Goal: Complete application form

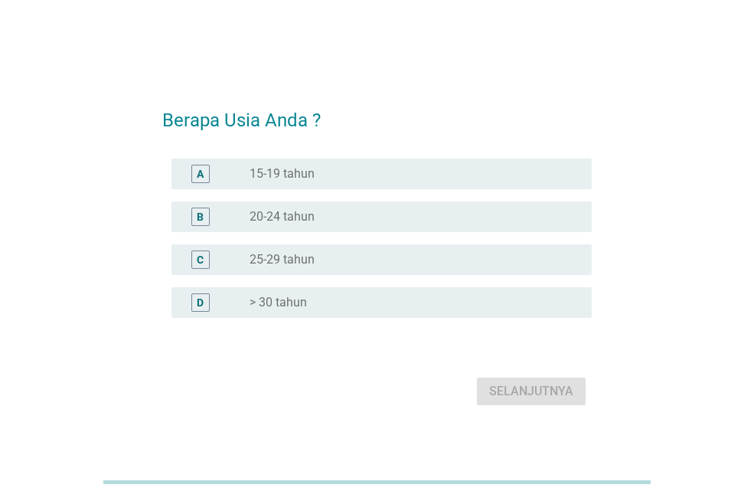
click at [299, 301] on font "> 30 tahun" at bounding box center [278, 302] width 57 height 15
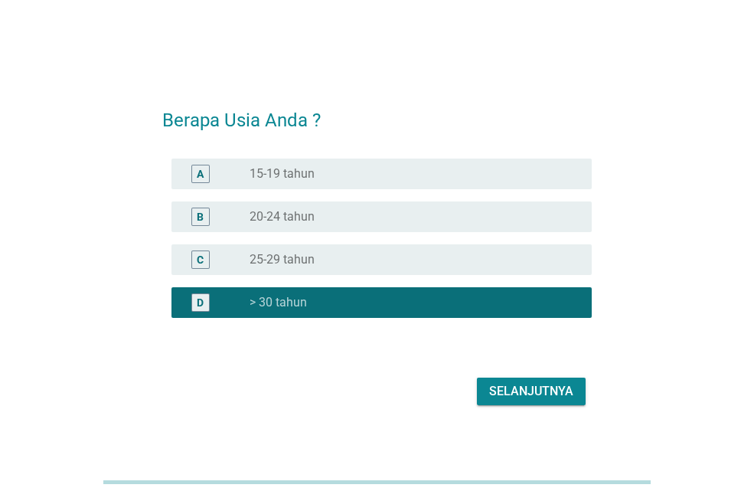
click at [523, 388] on font "Selanjutnya" at bounding box center [531, 391] width 84 height 15
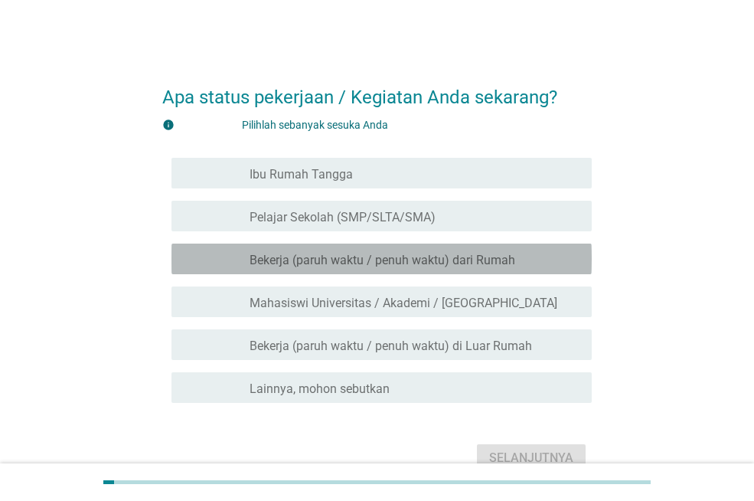
click at [357, 251] on div "garis besar kotak centang kosong Bekerja (paruh waktu / penuh waktu) dari Rumah" at bounding box center [415, 259] width 330 height 18
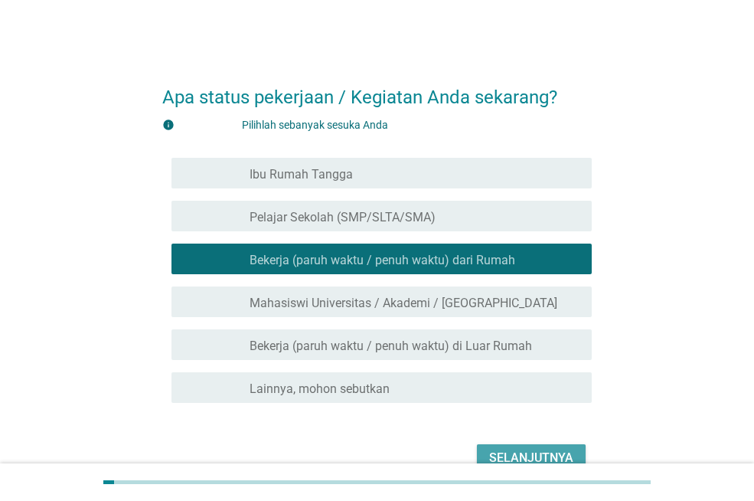
click at [525, 449] on font "Selanjutnya" at bounding box center [531, 458] width 84 height 18
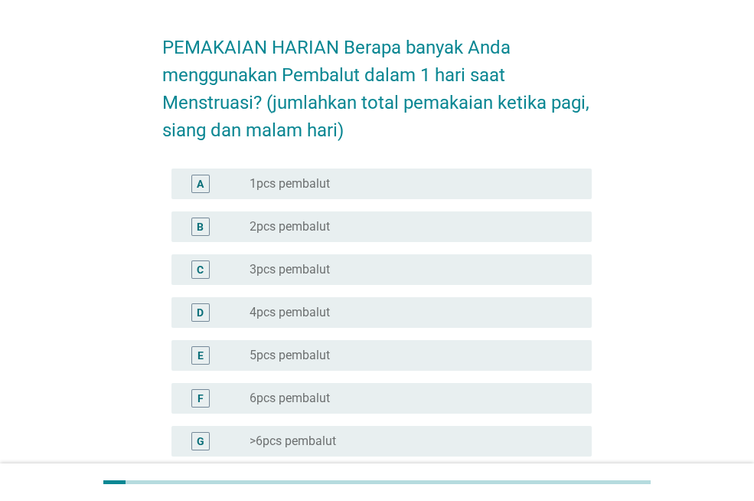
scroll to position [77, 0]
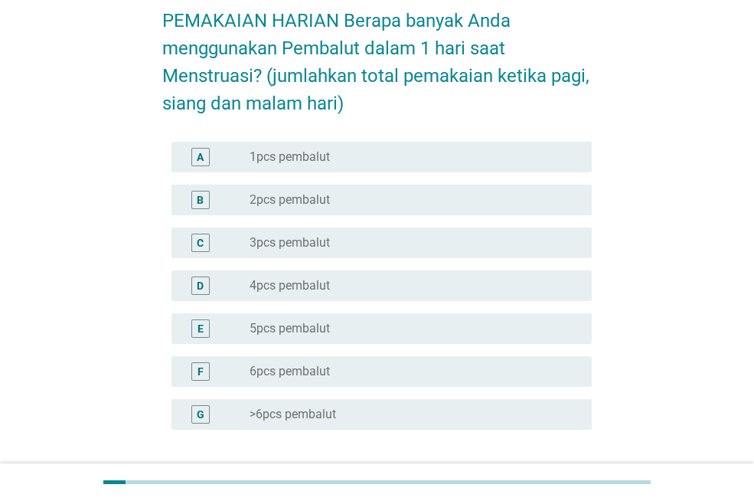
click at [376, 311] on div "E tombol radio tidak dicentang 5pcs pembalut" at bounding box center [377, 328] width 430 height 43
click at [347, 329] on div "tombol radio tidak dicentang 5pcs pembalut" at bounding box center [409, 328] width 318 height 15
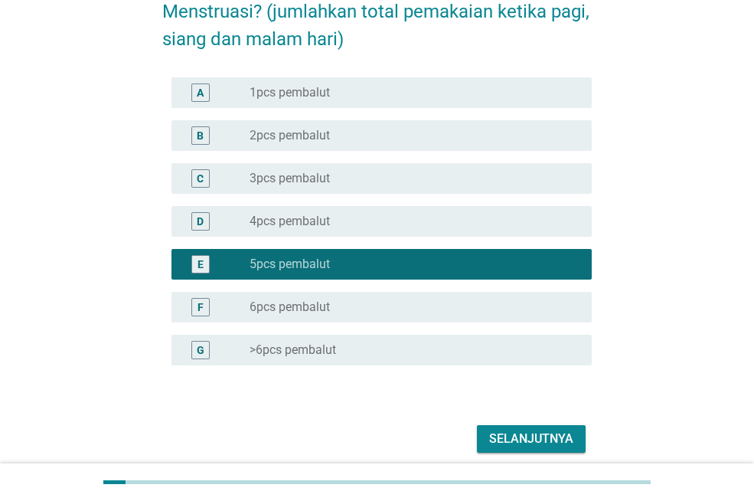
scroll to position [202, 0]
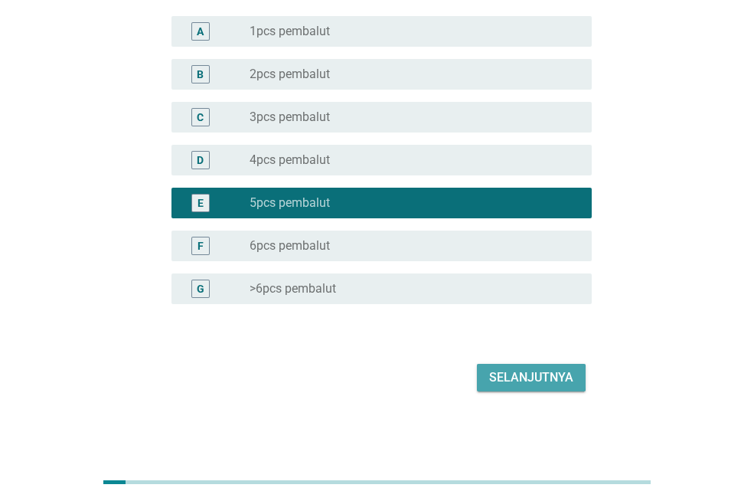
click at [519, 375] on font "Selanjutnya" at bounding box center [531, 377] width 84 height 15
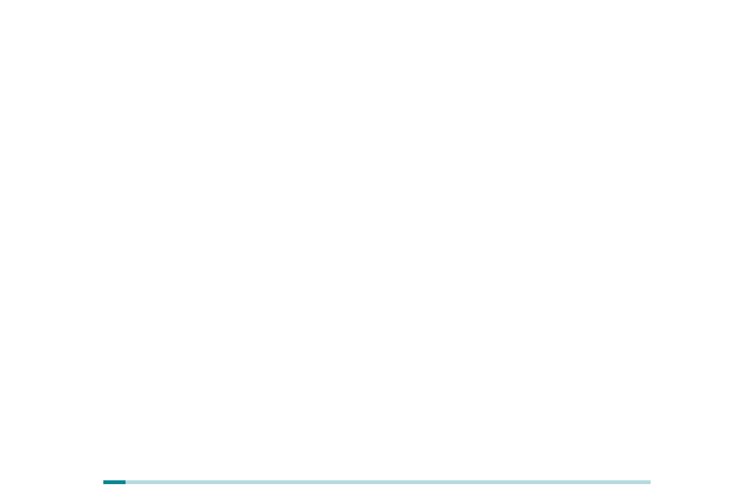
scroll to position [0, 0]
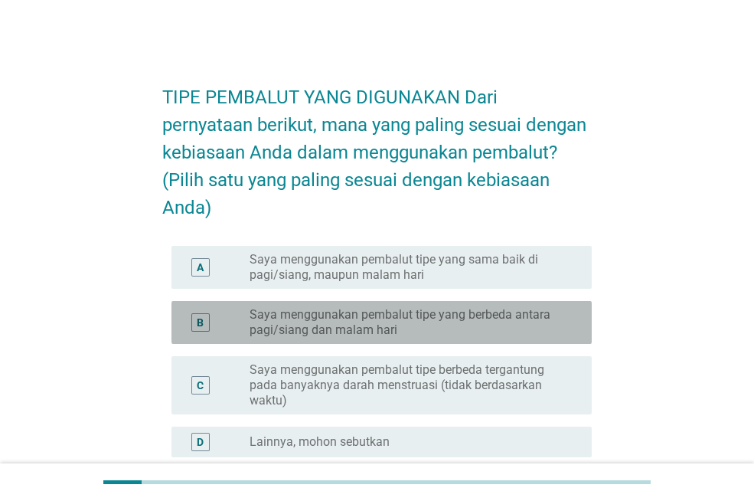
click at [394, 337] on font "Saya menggunakan pembalut tipe yang berbeda antara pagi/siang dan malam hari" at bounding box center [400, 322] width 301 height 30
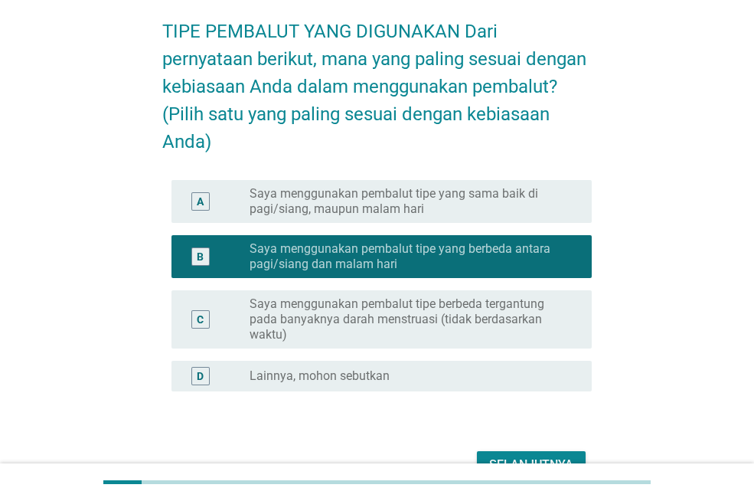
scroll to position [181, 0]
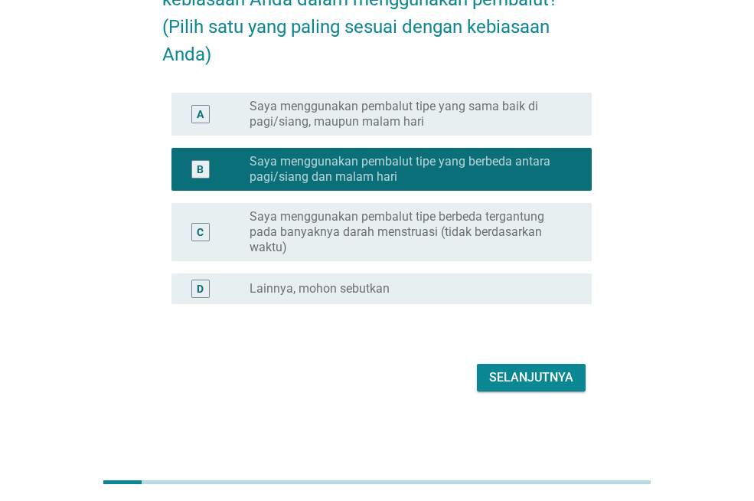
click at [533, 378] on font "Selanjutnya" at bounding box center [531, 377] width 84 height 15
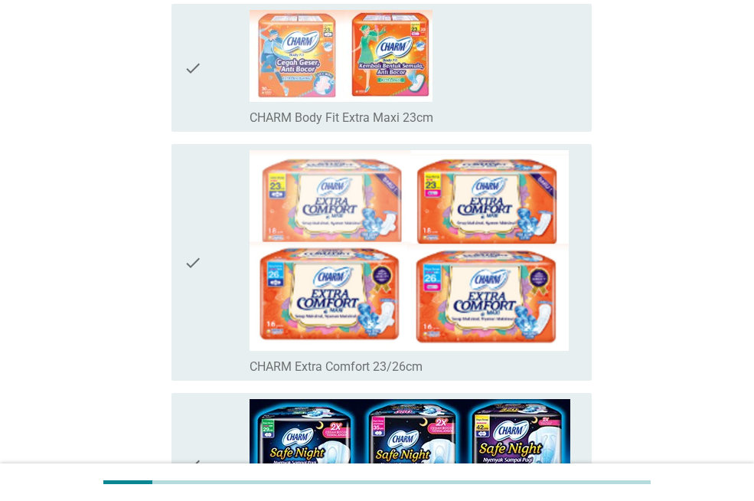
scroll to position [0, 0]
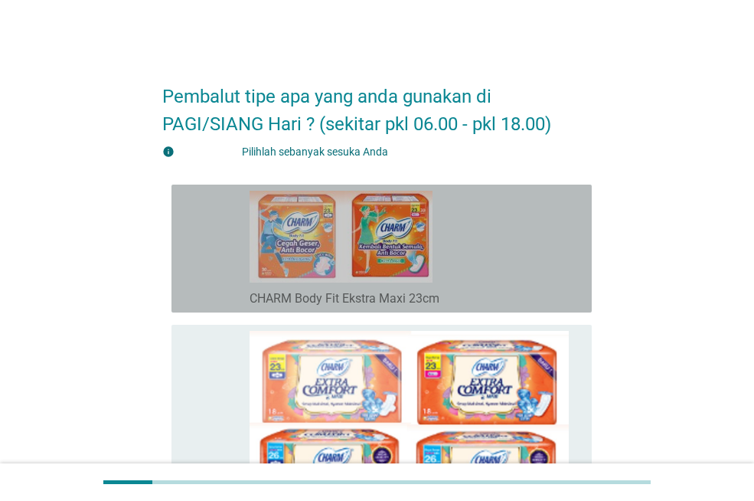
click at [495, 273] on div "garis besar kotak centang kosong CHARM Body Fit Ekstra Maxi 23cm" at bounding box center [415, 249] width 330 height 116
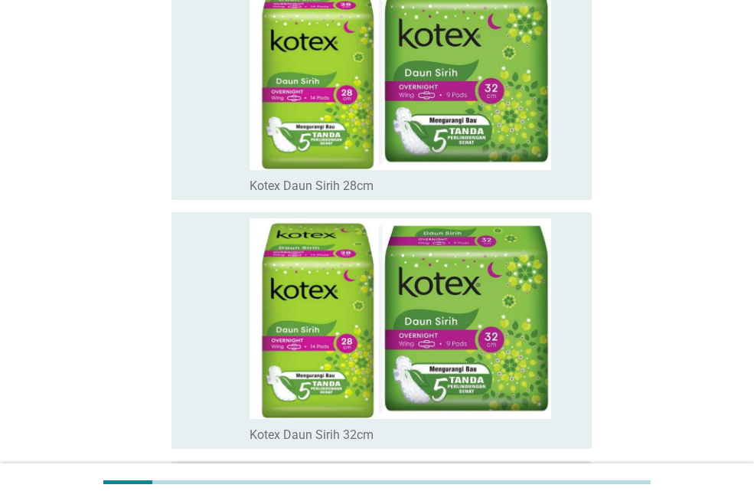
scroll to position [10881, 0]
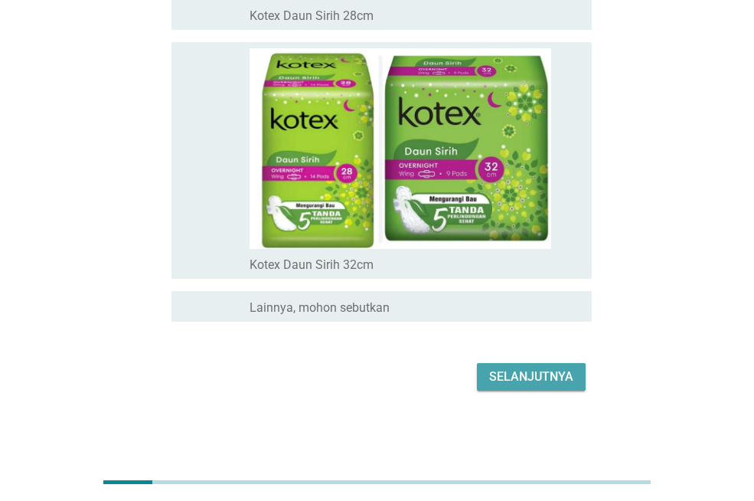
click at [551, 373] on font "Selanjutnya" at bounding box center [531, 376] width 84 height 15
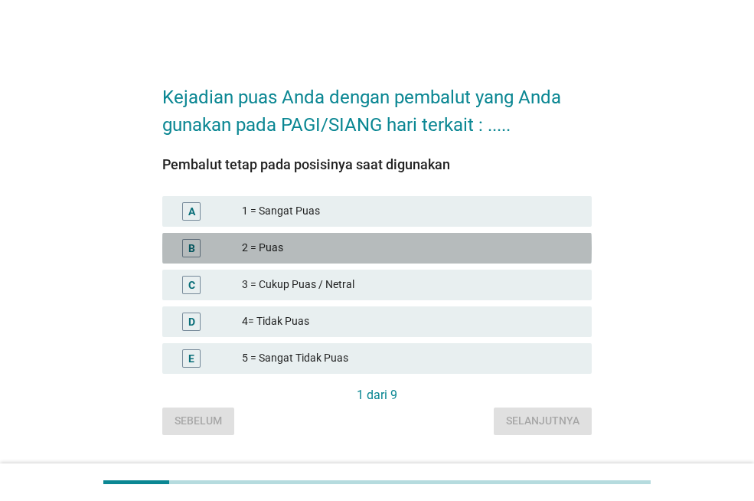
click at [320, 238] on div "B 2 = Puas" at bounding box center [377, 248] width 430 height 31
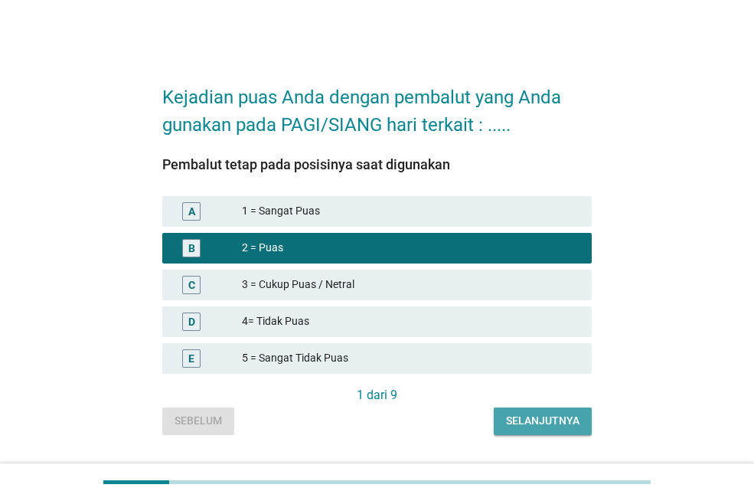
click at [557, 409] on button "Selanjutnya" at bounding box center [543, 421] width 98 height 28
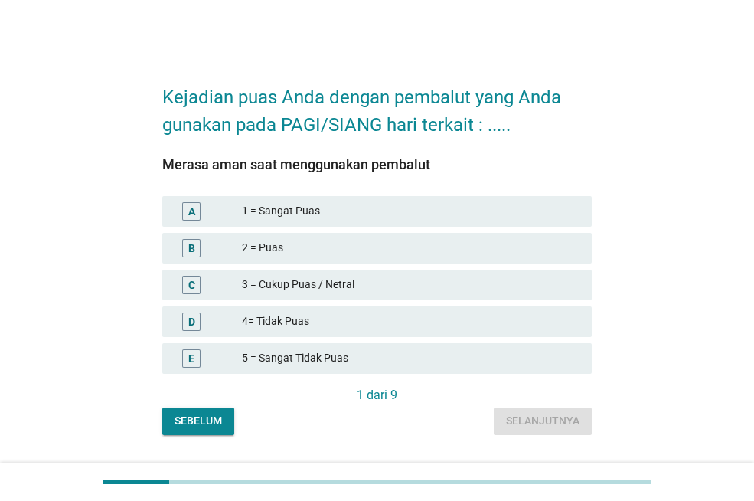
click at [298, 247] on font "2 = Puas" at bounding box center [411, 248] width 338 height 16
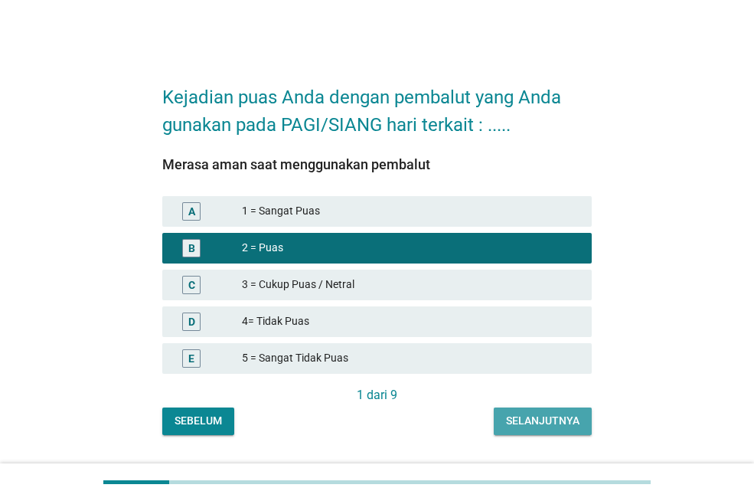
click at [548, 417] on font "Selanjutnya" at bounding box center [543, 420] width 74 height 12
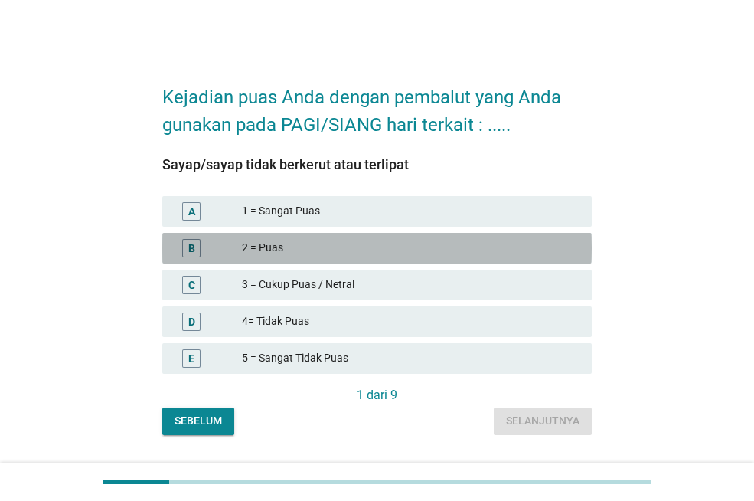
click at [331, 252] on font "2 = Puas" at bounding box center [411, 248] width 338 height 16
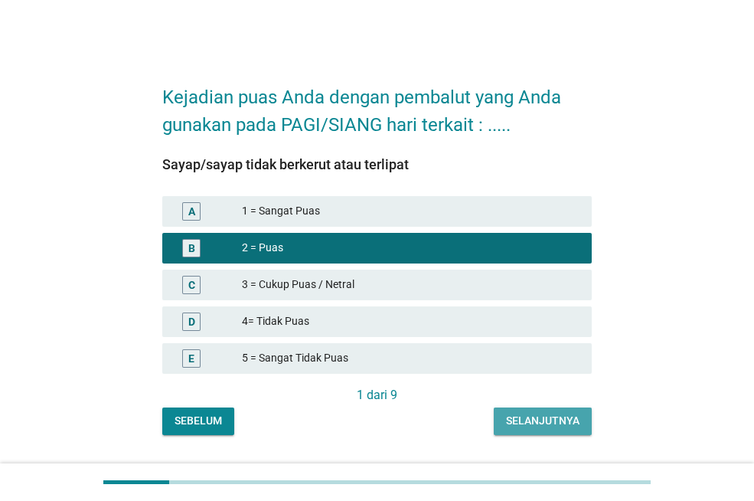
click at [561, 414] on font "Selanjutnya" at bounding box center [543, 421] width 74 height 16
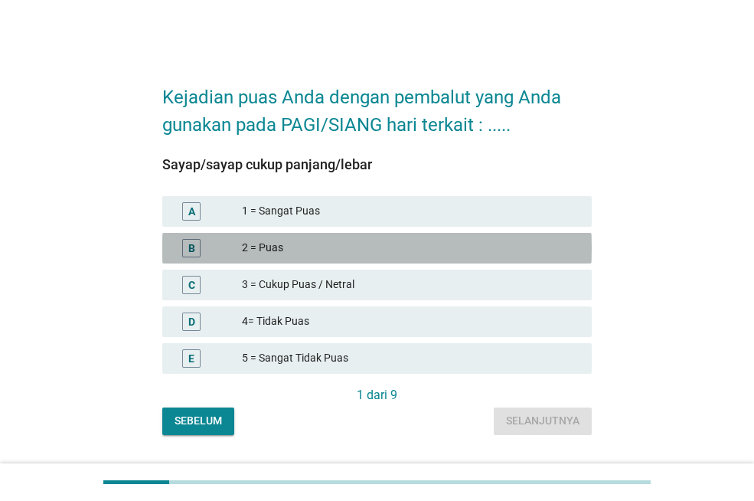
click at [310, 248] on font "2 = Puas" at bounding box center [411, 248] width 338 height 16
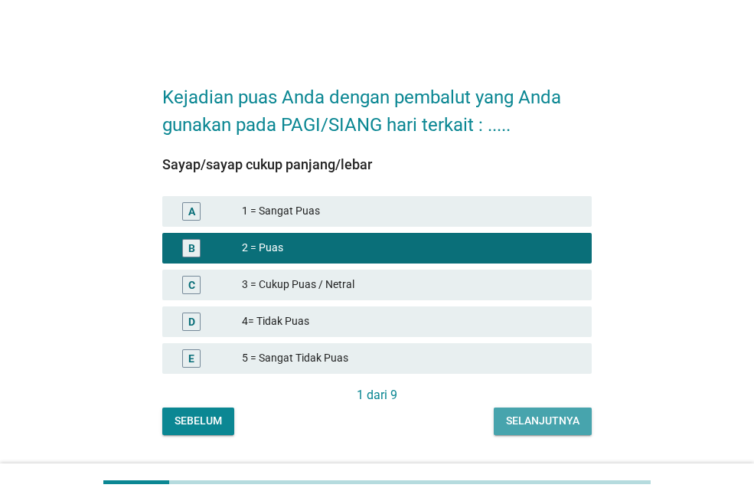
click at [558, 422] on font "Selanjutnya" at bounding box center [543, 420] width 74 height 12
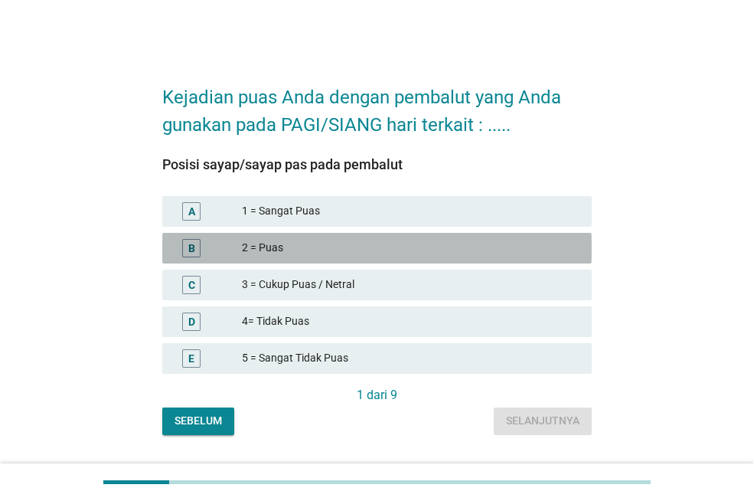
click at [291, 239] on div "2 = Puas" at bounding box center [411, 248] width 338 height 18
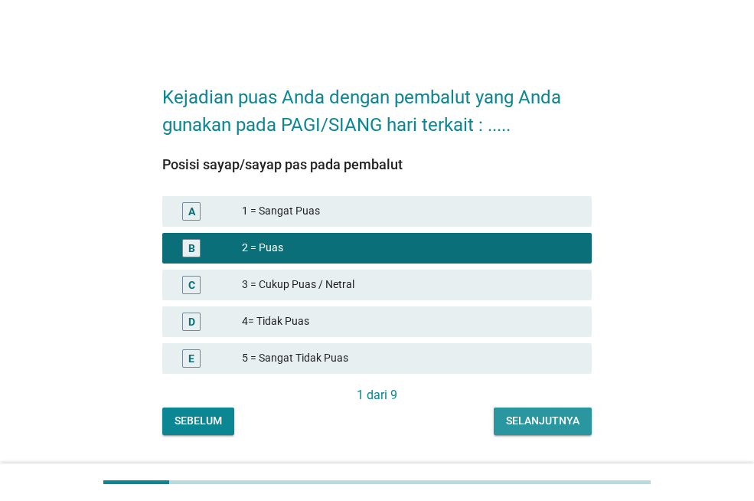
drag, startPoint x: 532, startPoint y: 414, endPoint x: 532, endPoint y: 395, distance: 18.4
click at [532, 403] on div "Posisi sayap/sayap pas pada pembalut A 1 = Sangat Puas B 2 = Puas C 3 = Cukup P…" at bounding box center [377, 287] width 430 height 296
click at [545, 422] on font "Selanjutnya" at bounding box center [543, 420] width 74 height 12
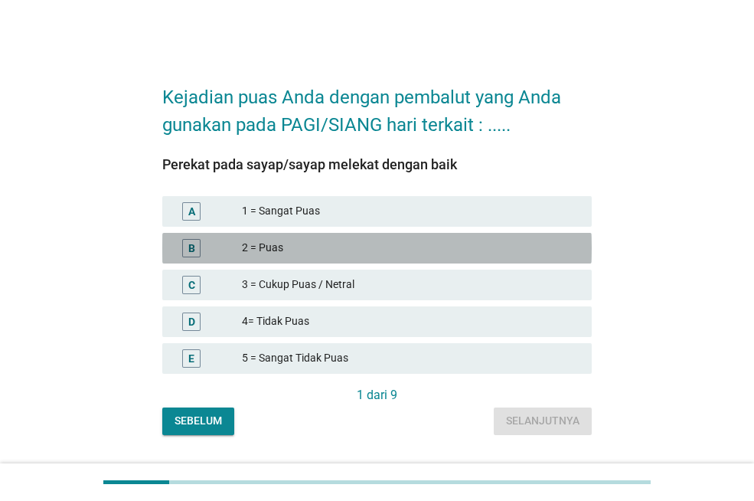
click at [279, 244] on font "2 = Puas" at bounding box center [262, 247] width 41 height 12
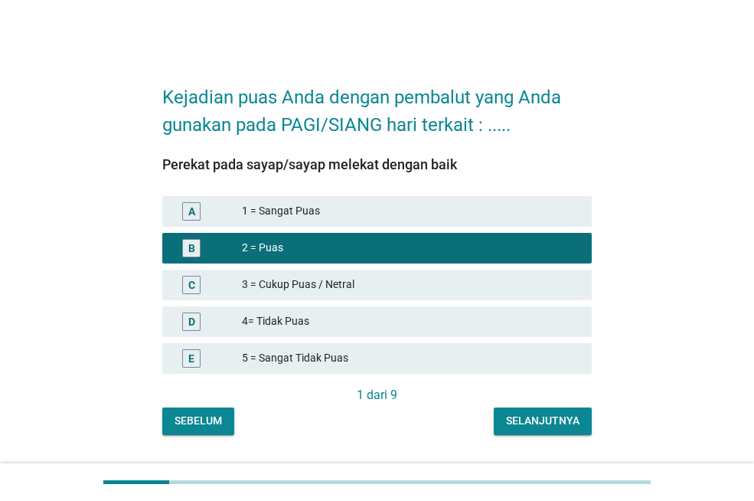
click at [540, 417] on font "Selanjutnya" at bounding box center [543, 420] width 74 height 12
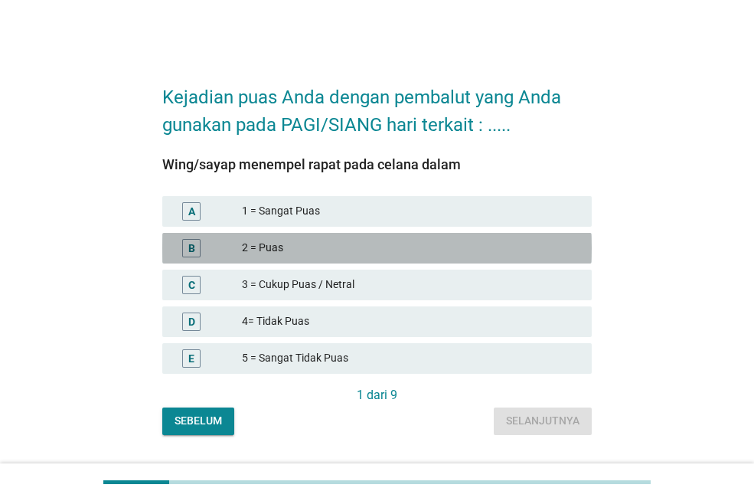
click at [357, 245] on font "2 = Puas" at bounding box center [411, 248] width 338 height 16
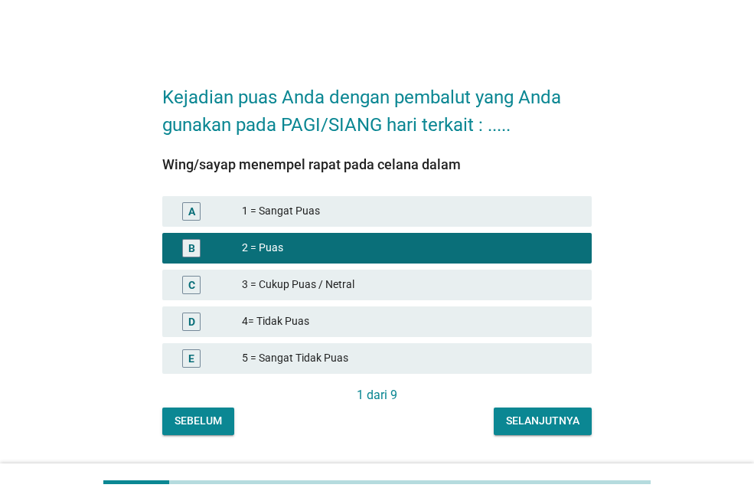
click at [566, 400] on div "1 dari 9" at bounding box center [377, 395] width 430 height 18
click at [561, 421] on font "Selanjutnya" at bounding box center [543, 420] width 74 height 12
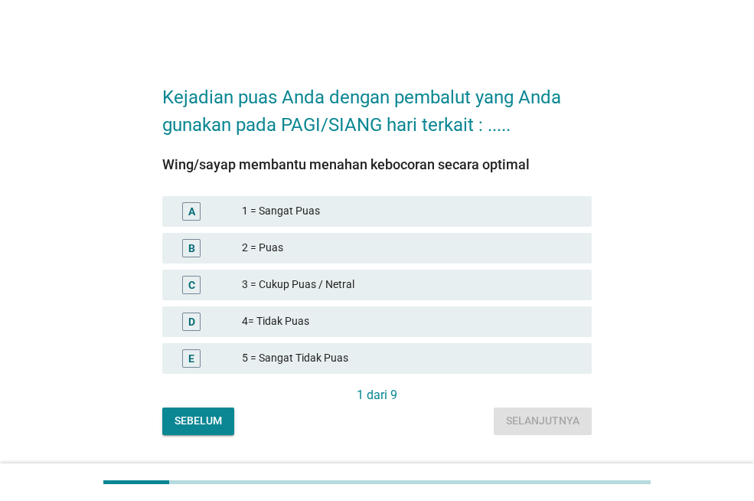
click at [326, 245] on font "2 = Puas" at bounding box center [411, 248] width 338 height 16
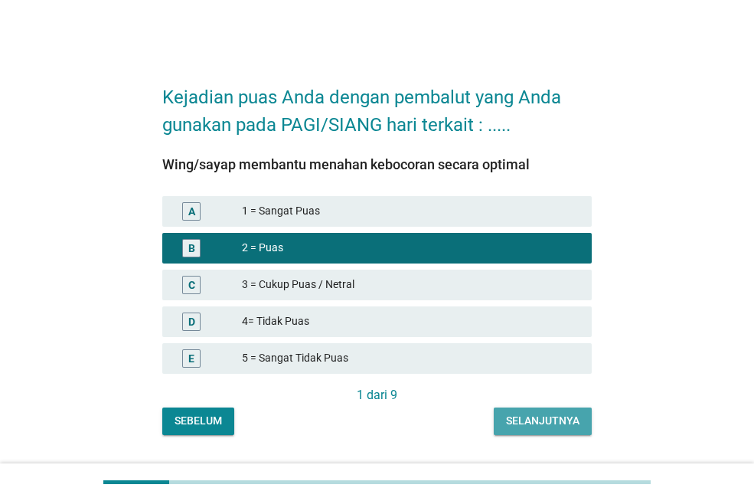
click at [561, 424] on font "Selanjutnya" at bounding box center [543, 420] width 74 height 12
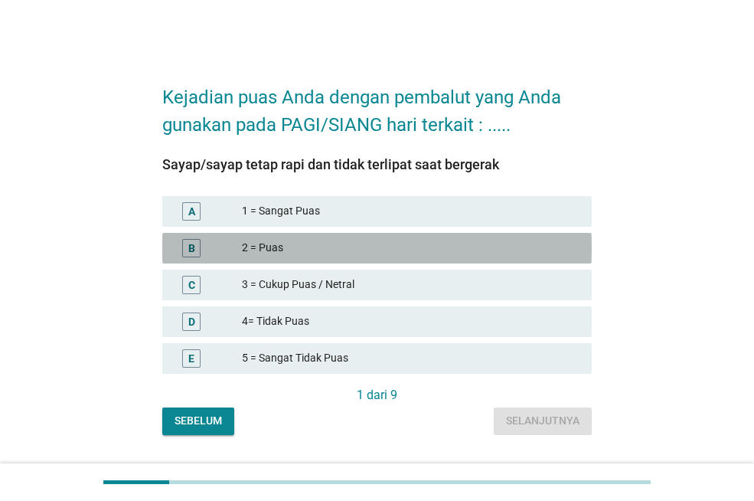
click at [356, 250] on font "2 = Puas" at bounding box center [411, 248] width 338 height 16
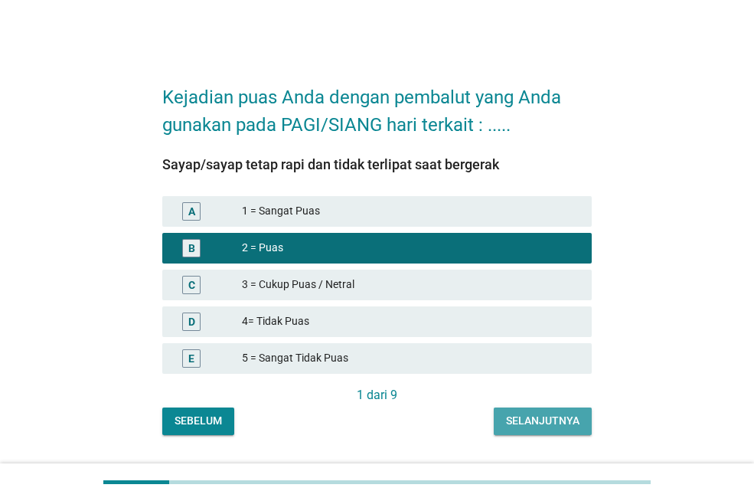
click at [548, 411] on button "Selanjutnya" at bounding box center [543, 421] width 98 height 28
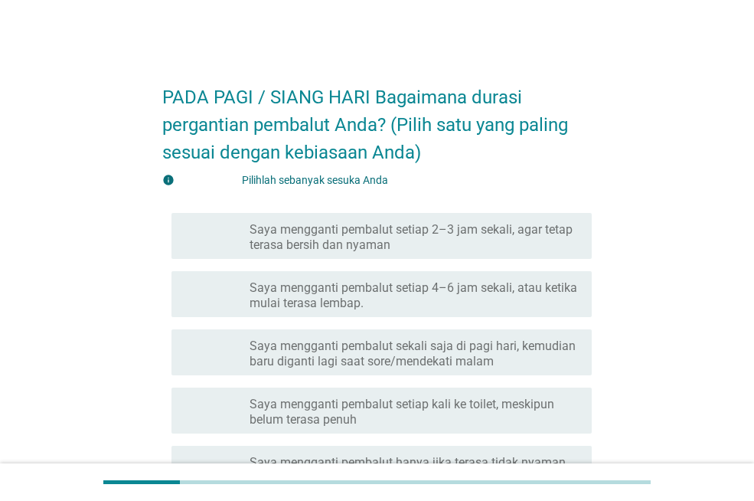
click at [547, 231] on font "Saya mengganti pembalut setiap 2–3 jam sekali, agar tetap terasa bersih dan nya…" at bounding box center [411, 237] width 323 height 30
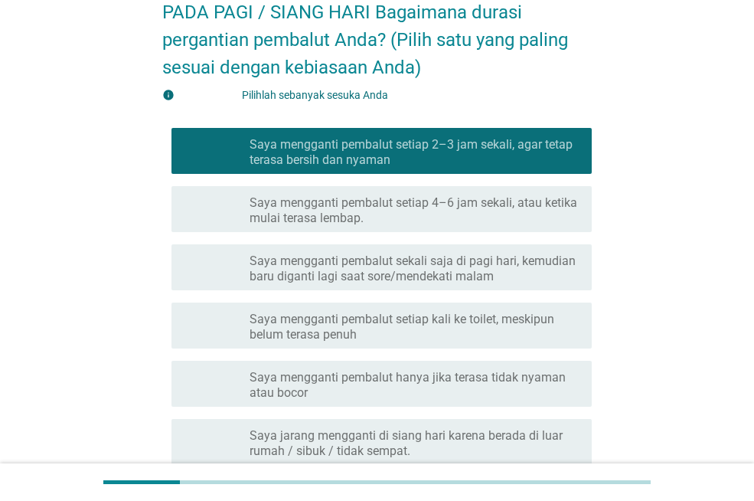
scroll to position [230, 0]
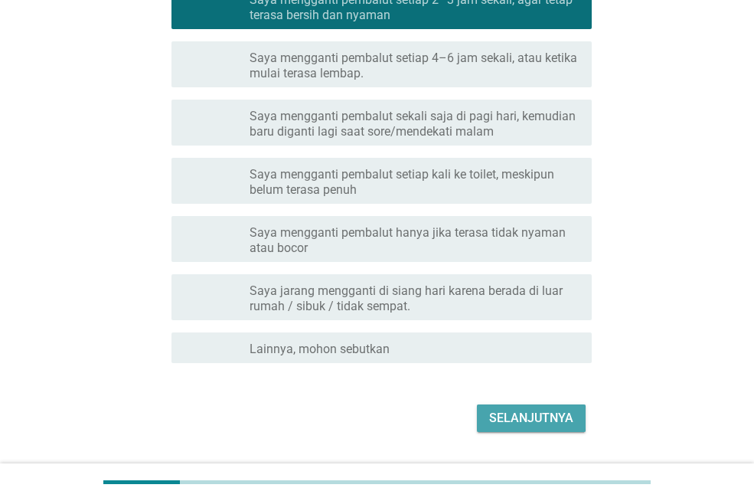
click at [529, 414] on font "Selanjutnya" at bounding box center [531, 418] width 84 height 15
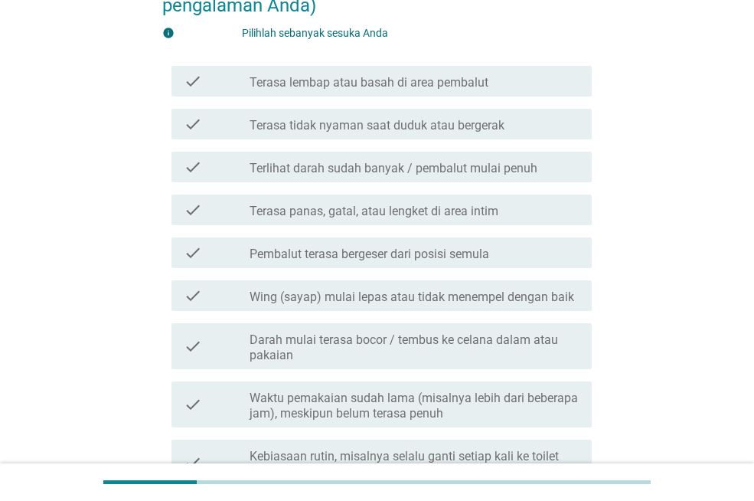
scroll to position [0, 0]
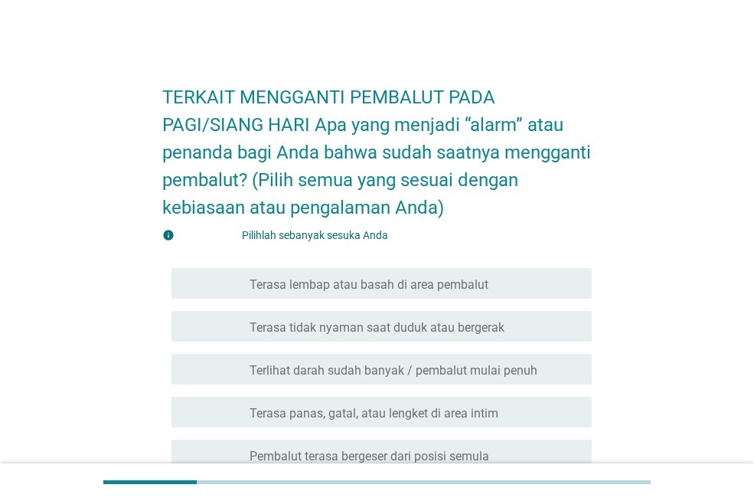
drag, startPoint x: 434, startPoint y: 290, endPoint x: 470, endPoint y: 312, distance: 42.3
click at [437, 290] on font "Terasa lembap atau basah di area pembalut" at bounding box center [369, 284] width 239 height 15
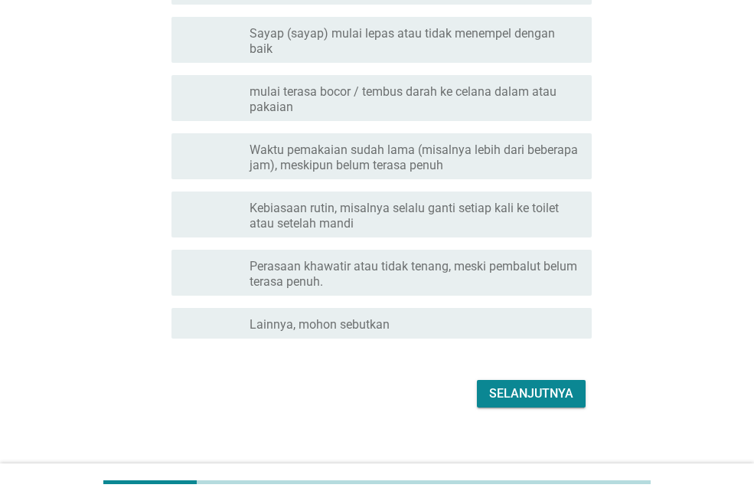
scroll to position [466, 0]
click at [526, 385] on font "Selanjutnya" at bounding box center [531, 392] width 84 height 15
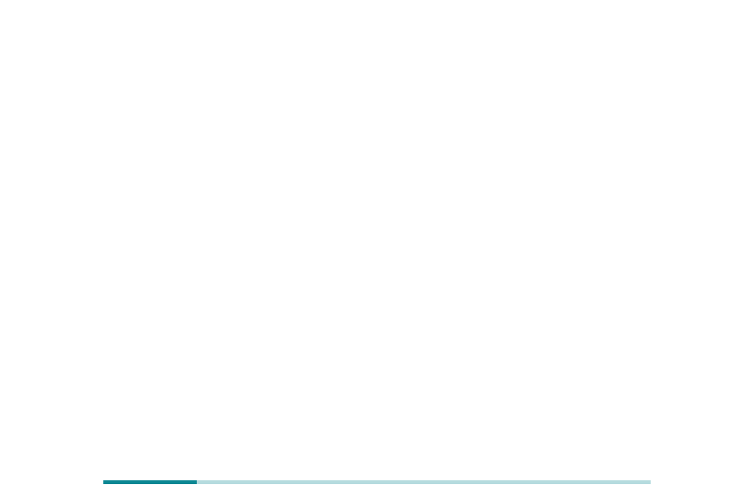
scroll to position [0, 0]
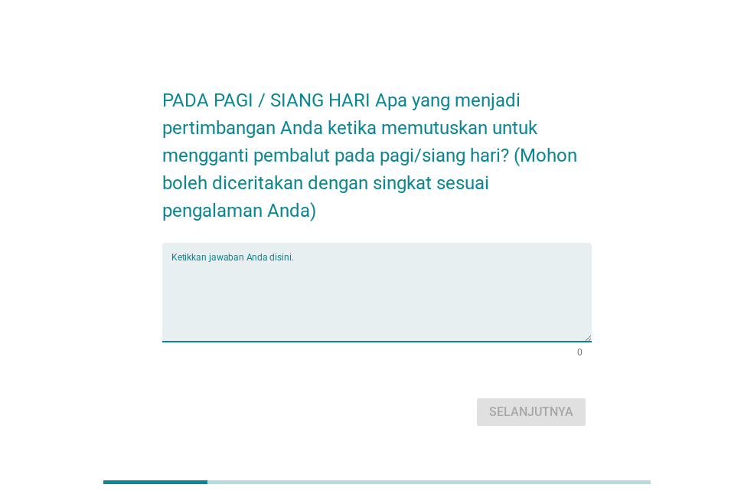
click at [276, 266] on textarea "Ketikkan jawaban Anda disini." at bounding box center [382, 301] width 420 height 80
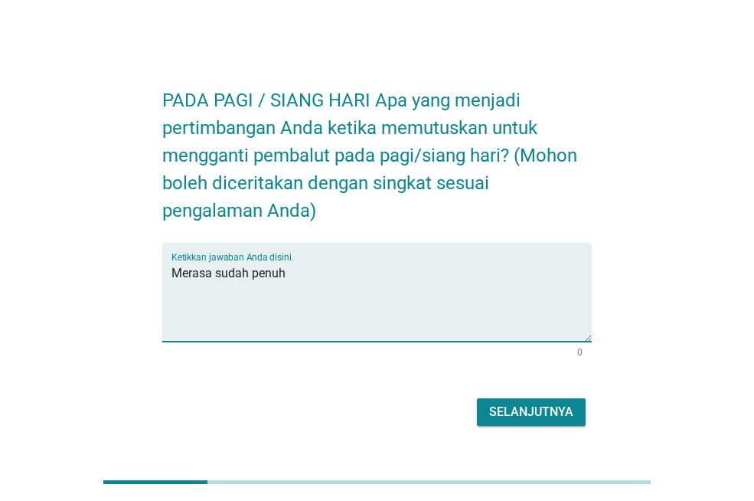
type textarea "Merasa sudah penuh"
click at [542, 410] on font "Selanjutnya" at bounding box center [531, 411] width 84 height 15
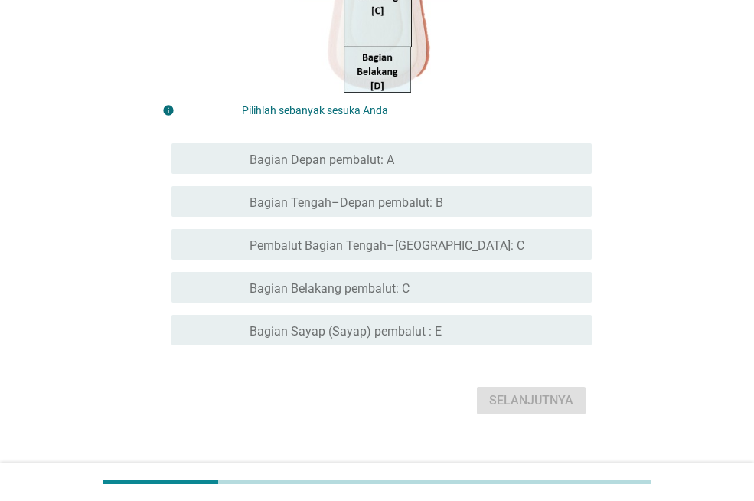
scroll to position [438, 0]
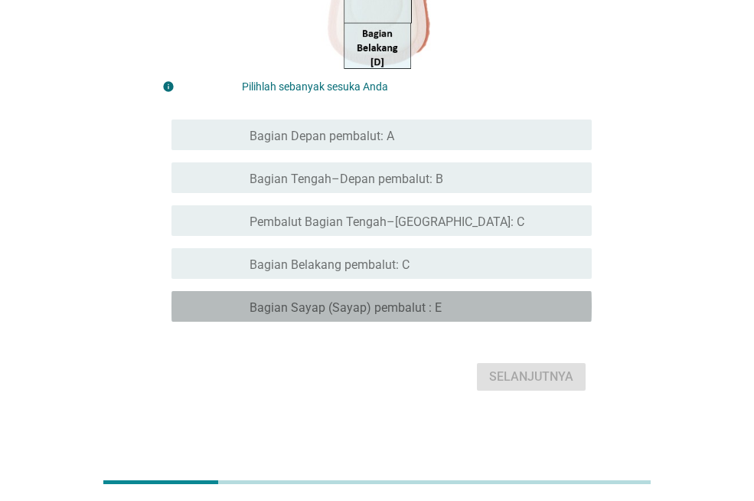
click at [410, 303] on font "Bagian Sayap (Sayap) pembalut : E" at bounding box center [346, 307] width 192 height 15
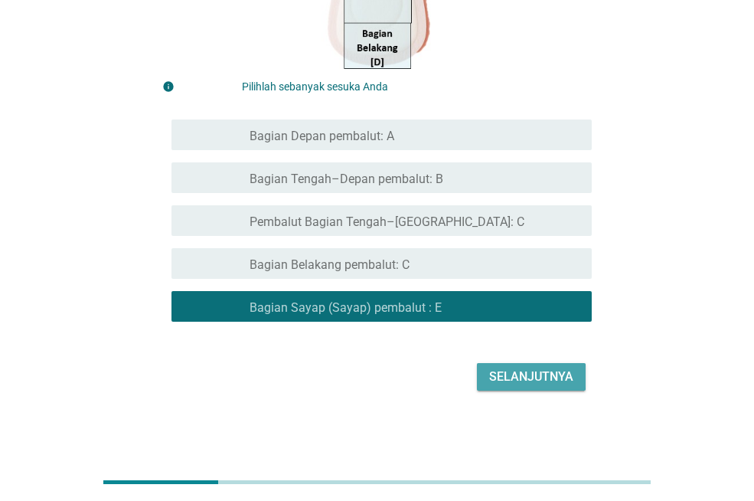
click at [542, 368] on font "Selanjutnya" at bounding box center [531, 377] width 84 height 18
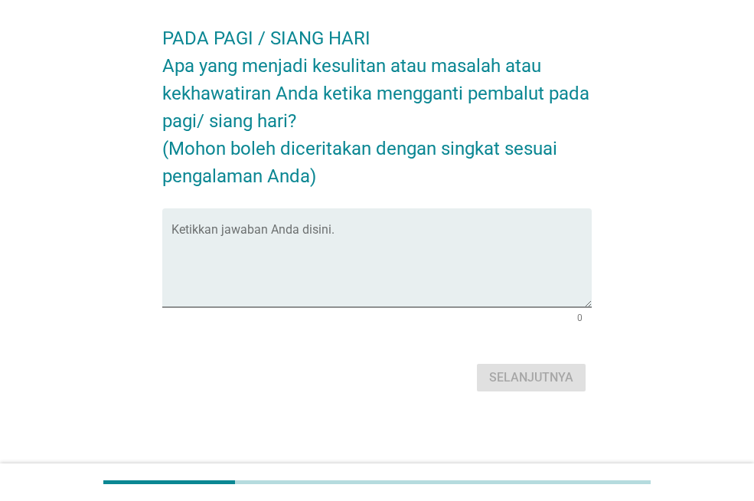
scroll to position [0, 0]
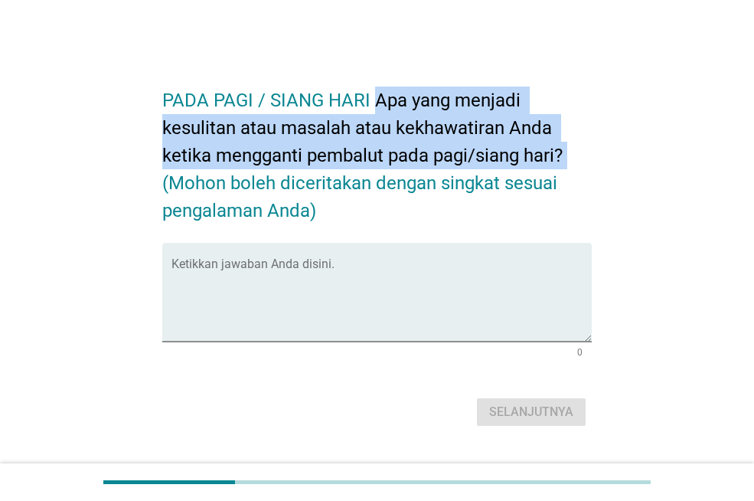
drag, startPoint x: 378, startPoint y: 100, endPoint x: 584, endPoint y: 155, distance: 213.3
click at [584, 155] on h2 "PADA PAGI / SIANG HARI Apa yang menjadi kesulitan atau masalah atau kekhawatira…" at bounding box center [377, 147] width 430 height 153
copy font "Apa yang menjadi kesulitan atau masalah atau kekhawatiran Anda ketika mengganti…"
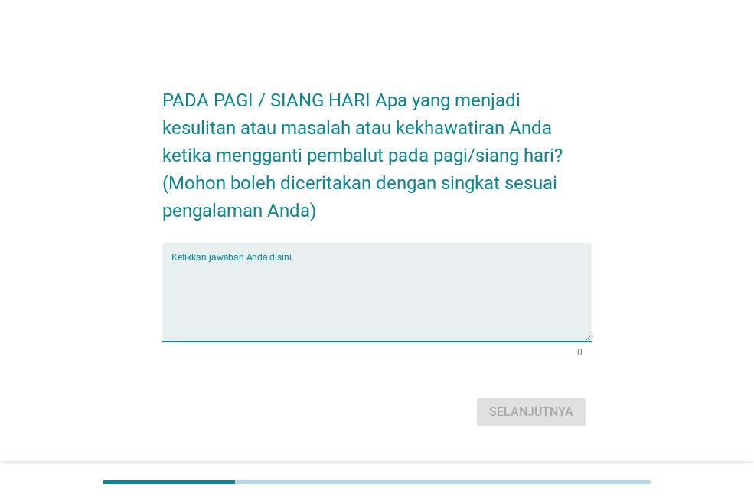
click at [303, 270] on textarea "Ketikkan jawaban Anda disini." at bounding box center [382, 301] width 420 height 80
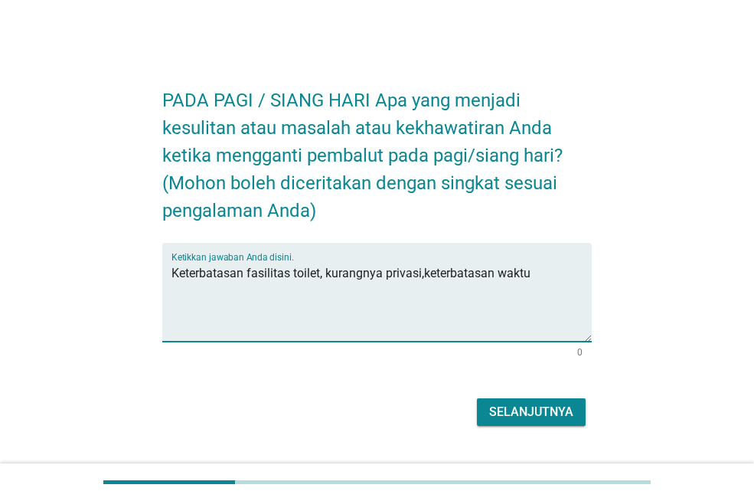
type textarea "Keterbatasan fasilitas toilet, kurangnya privasi,keterbatasan waktu"
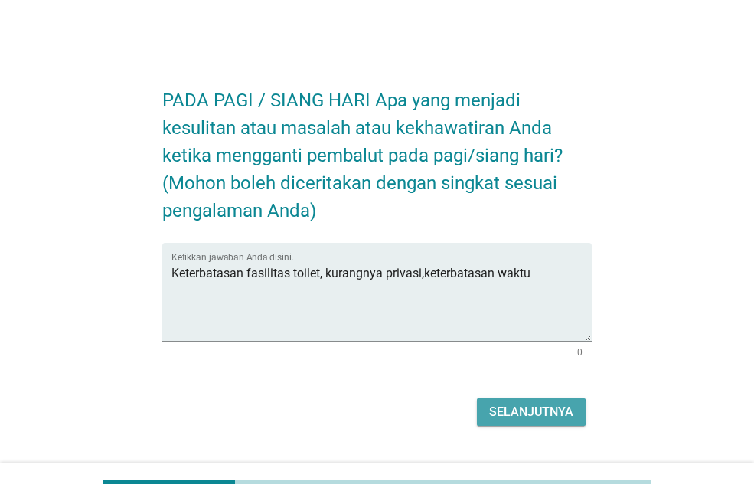
click at [532, 409] on font "Selanjutnya" at bounding box center [531, 411] width 84 height 15
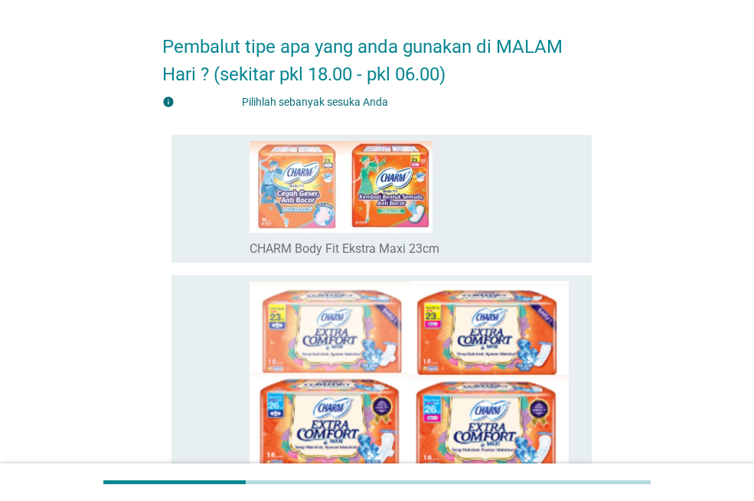
scroll to position [77, 0]
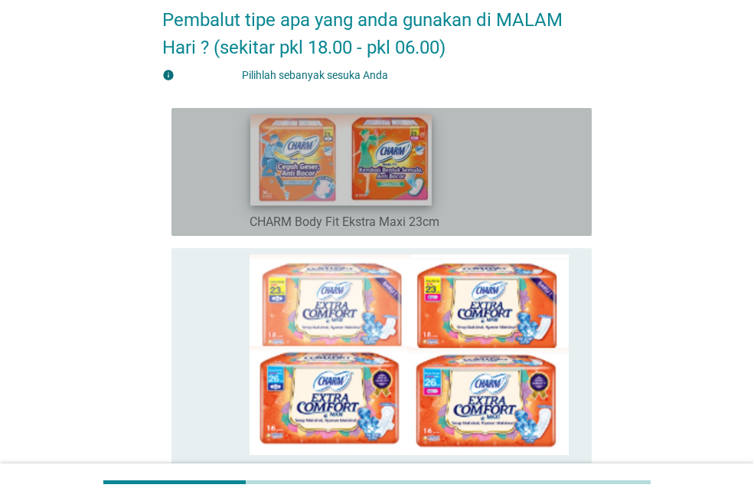
click at [351, 190] on img at bounding box center [341, 160] width 182 height 91
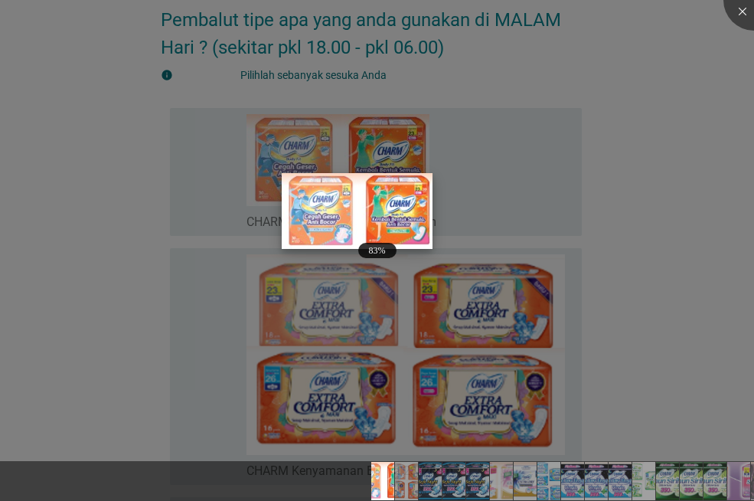
click at [388, 197] on img at bounding box center [358, 211] width 152 height 76
click at [408, 227] on img at bounding box center [358, 211] width 152 height 76
click at [106, 167] on div at bounding box center [377, 250] width 754 height 501
click at [740, 8] on div at bounding box center [754, -1] width 61 height 61
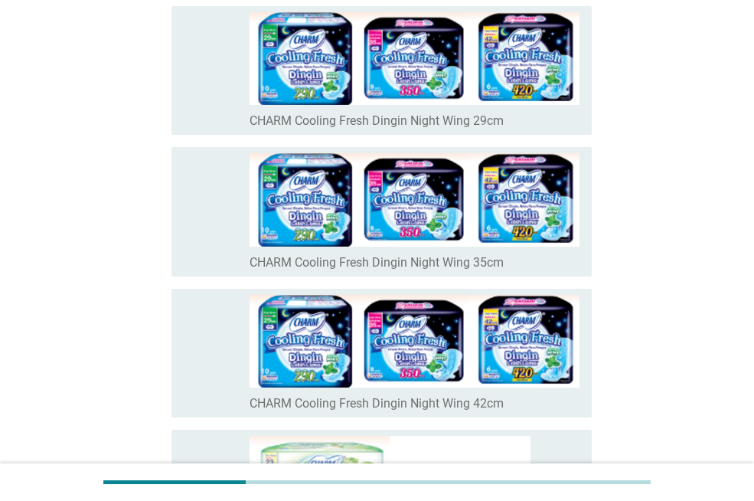
scroll to position [0, 0]
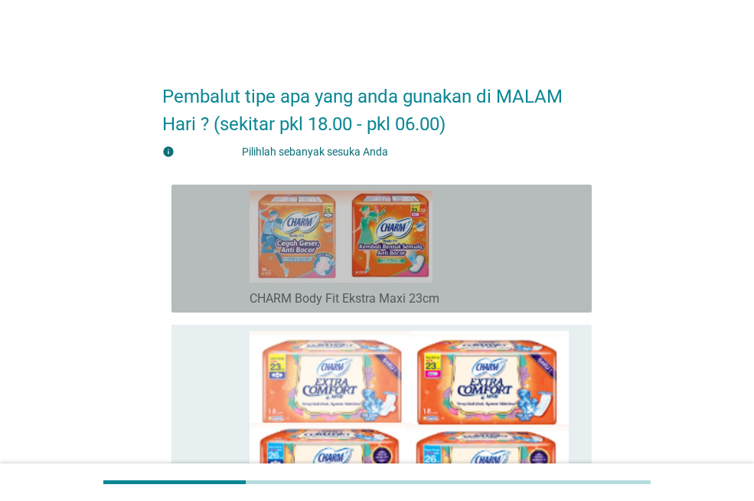
click at [436, 262] on div "garis besar kotak centang kosong CHARM Body Fit Ekstra Maxi 23cm" at bounding box center [415, 249] width 330 height 116
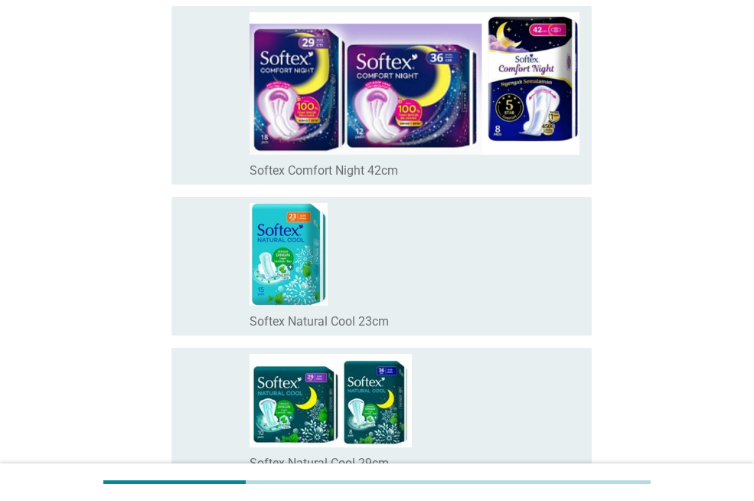
scroll to position [10881, 0]
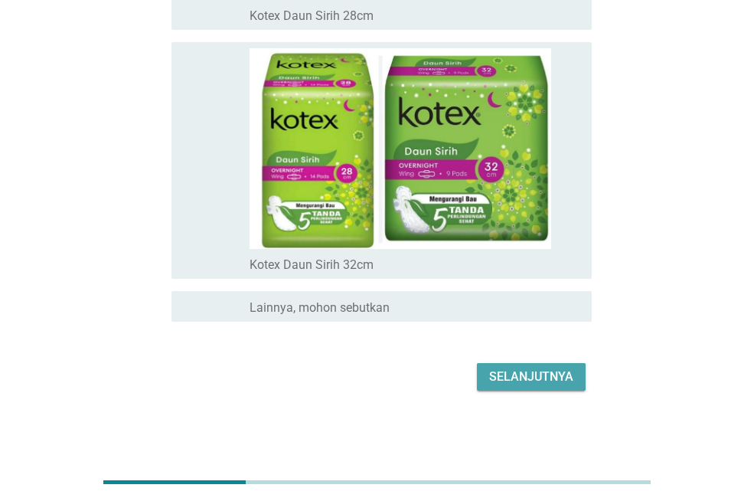
click at [536, 368] on font "Selanjutnya" at bounding box center [531, 377] width 84 height 18
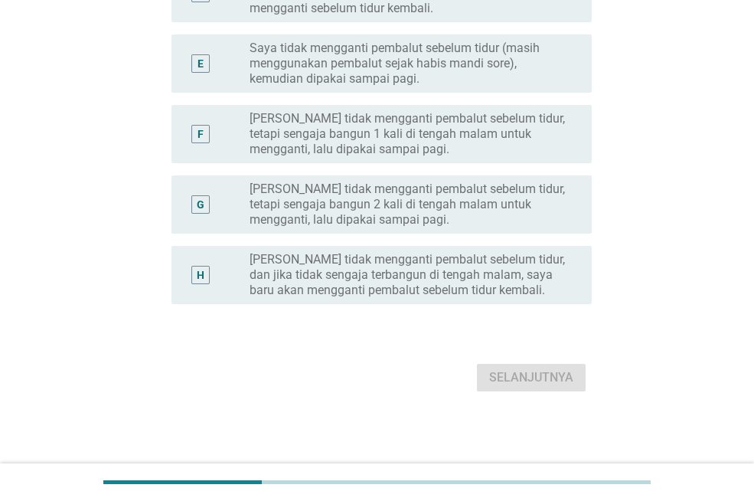
scroll to position [0, 0]
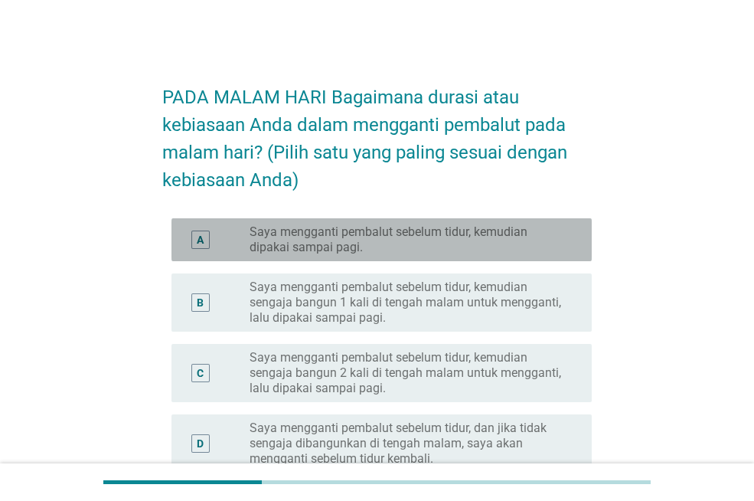
click at [399, 238] on font "Saya mengganti pembalut sebelum tidur, kemudian dipakai sampai pagi." at bounding box center [389, 239] width 278 height 30
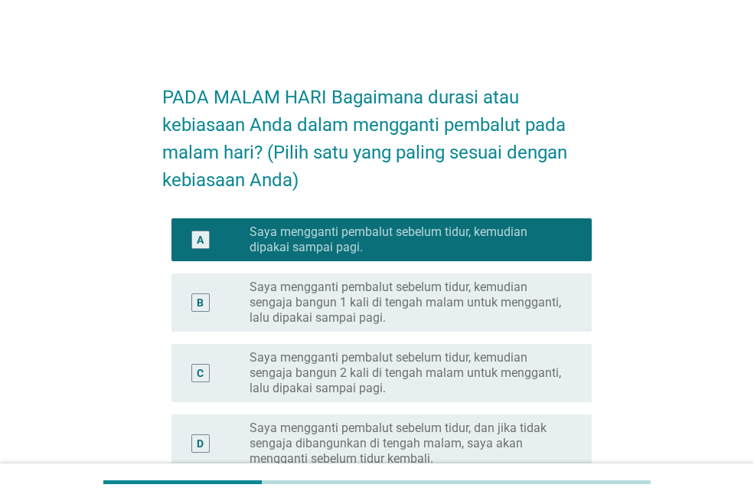
click at [463, 306] on font "Saya mengganti pembalut sebelum tidur, kemudian sengaja bangun 1 kali di tengah…" at bounding box center [406, 302] width 312 height 45
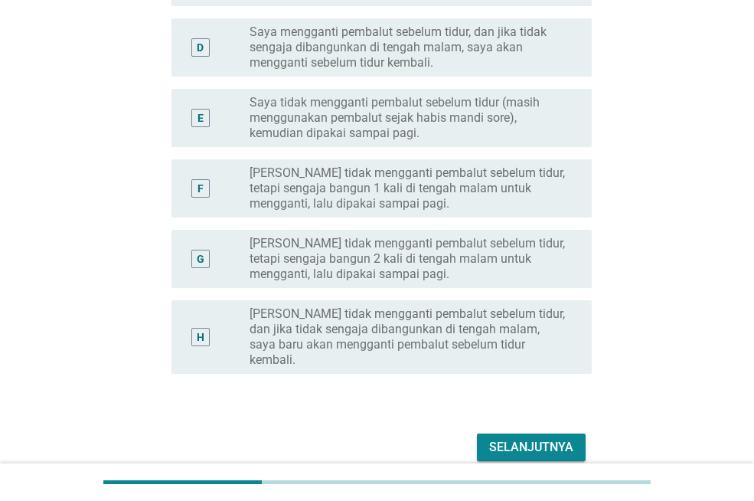
scroll to position [450, 0]
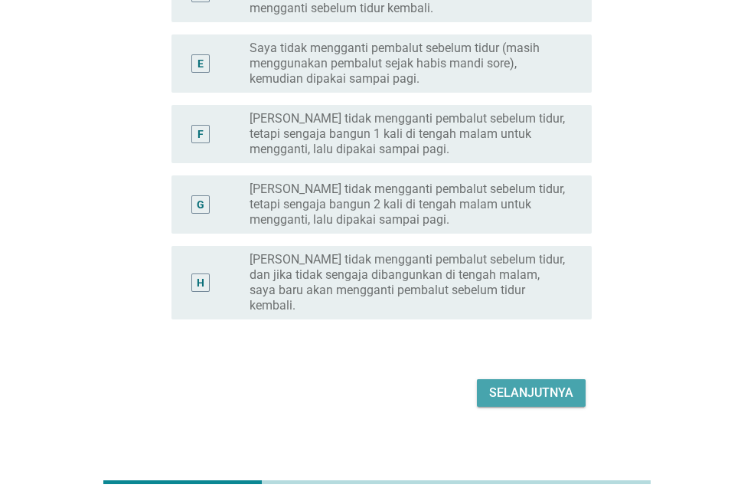
click at [496, 385] on font "Selanjutnya" at bounding box center [531, 392] width 84 height 15
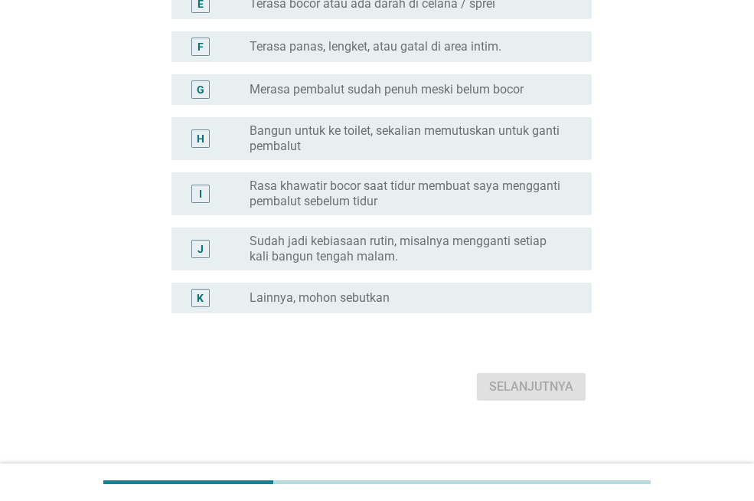
scroll to position [0, 0]
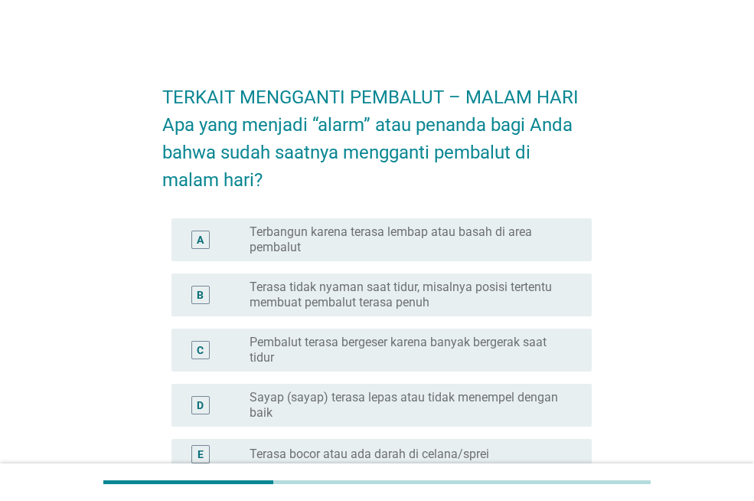
click at [380, 235] on font "Terbangun karena terasa lembap atau basah di area pembalut" at bounding box center [391, 239] width 283 height 30
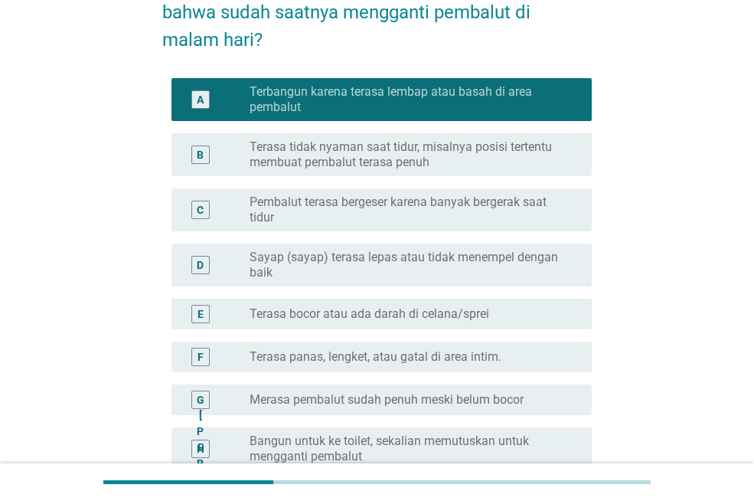
scroll to position [383, 0]
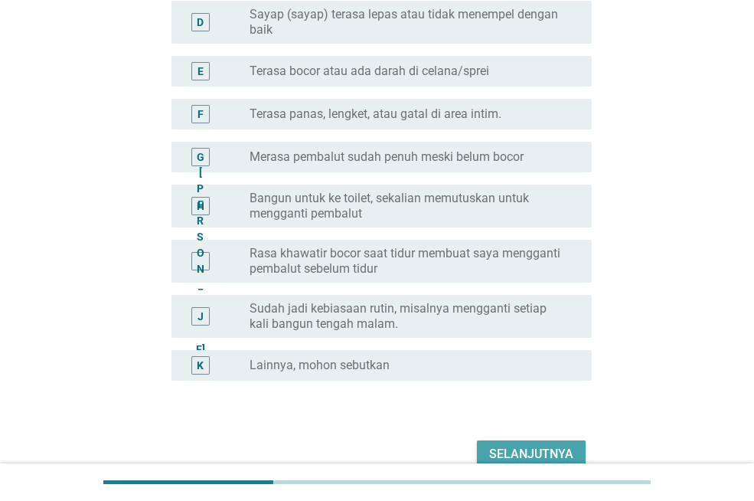
click at [534, 443] on button "Selanjutnya" at bounding box center [531, 454] width 109 height 28
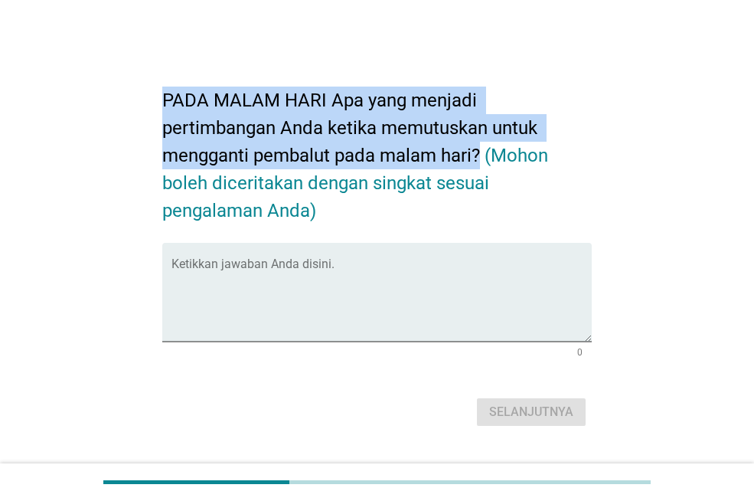
drag, startPoint x: 161, startPoint y: 96, endPoint x: 480, endPoint y: 157, distance: 325.2
click at [480, 157] on div "PADA MALAM HARI Apa yang menjadi pertimbangan Anda ketika memutuskan untuk meng…" at bounding box center [377, 251] width 454 height 384
copy font "PADA MALAM HARI Apa yang menjadi pertimbangan Anda ketika memutuskan untuk meng…"
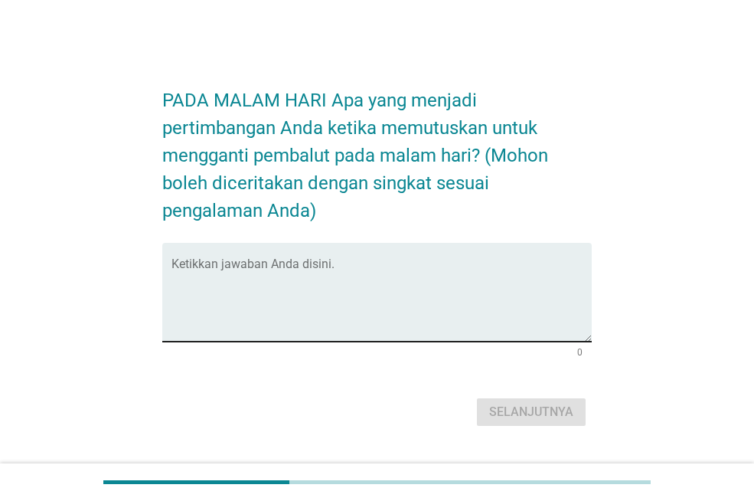
click at [404, 290] on textarea "Ketikkan jawaban Anda disini." at bounding box center [382, 301] width 420 height 80
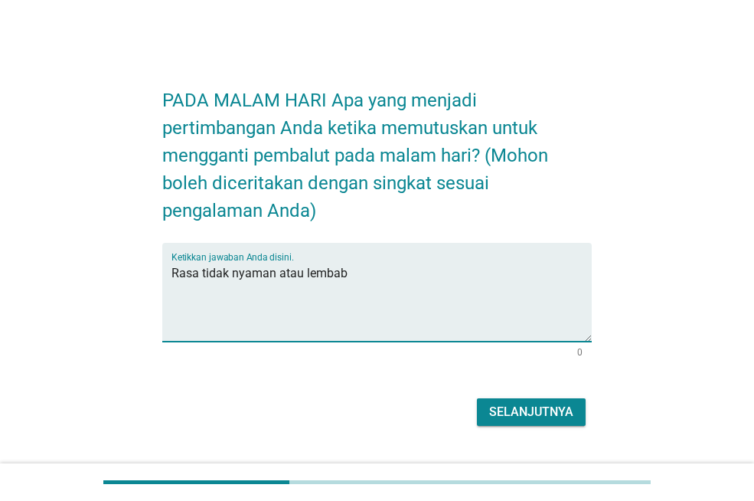
type textarea "Rasa tidak nyaman atau lembab"
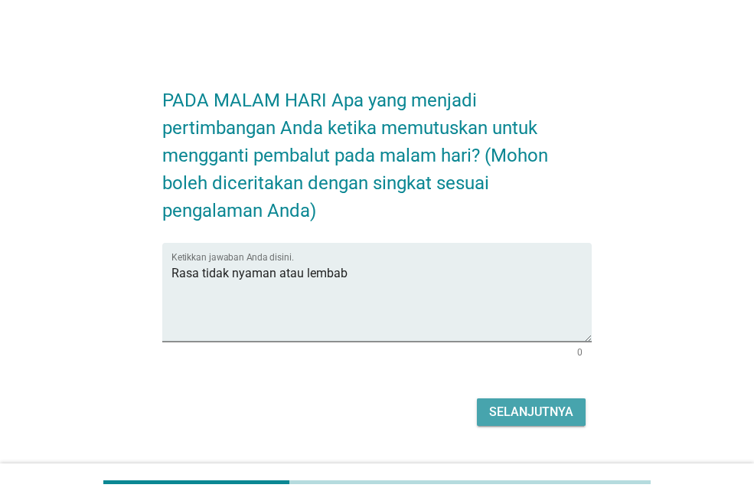
click at [524, 409] on font "Selanjutnya" at bounding box center [531, 411] width 84 height 15
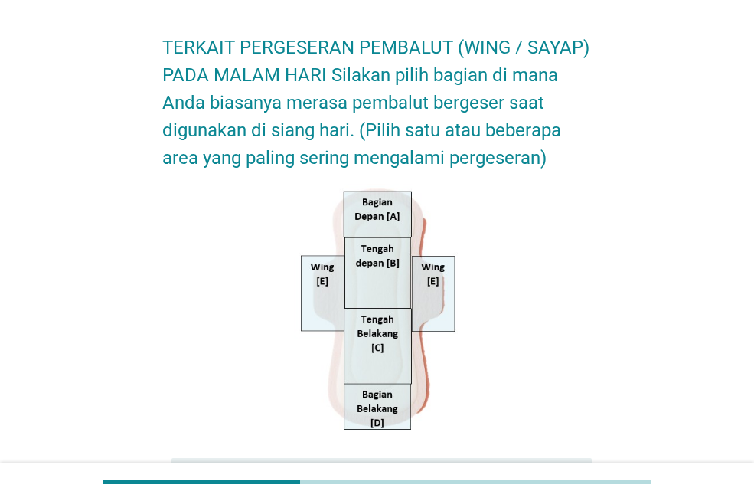
scroll to position [77, 0]
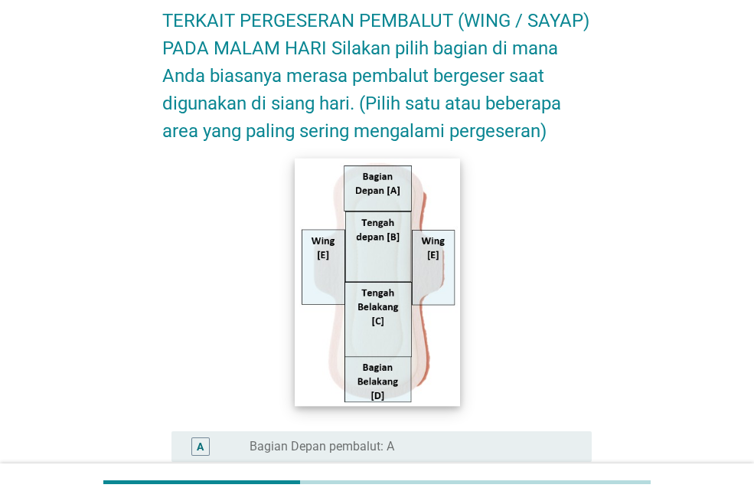
click at [384, 383] on img at bounding box center [377, 282] width 165 height 248
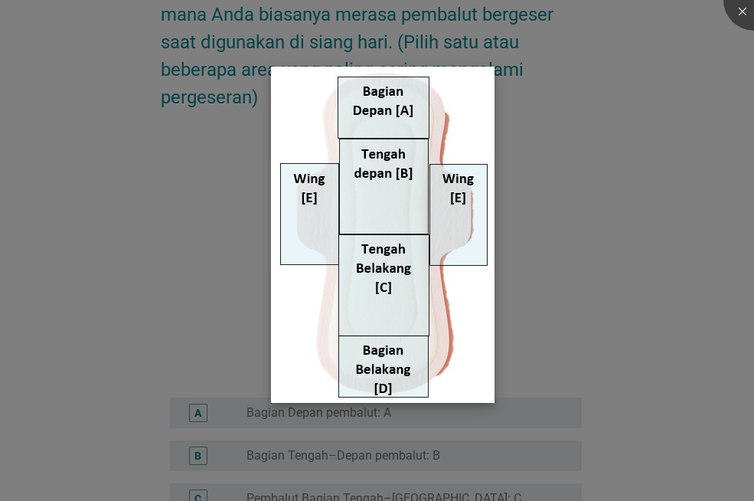
scroll to position [153, 0]
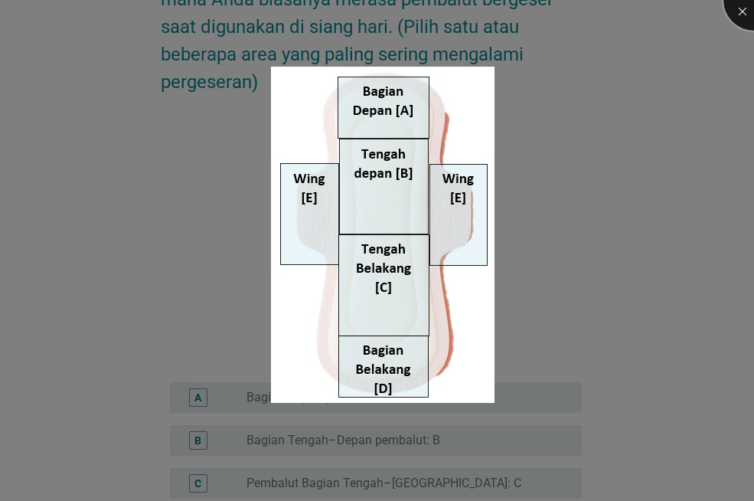
click at [742, 10] on div at bounding box center [754, -1] width 61 height 61
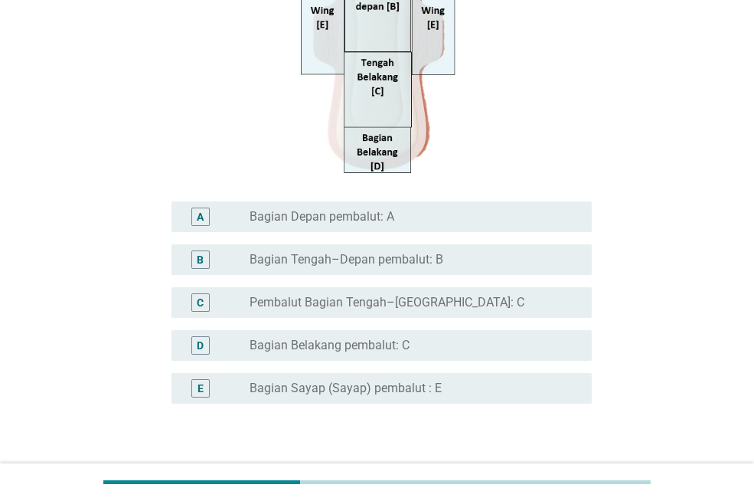
scroll to position [330, 0]
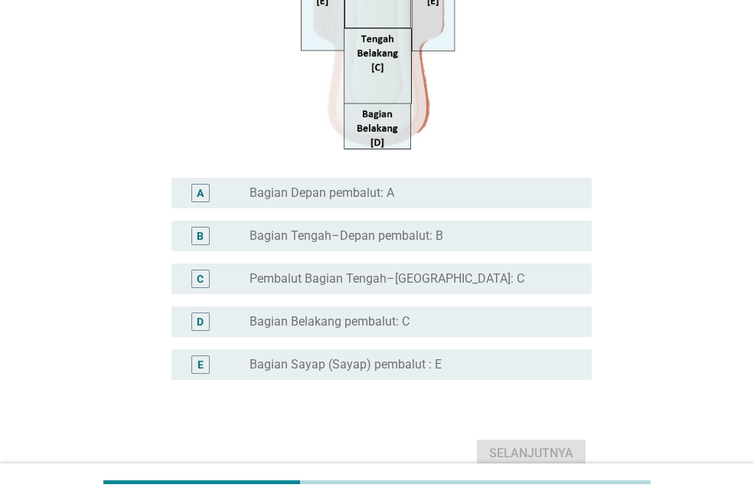
click at [438, 325] on div "tombol radio tidak dicentang Bagian Belakang pembalut: C" at bounding box center [409, 321] width 318 height 15
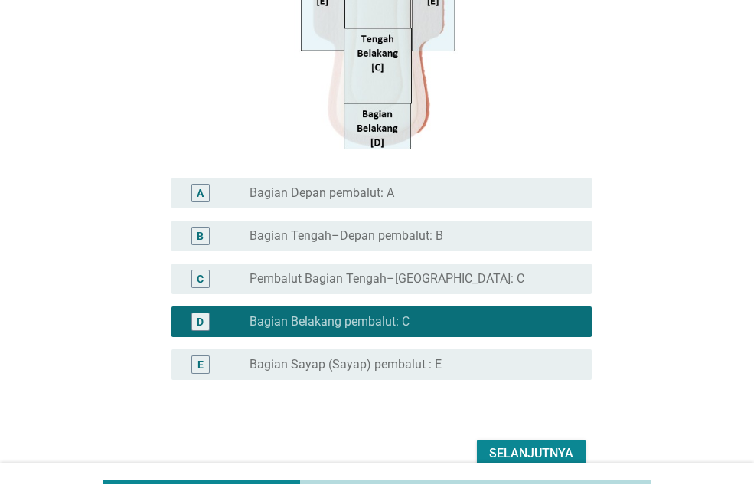
click at [542, 450] on font "Selanjutnya" at bounding box center [531, 453] width 84 height 15
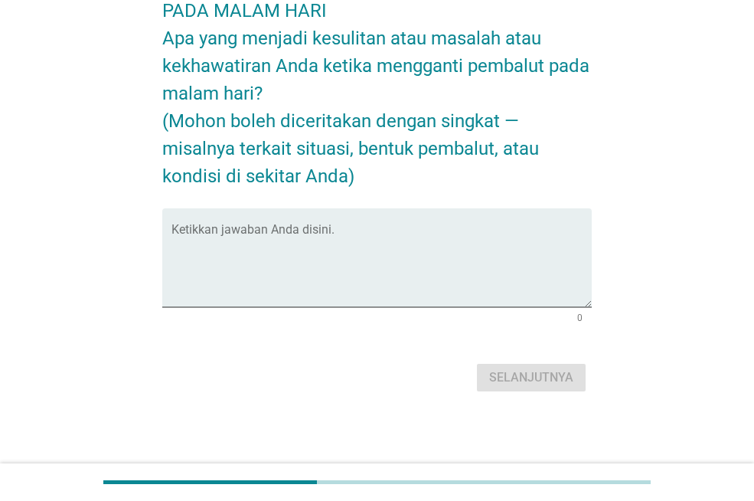
scroll to position [0, 0]
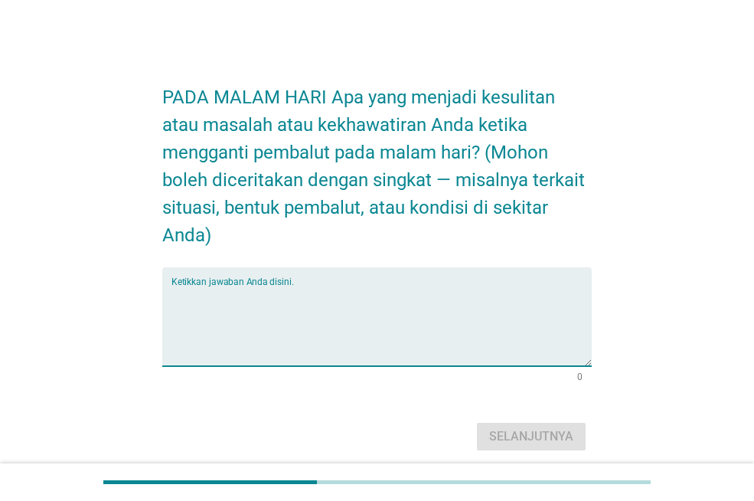
click at [218, 296] on textarea "Ketikkan jawaban Anda disini." at bounding box center [382, 326] width 420 height 80
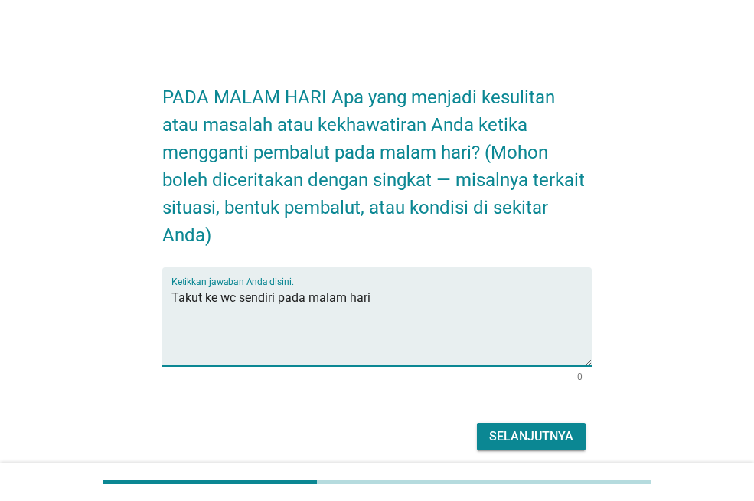
type textarea "Takut ke wc sendiri pada malam hari"
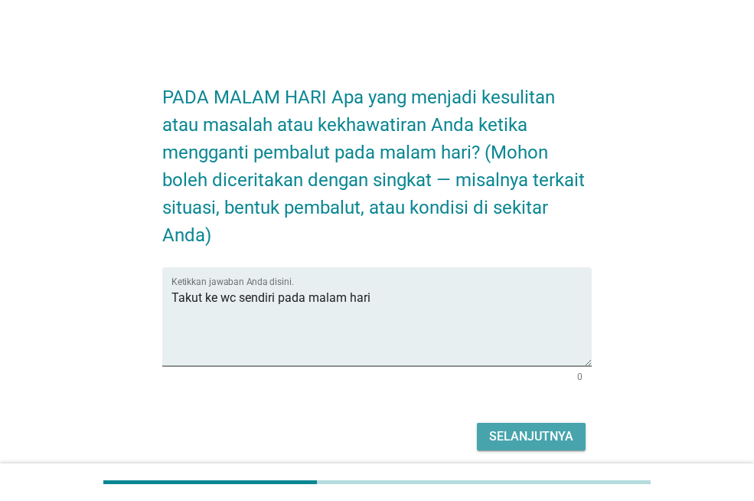
click at [506, 430] on font "Selanjutnya" at bounding box center [531, 436] width 84 height 15
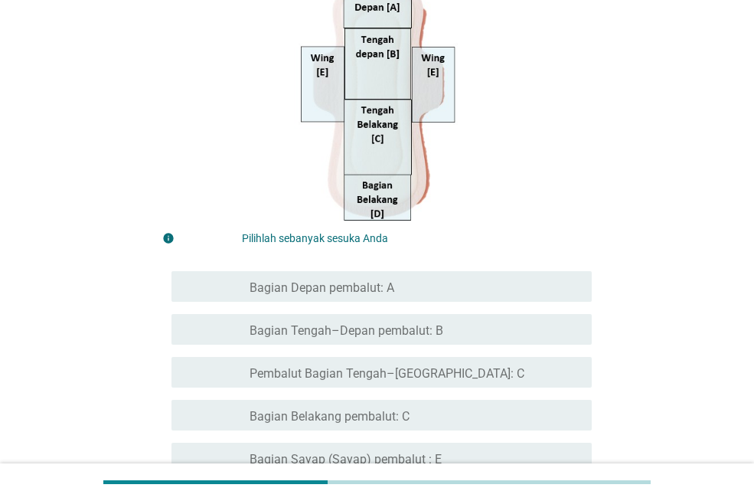
scroll to position [306, 0]
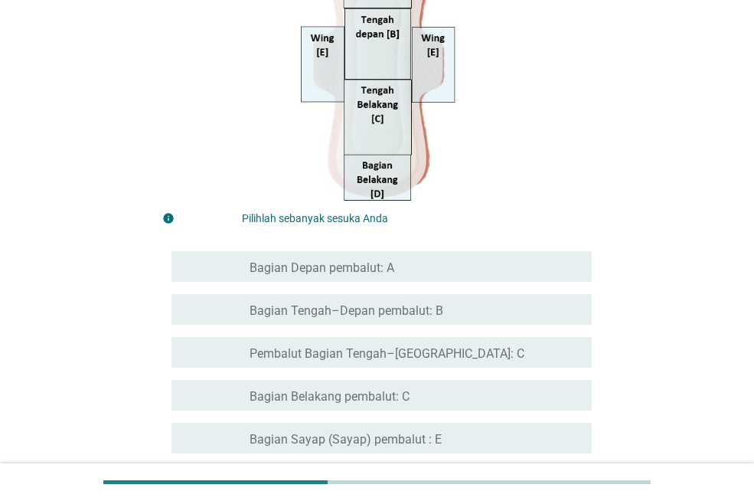
click at [412, 389] on div "garis besar kotak centang kosong Bagian Belakang pembalut: C" at bounding box center [415, 395] width 330 height 18
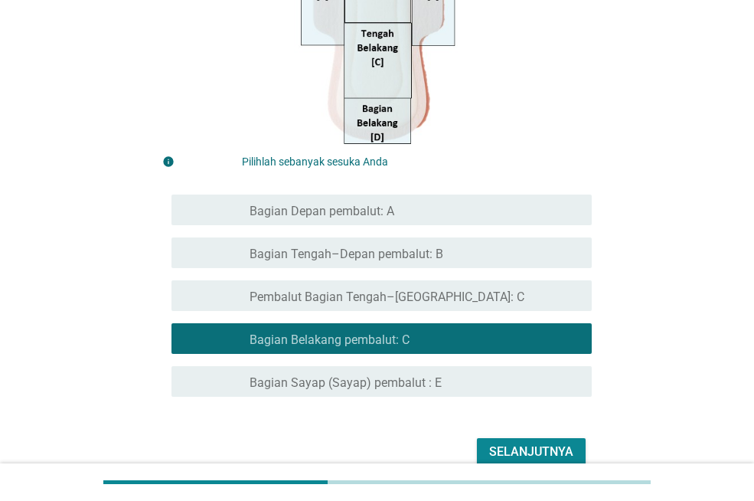
scroll to position [438, 0]
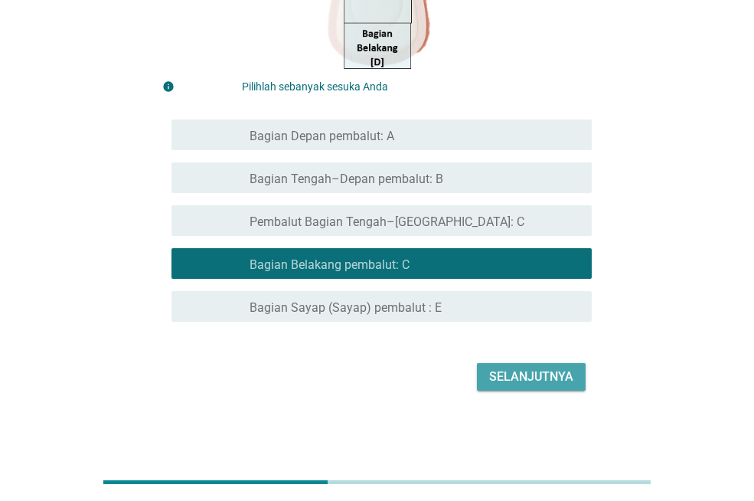
click at [545, 370] on font "Selanjutnya" at bounding box center [531, 376] width 84 height 15
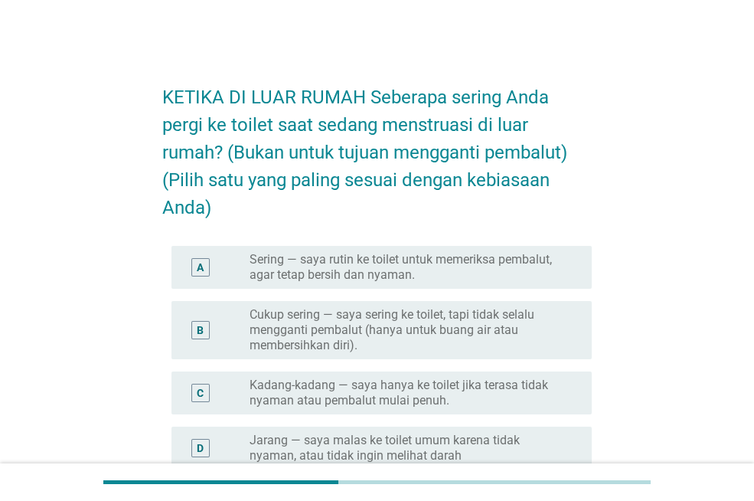
scroll to position [77, 0]
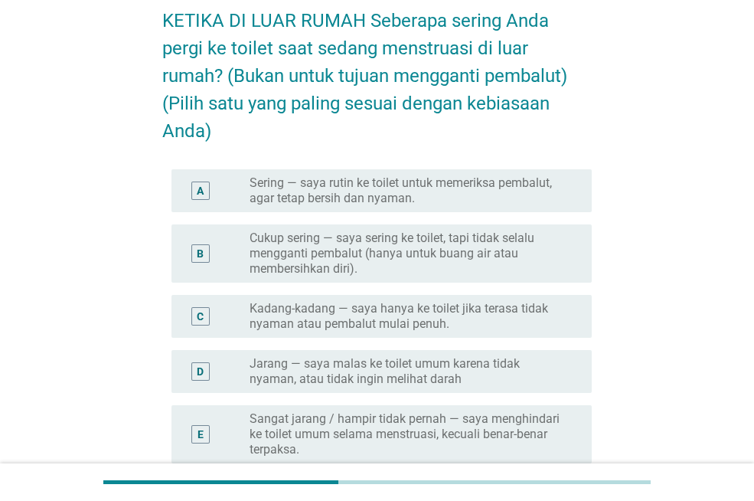
click at [519, 320] on font "Kadang-kadang — saya hanya ke toilet jika terasa tidak nyaman atau pembalut mul…" at bounding box center [409, 316] width 318 height 31
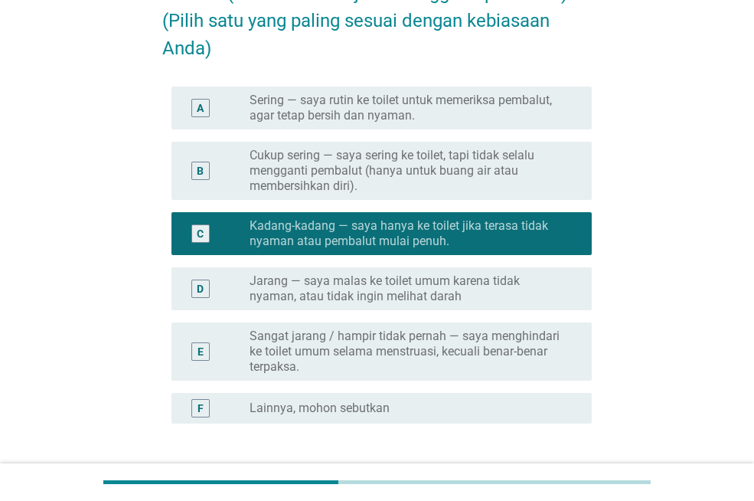
scroll to position [279, 0]
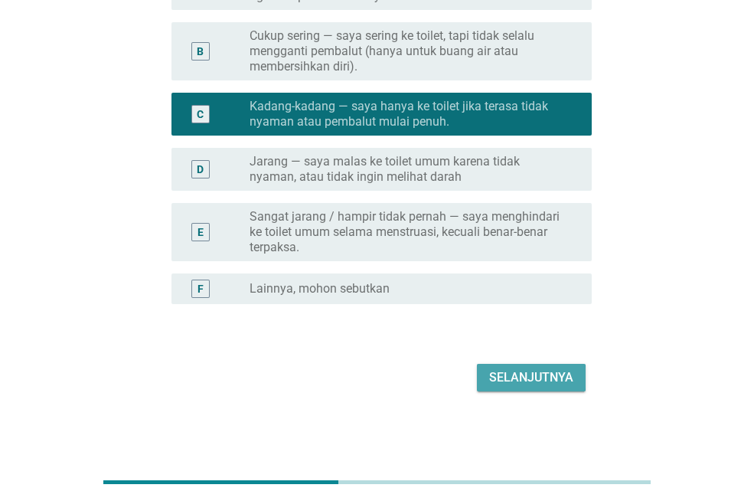
click at [519, 375] on font "Selanjutnya" at bounding box center [531, 377] width 84 height 15
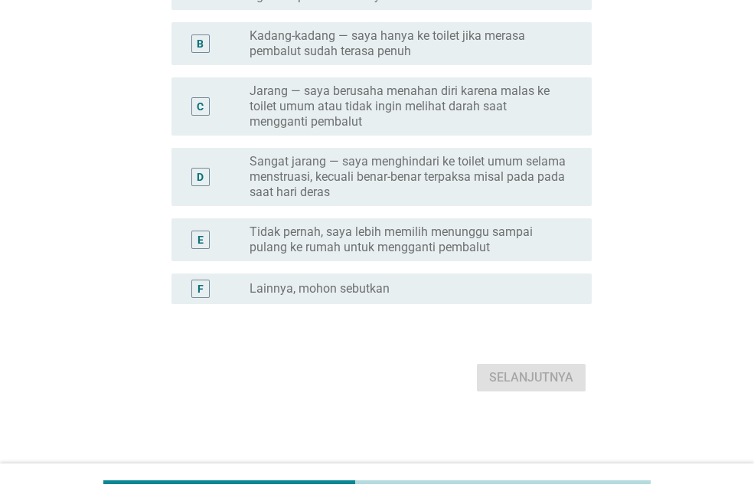
scroll to position [0, 0]
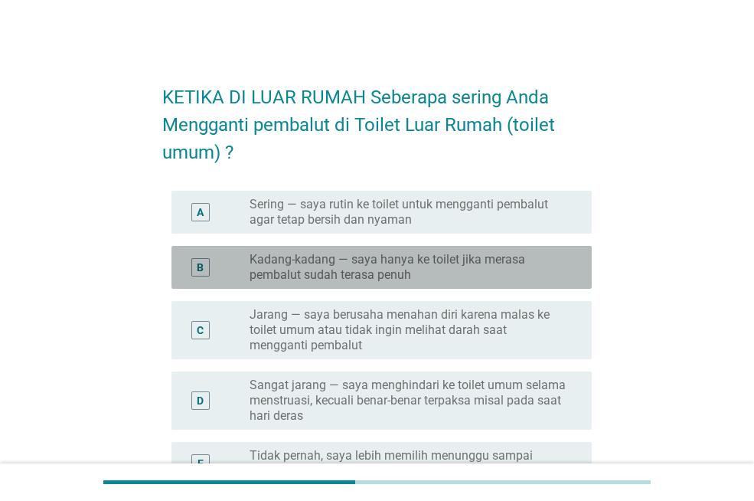
click at [393, 274] on font "Kadang-kadang — saya hanya ke toilet jika merasa pembalut sudah terasa penuh" at bounding box center [388, 267] width 276 height 30
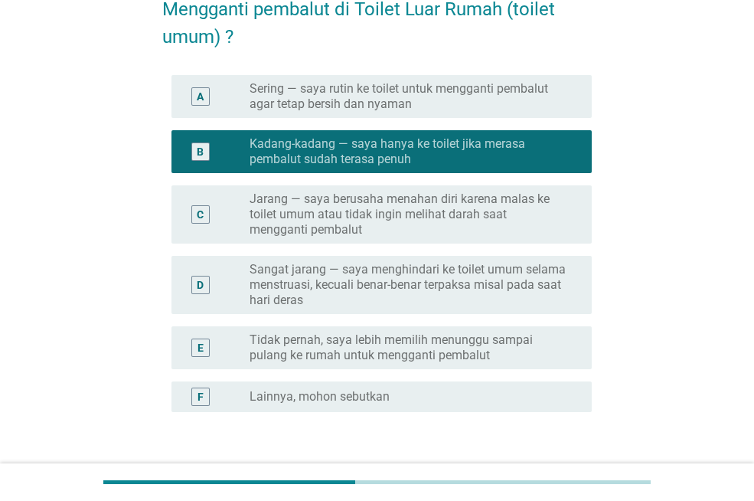
scroll to position [224, 0]
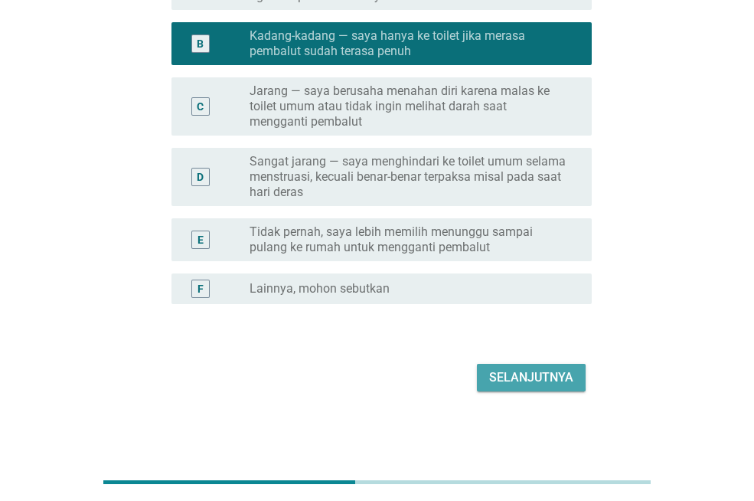
click at [526, 374] on font "Selanjutnya" at bounding box center [531, 377] width 84 height 15
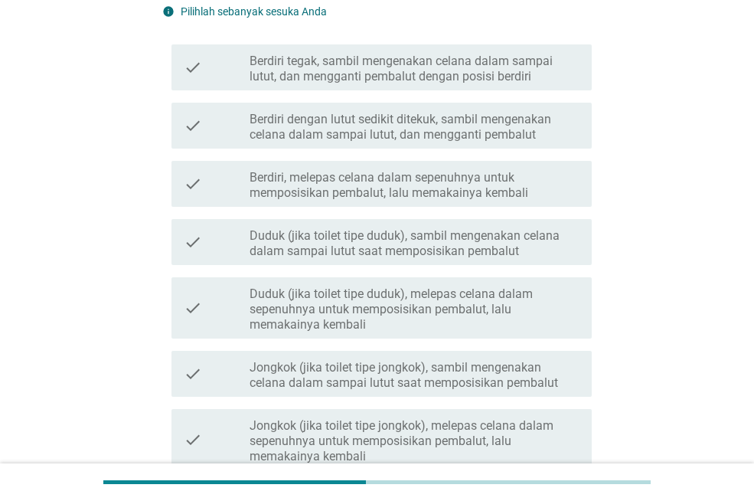
scroll to position [0, 0]
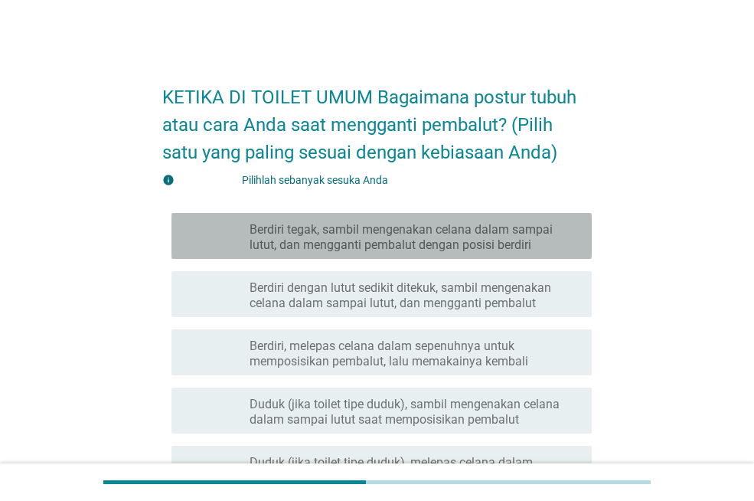
click at [352, 238] on font "Berdiri tegak, sambil mengenakan celana dalam sampai lutut, dan mengganti pemba…" at bounding box center [401, 237] width 303 height 30
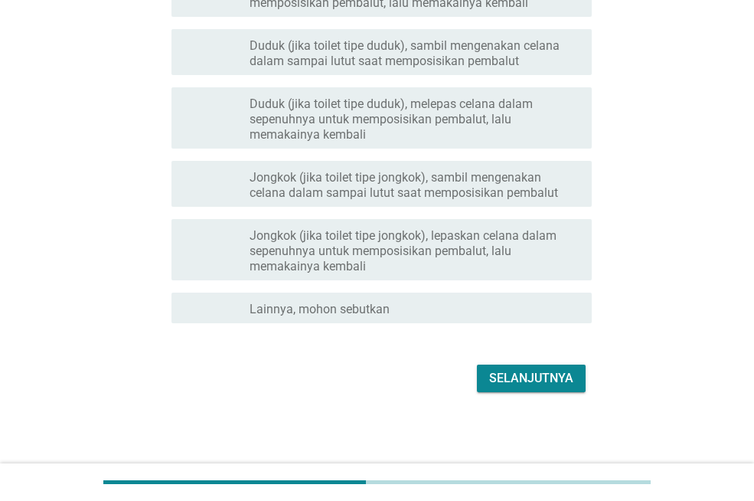
scroll to position [359, 0]
click at [528, 366] on button "Selanjutnya" at bounding box center [531, 378] width 109 height 28
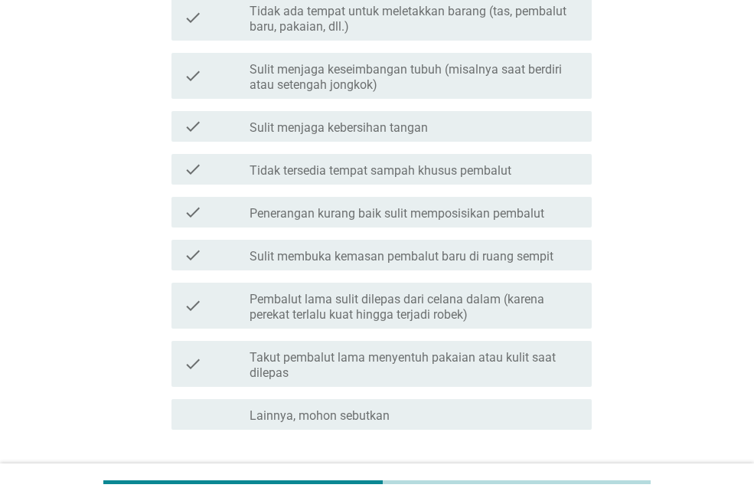
scroll to position [0, 0]
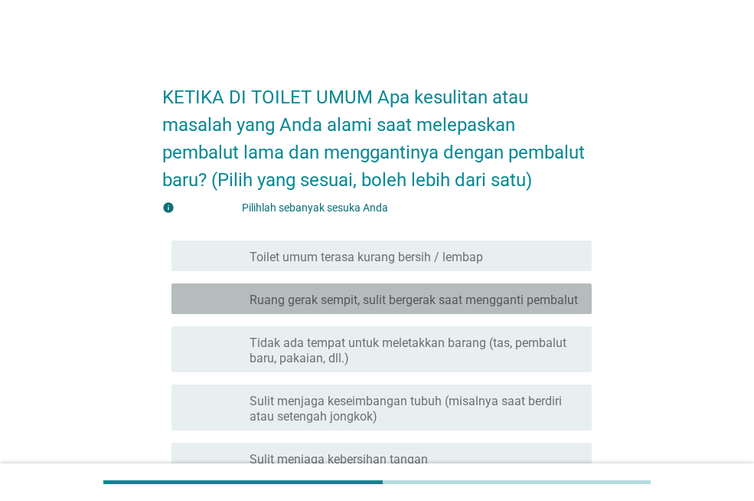
click at [363, 308] on font "Ruang gerak sempit, sulit bergerak saat mengganti pembalut" at bounding box center [414, 300] width 329 height 15
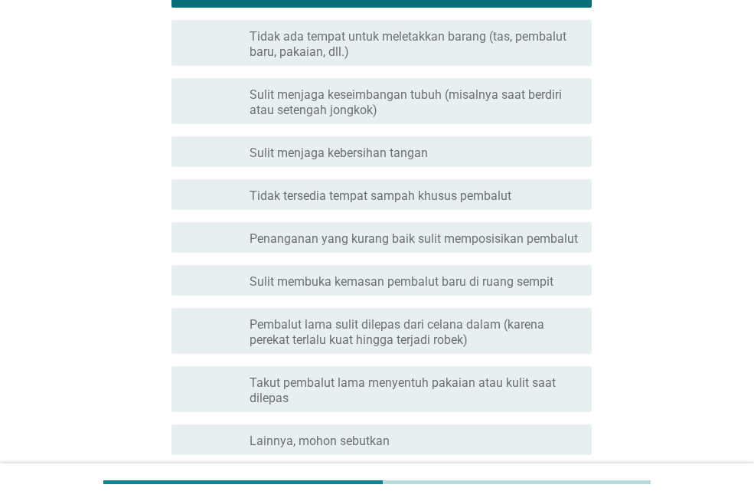
scroll to position [454, 0]
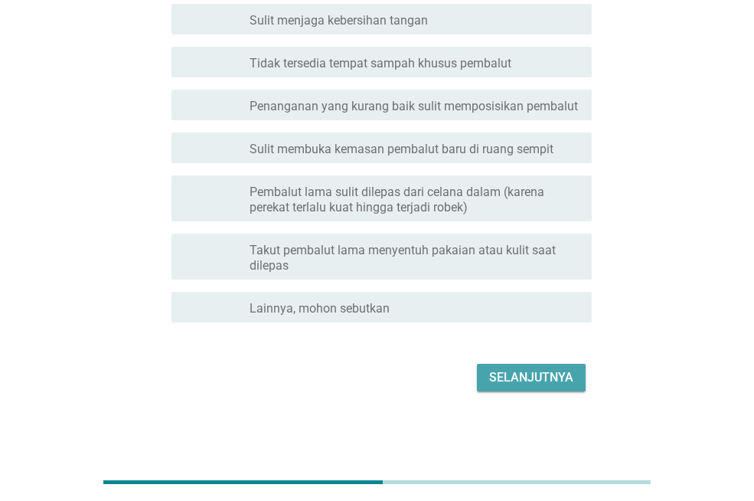
click at [530, 373] on font "Selanjutnya" at bounding box center [531, 377] width 84 height 15
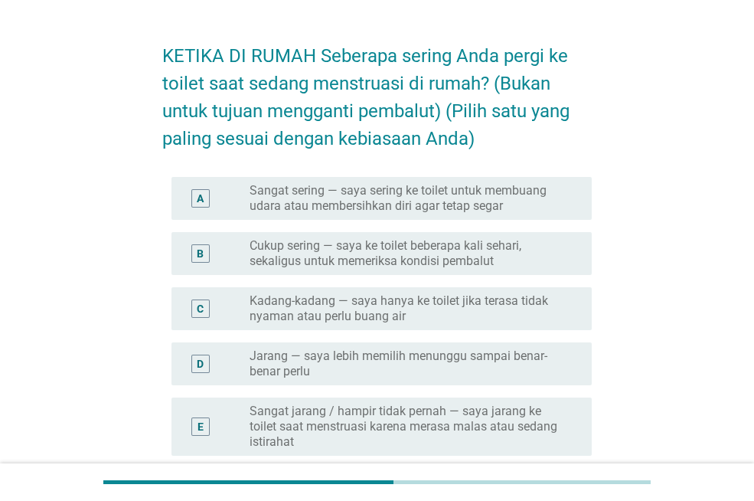
scroll to position [153, 0]
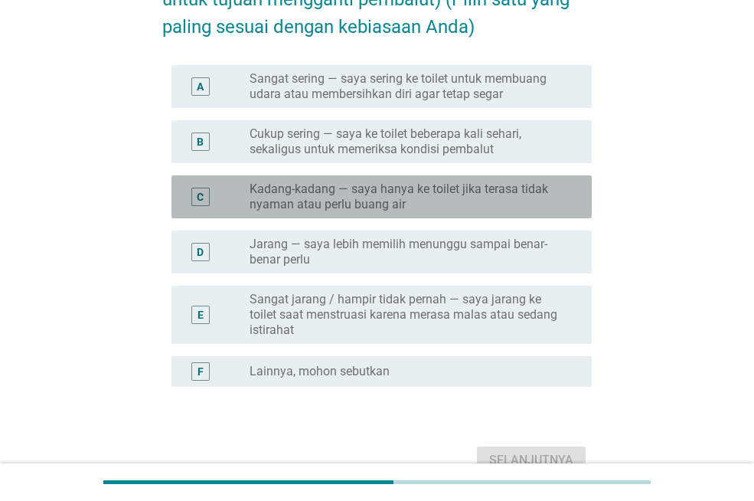
click at [443, 194] on font "Kadang-kadang — saya hanya ke toilet jika terasa tidak nyaman atau perlu buang …" at bounding box center [399, 197] width 299 height 30
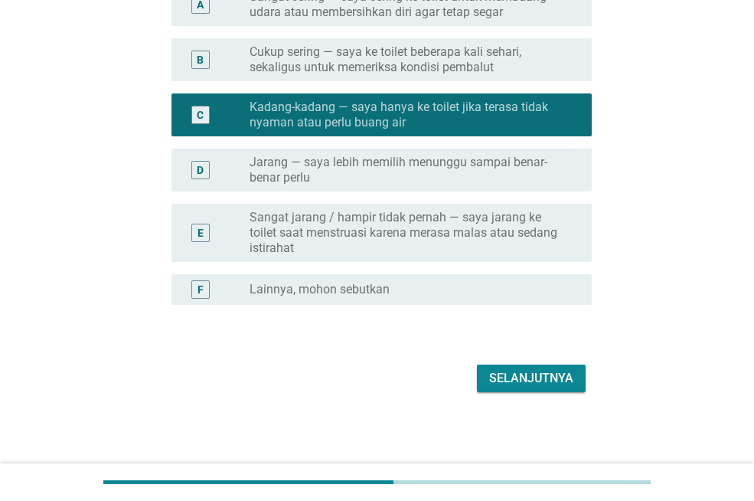
scroll to position [236, 0]
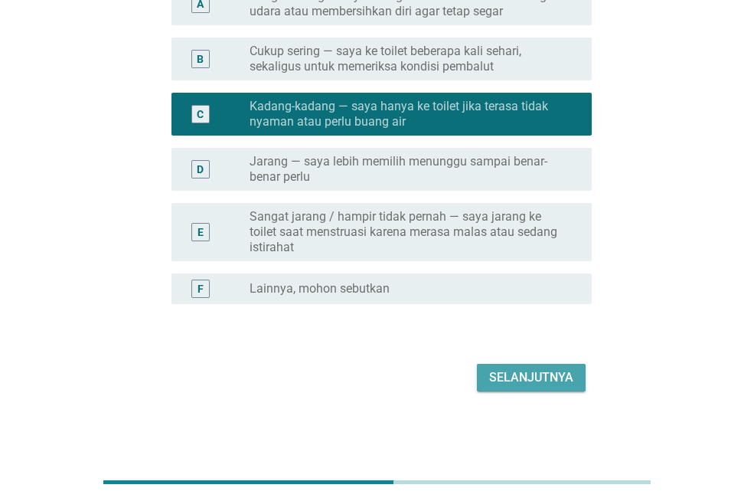
click at [551, 375] on font "Selanjutnya" at bounding box center [531, 377] width 84 height 15
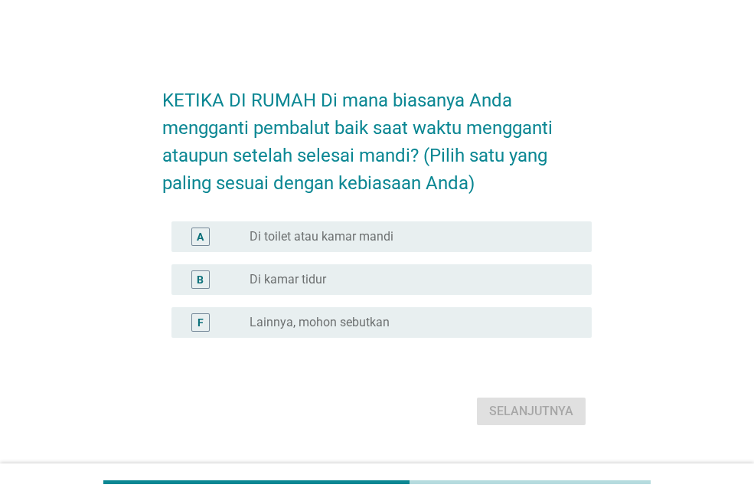
click at [384, 239] on font "Di toilet atau kamar mandi" at bounding box center [322, 236] width 144 height 15
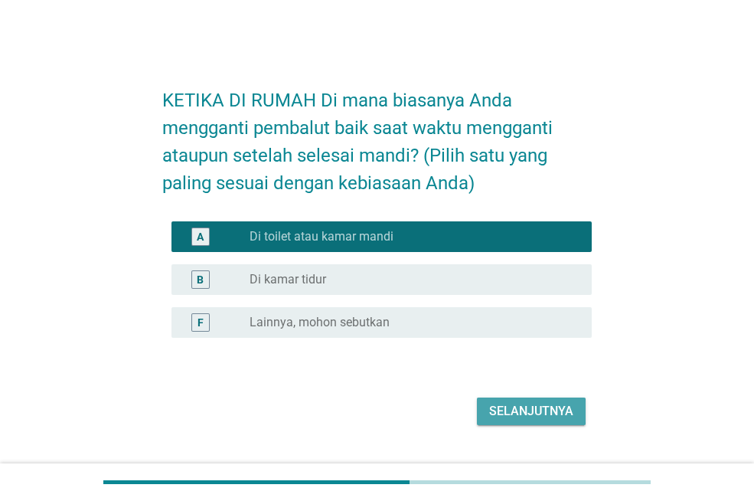
click at [543, 403] on font "Selanjutnya" at bounding box center [531, 411] width 84 height 18
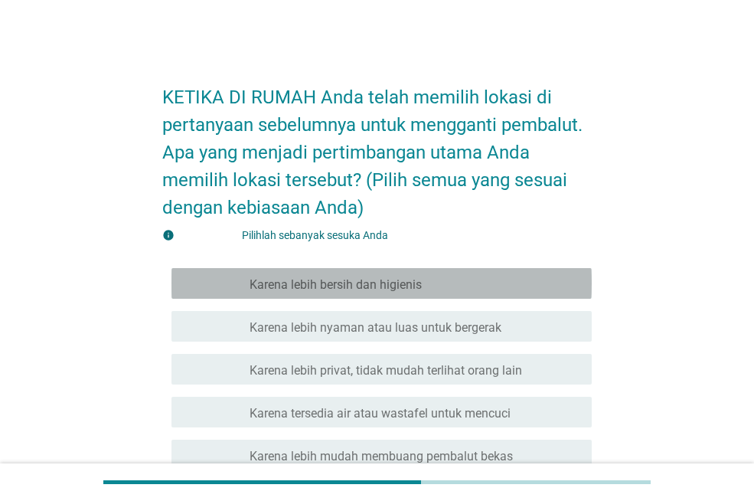
click at [438, 286] on div "garis besar kotak centang kosong Karena lebih bersih dan higienis" at bounding box center [415, 283] width 330 height 18
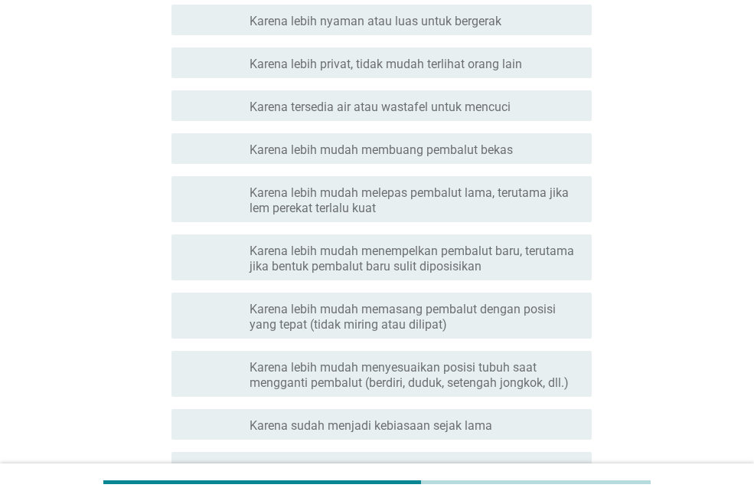
scroll to position [466, 0]
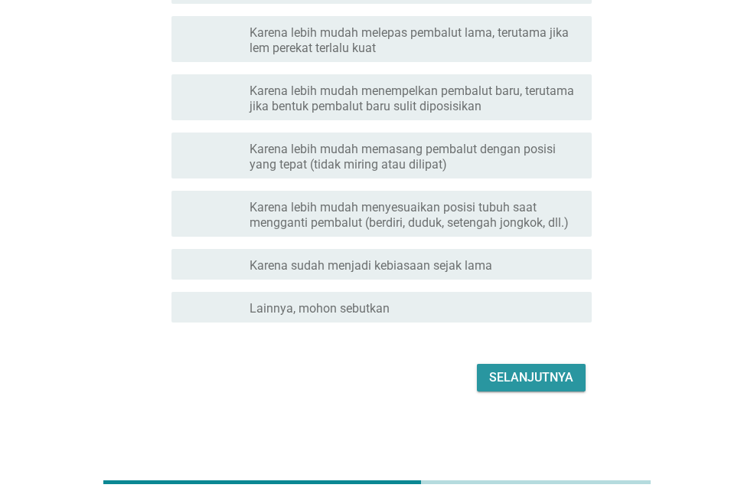
click at [534, 373] on font "Selanjutnya" at bounding box center [531, 377] width 84 height 15
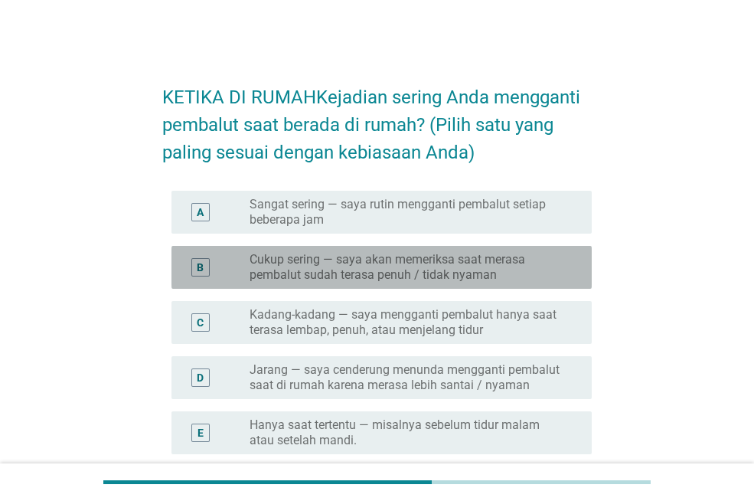
click at [396, 277] on font "Cukup sering — saya akan memeriksa saat merasa pembalut sudah terasa penuh / ti…" at bounding box center [388, 267] width 276 height 30
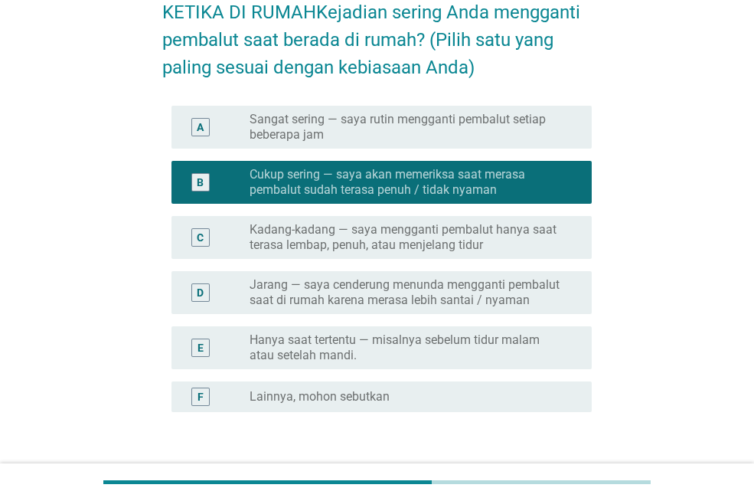
scroll to position [193, 0]
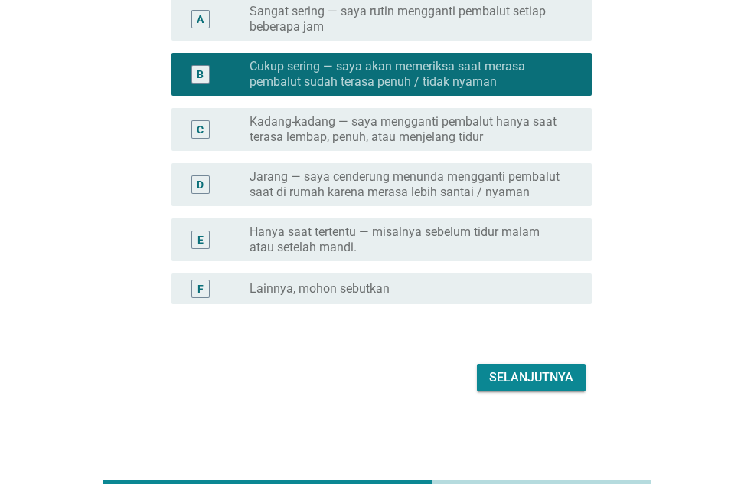
click at [372, 111] on div "C tombol radio tidak dicentang Kadang-kadang — saya mengganti pembalut hanya sa…" at bounding box center [382, 129] width 420 height 43
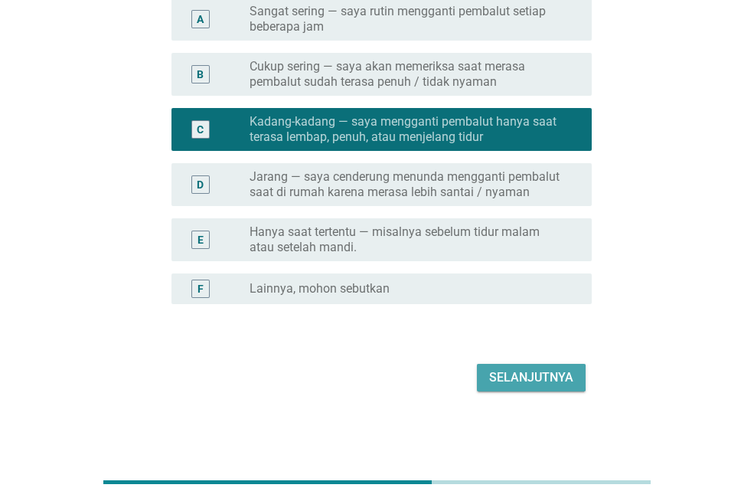
click at [528, 380] on font "Selanjutnya" at bounding box center [531, 377] width 84 height 15
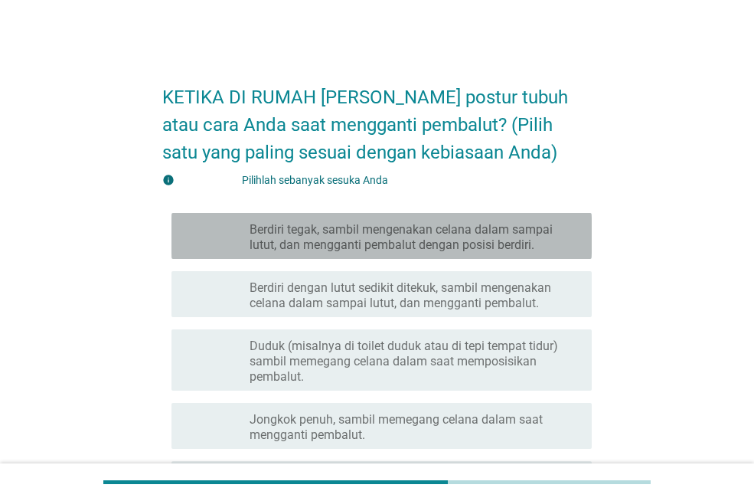
click at [441, 240] on font "Berdiri tegak, sambil mengenakan celana dalam sampai lutut, dan mengganti pemba…" at bounding box center [401, 237] width 303 height 30
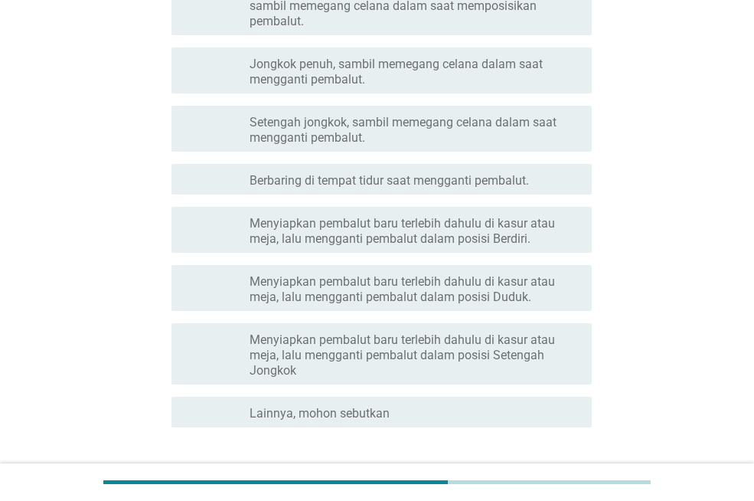
scroll to position [383, 0]
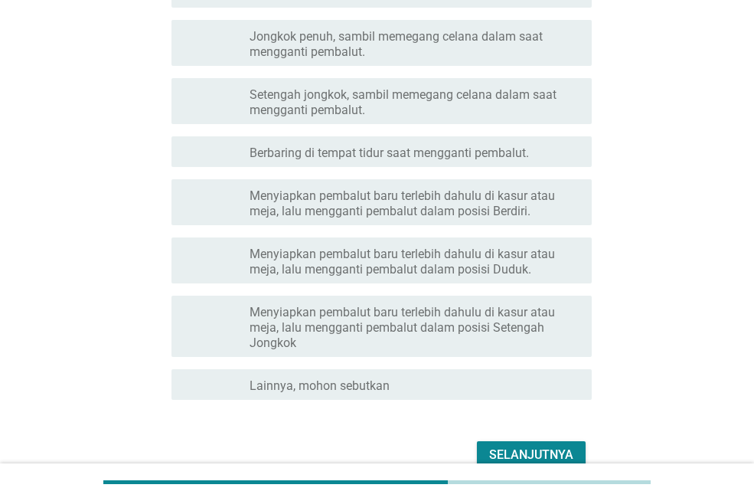
click at [541, 450] on font "Selanjutnya" at bounding box center [531, 454] width 84 height 15
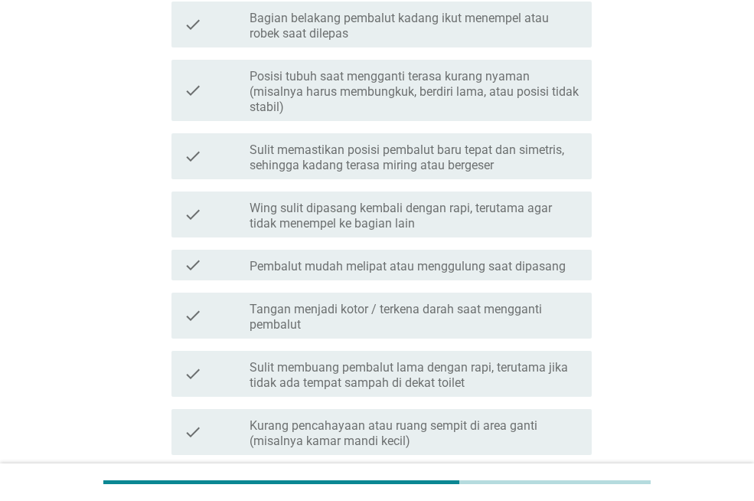
scroll to position [0, 0]
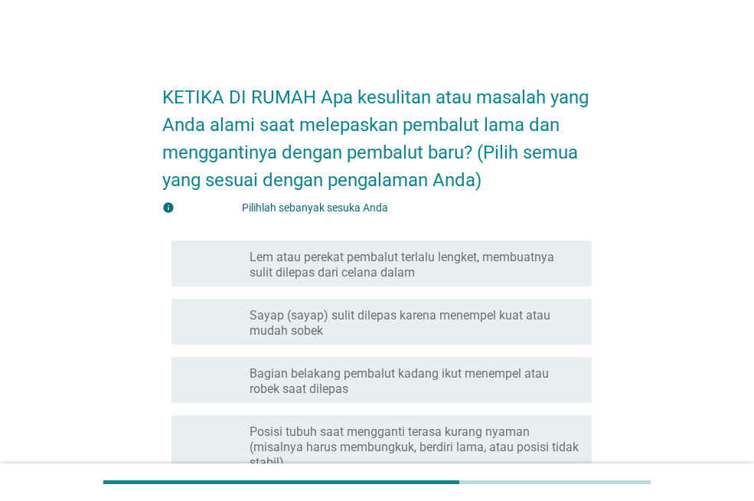
click at [404, 380] on font "Bagian belakang pembalut kadang ikut menempel atau robek saat dilepas" at bounding box center [399, 381] width 299 height 30
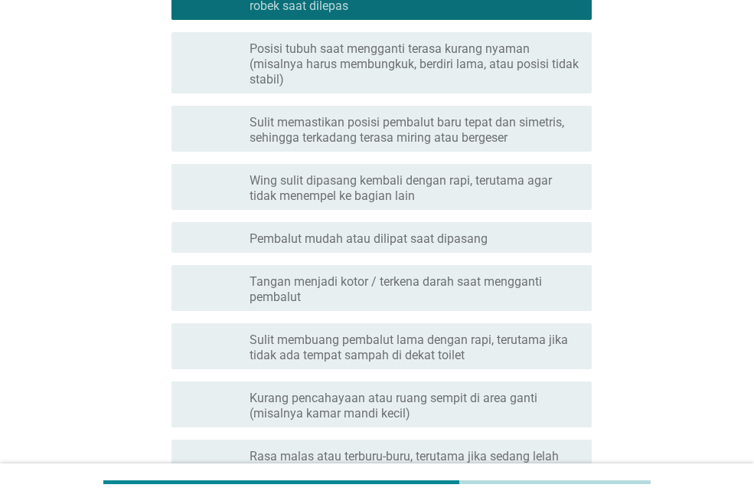
scroll to position [589, 0]
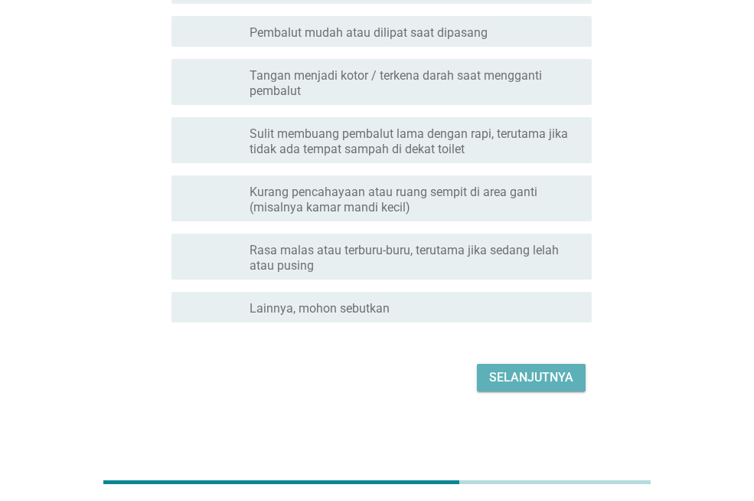
click at [529, 368] on button "Selanjutnya" at bounding box center [531, 378] width 109 height 28
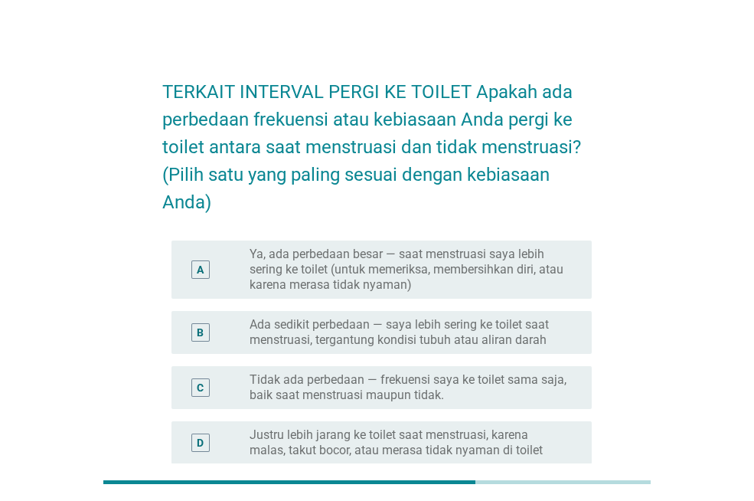
scroll to position [0, 0]
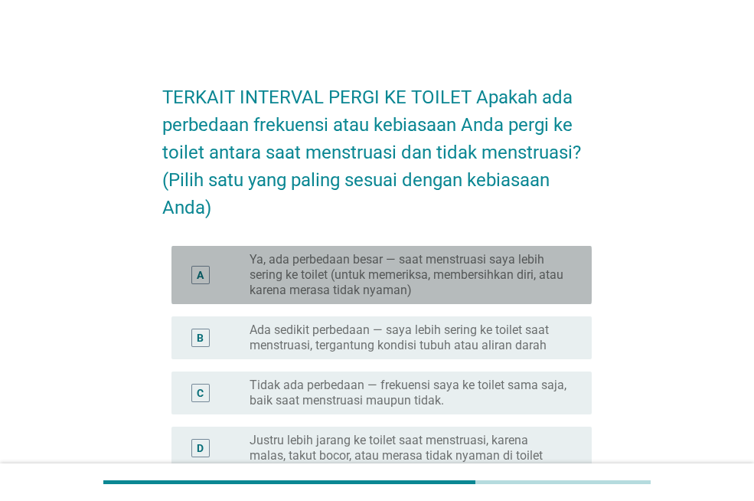
click at [319, 273] on font "Ya, ada perbedaan besar — ​​saat menstruasi saya lebih sering ke toilet (untuk …" at bounding box center [407, 274] width 314 height 45
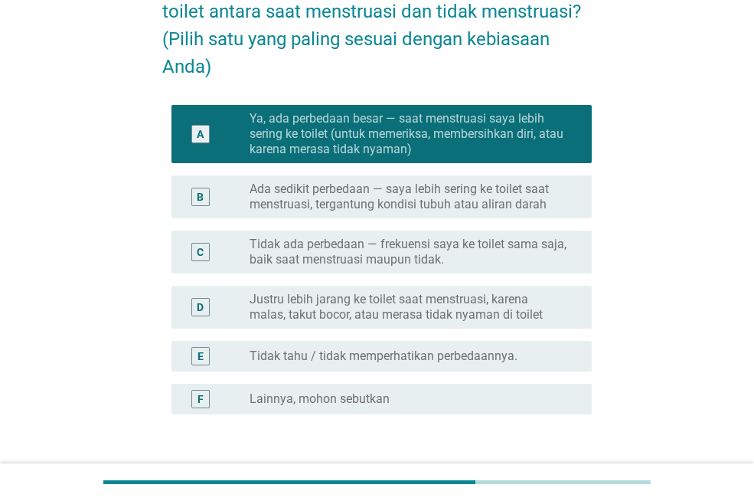
scroll to position [251, 0]
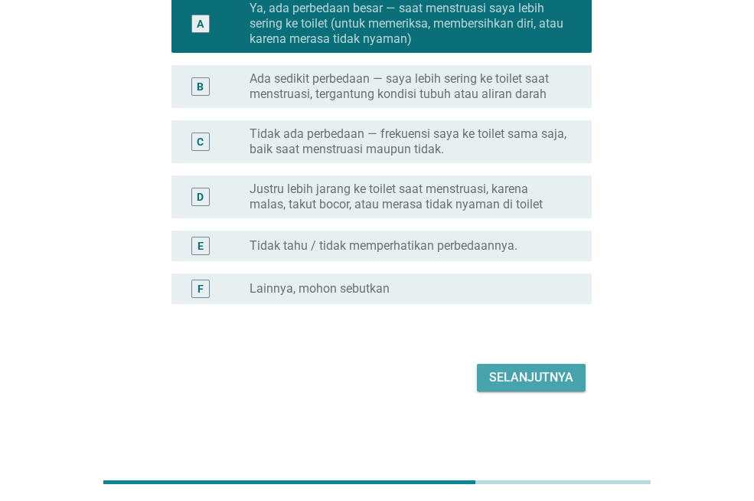
click at [522, 368] on font "Selanjutnya" at bounding box center [531, 377] width 84 height 18
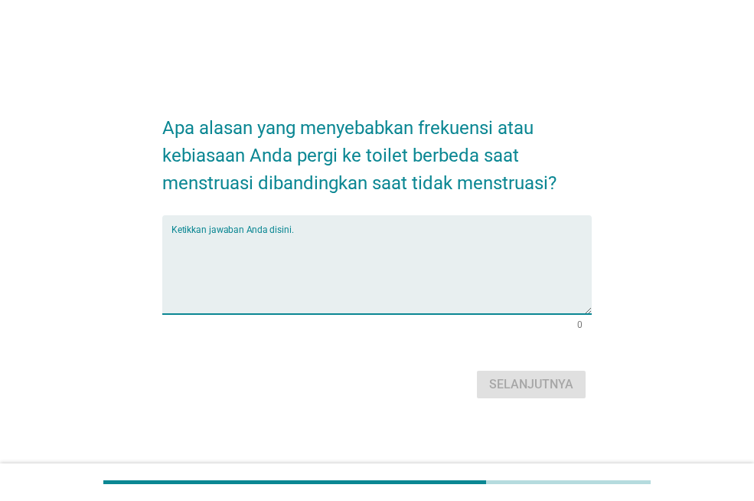
click at [287, 252] on textarea "Ketikkan jawaban Anda disini." at bounding box center [382, 274] width 420 height 80
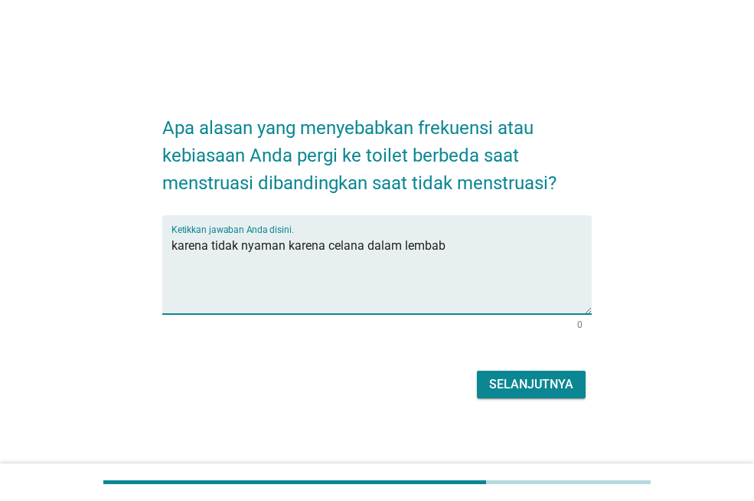
click at [362, 244] on textarea "karena tidak nyaman karena celana dalam lembab" at bounding box center [382, 274] width 420 height 80
click at [451, 244] on textarea "karena tidak nyaman karena pembalut sudah dalam lembab" at bounding box center [382, 274] width 420 height 80
type textarea "karena tidak nyaman karena pembalut sudah lembab"
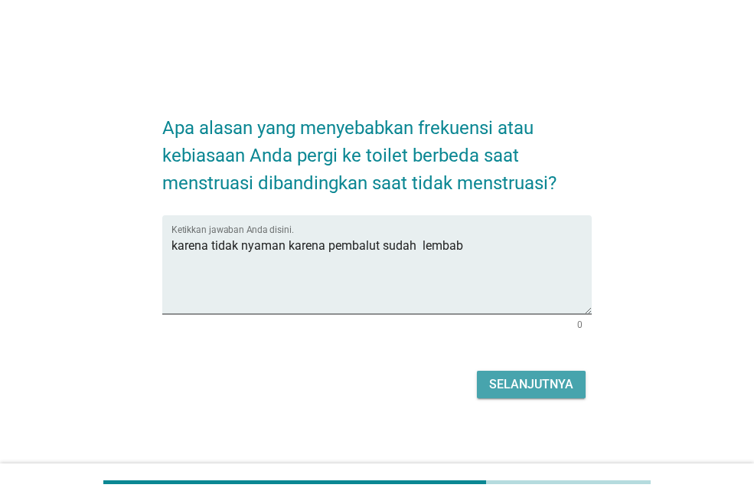
click at [539, 374] on button "Selanjutnya" at bounding box center [531, 385] width 109 height 28
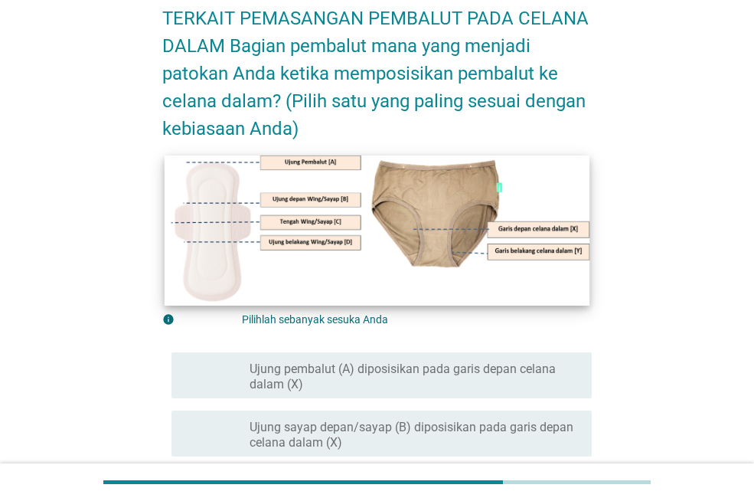
scroll to position [77, 0]
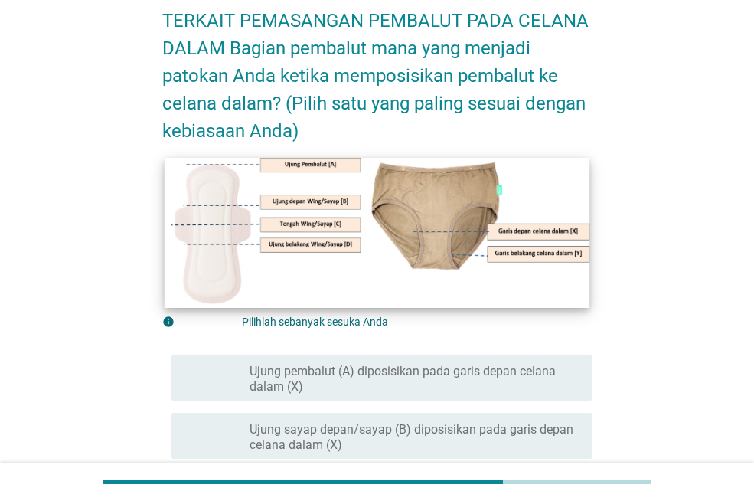
click at [327, 259] on img at bounding box center [377, 232] width 425 height 150
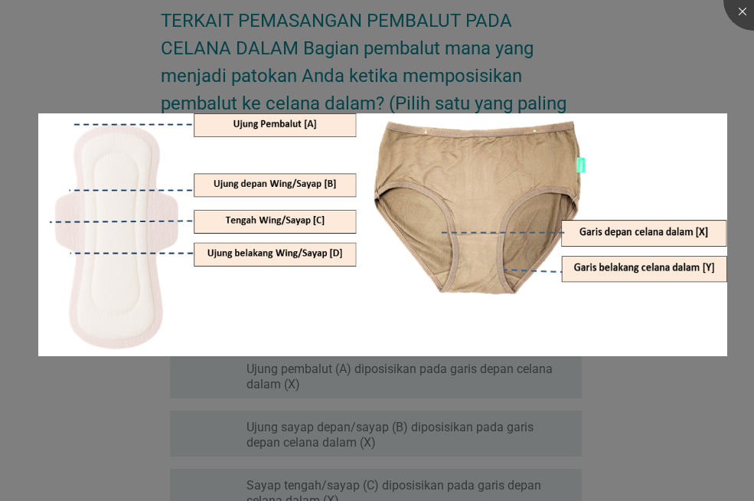
click at [719, 425] on div at bounding box center [377, 250] width 754 height 501
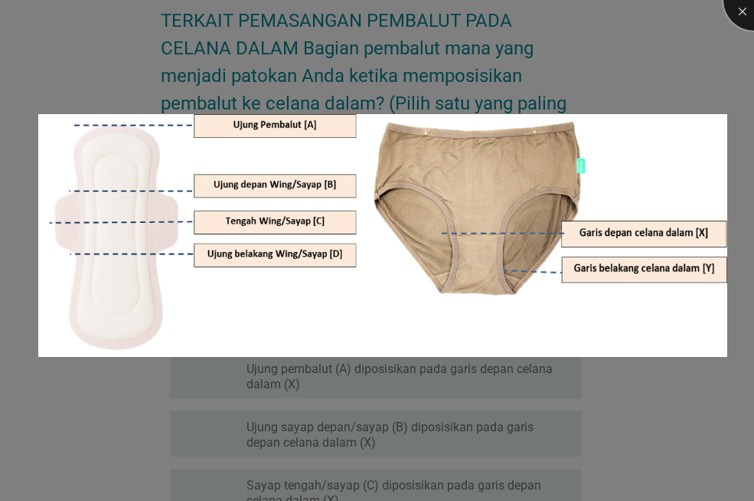
click at [741, 15] on div at bounding box center [754, -1] width 61 height 61
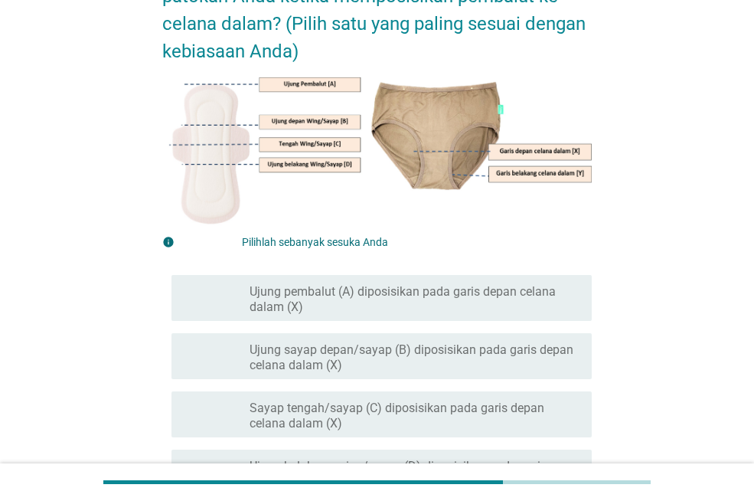
scroll to position [153, 0]
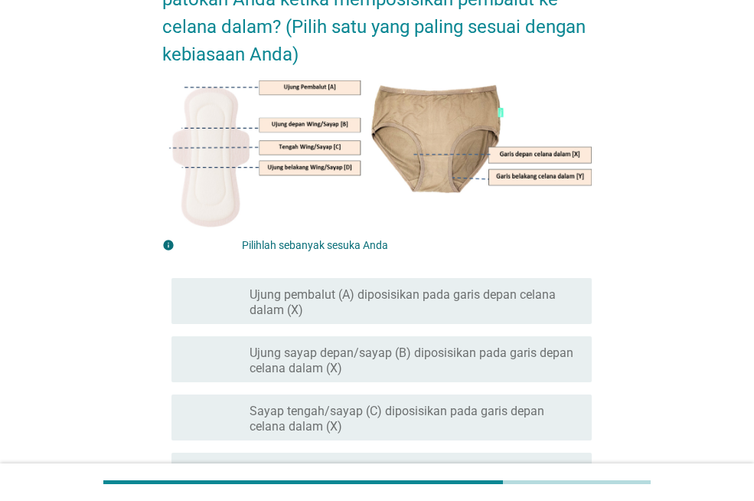
click at [460, 233] on form "TERKAIT PEMASANGAN PEMBALUT PADA CELANA DALAM Bagian pembalut mana yang menjadi…" at bounding box center [377, 382] width 430 height 934
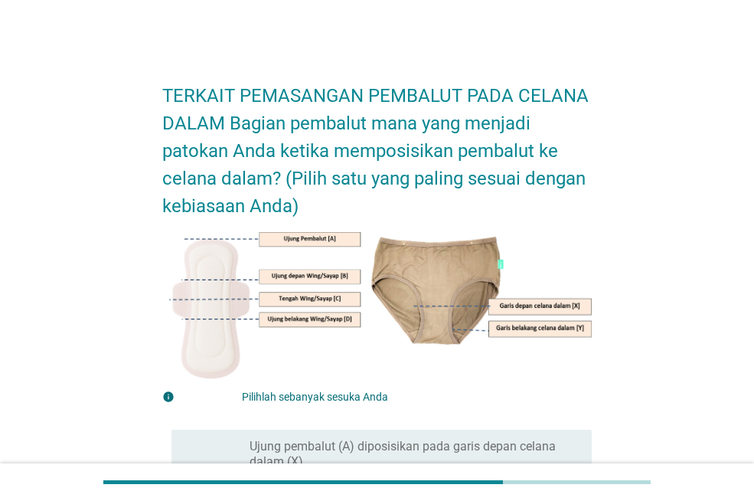
scroll to position [0, 0]
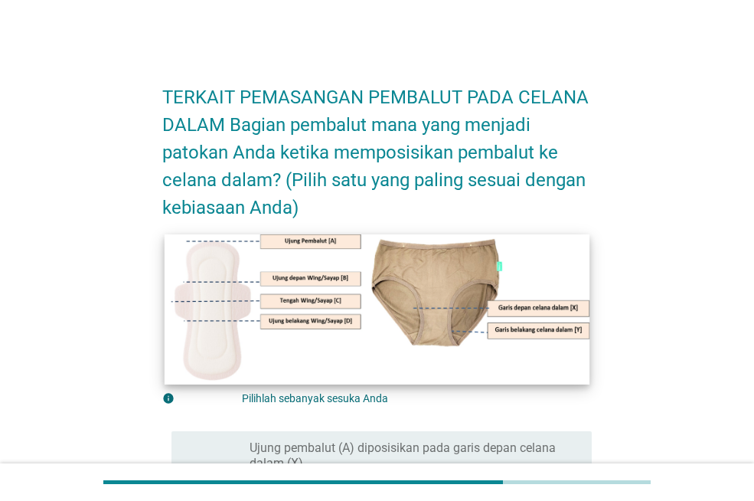
click at [453, 278] on img at bounding box center [377, 309] width 425 height 150
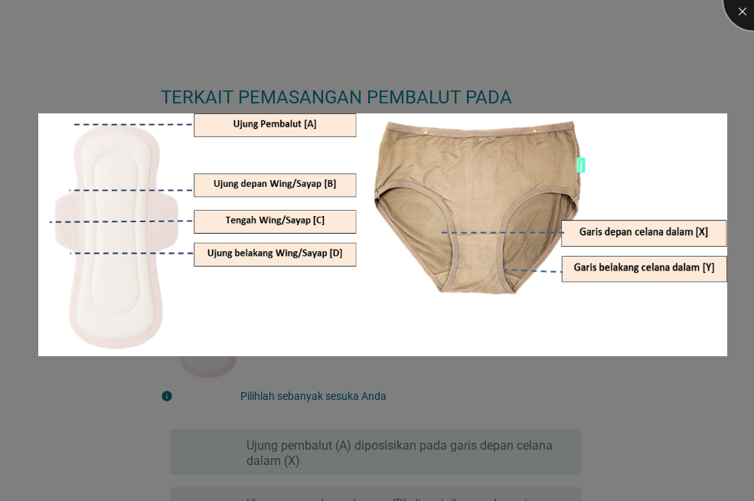
click at [744, 5] on div at bounding box center [754, -1] width 61 height 61
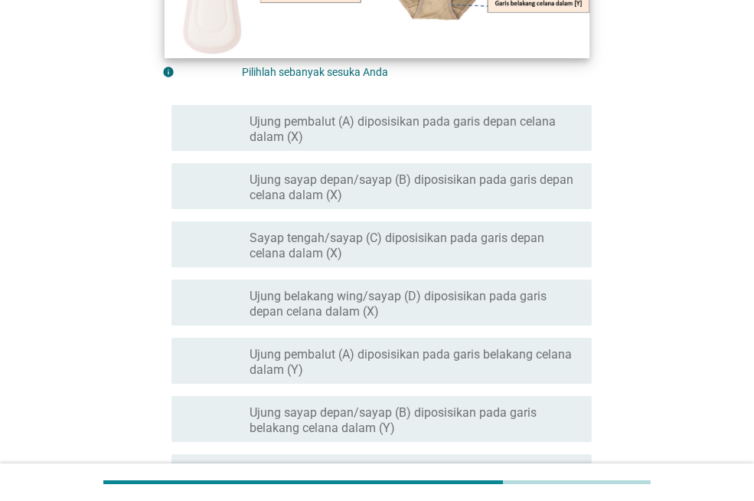
scroll to position [383, 0]
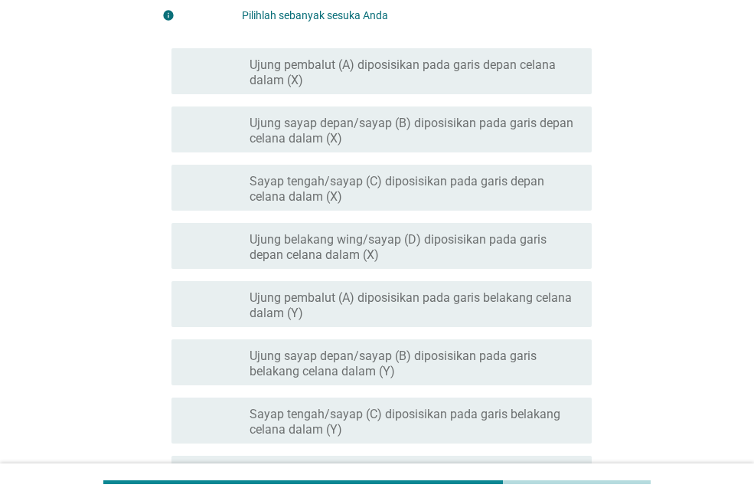
click at [450, 368] on font "Ujung sayap depan/sayap (B) diposisikan pada garis belakang celana dalam (Y)" at bounding box center [415, 363] width 330 height 31
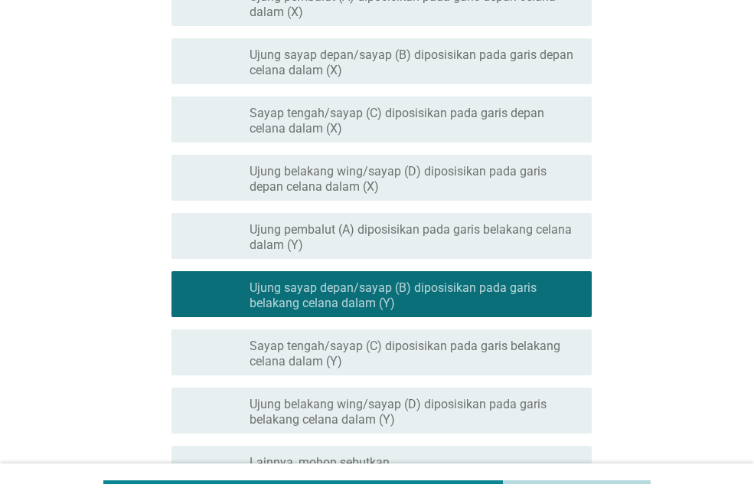
scroll to position [606, 0]
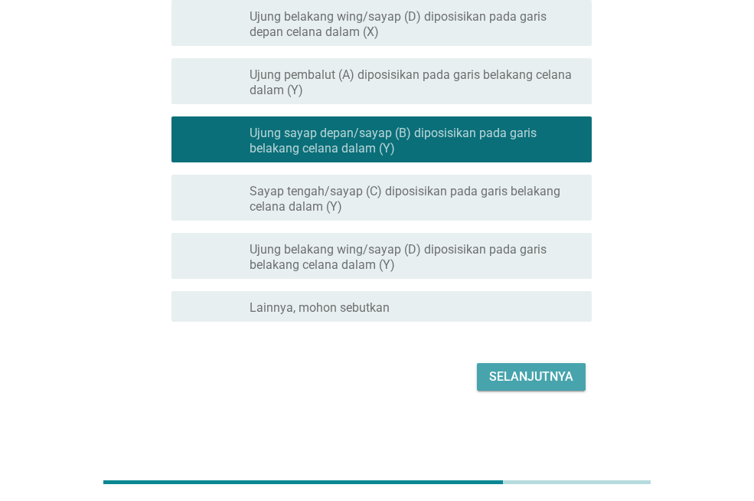
click at [525, 370] on font "Selanjutnya" at bounding box center [531, 376] width 84 height 15
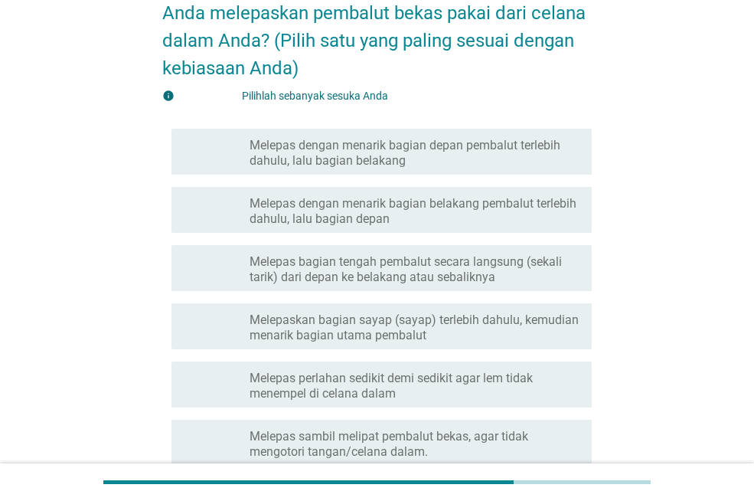
scroll to position [153, 0]
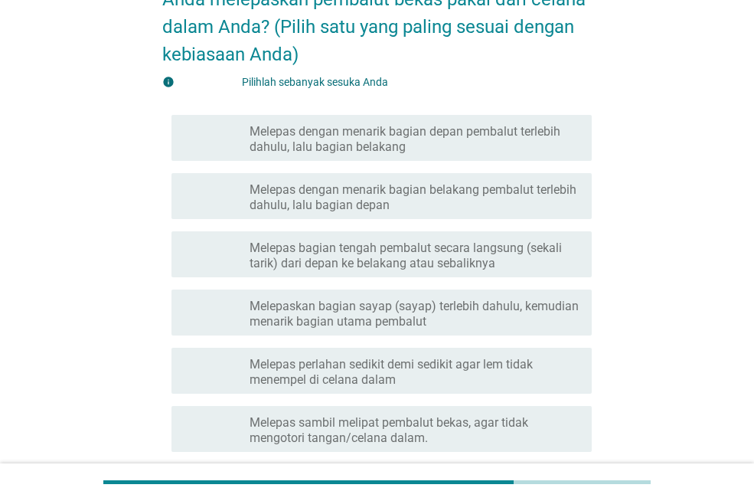
click at [462, 133] on font "Melepas dengan menarik bagian depan pembalut terlebih dahulu, lalu bagian belak…" at bounding box center [405, 139] width 311 height 30
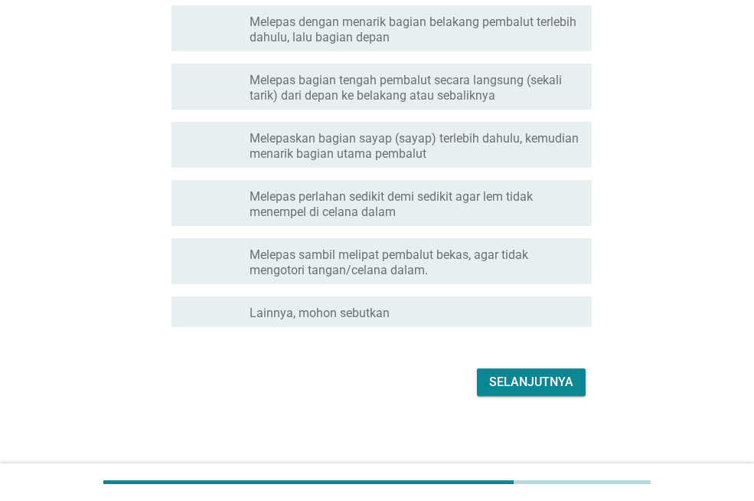
scroll to position [326, 0]
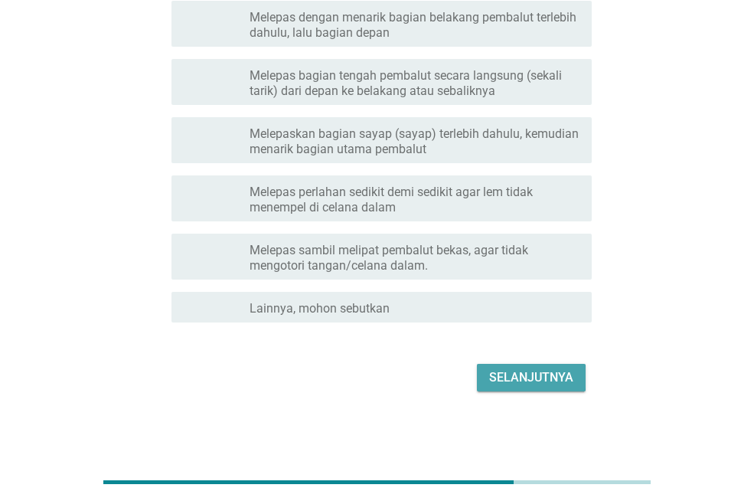
click at [540, 373] on font "Selanjutnya" at bounding box center [531, 377] width 84 height 15
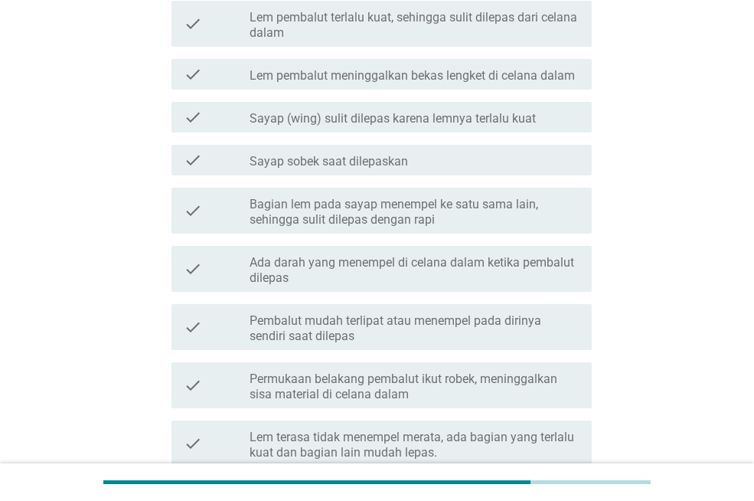
scroll to position [0, 0]
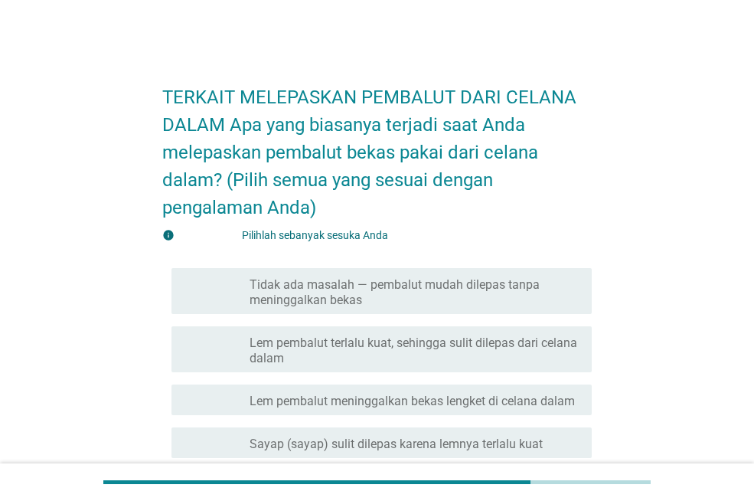
click at [424, 299] on font "Tidak ada masalah — pembalut mudah dilepas tanpa meninggalkan bekas" at bounding box center [415, 292] width 330 height 31
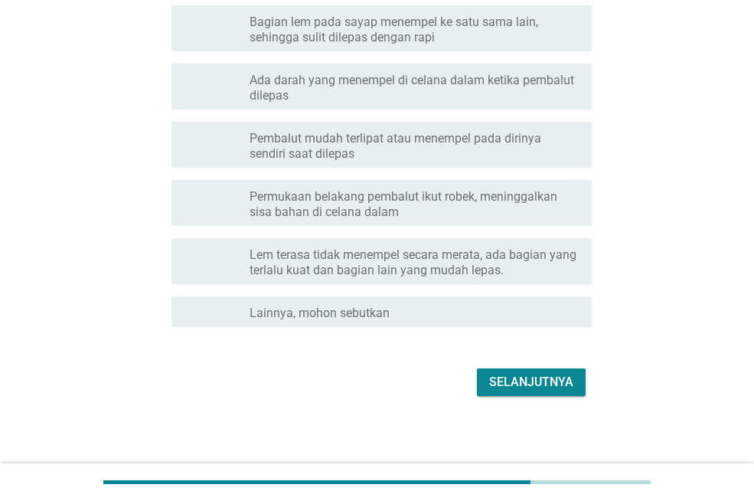
scroll to position [512, 0]
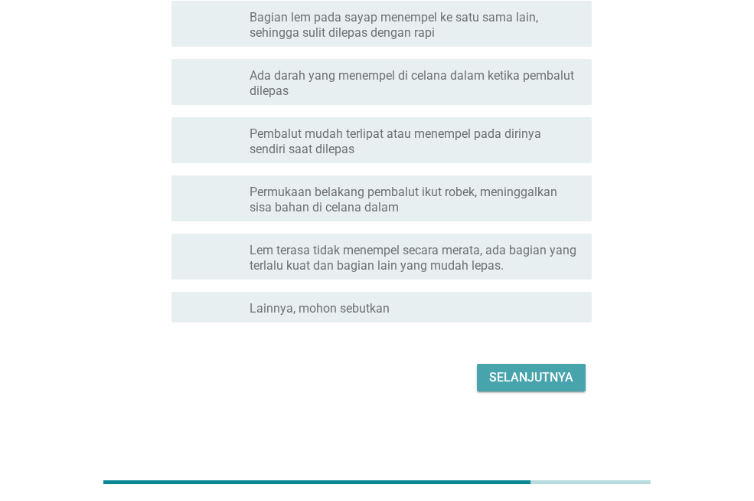
click at [543, 371] on font "Selanjutnya" at bounding box center [531, 377] width 84 height 15
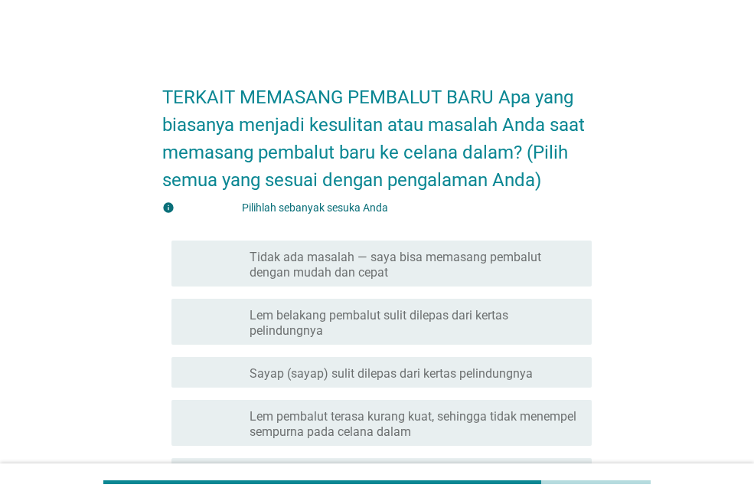
click at [472, 268] on font "Tidak ada masalah — saya bisa memasang pembalut dengan mudah dan cepat" at bounding box center [415, 265] width 330 height 31
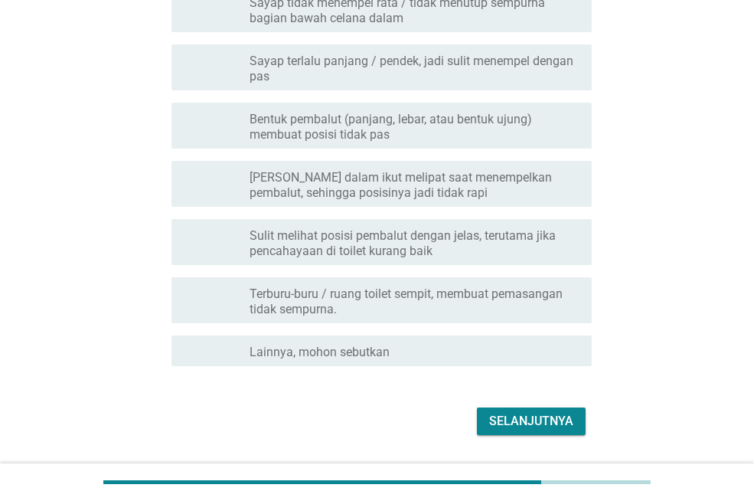
scroll to position [675, 0]
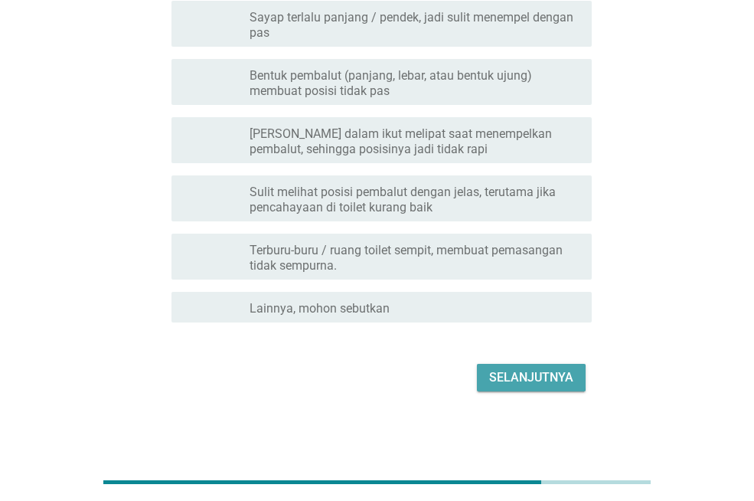
click at [553, 378] on font "Selanjutnya" at bounding box center [531, 377] width 84 height 15
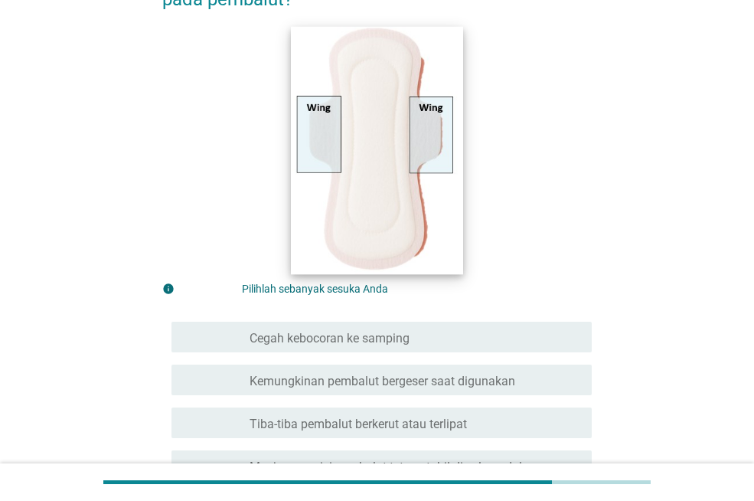
scroll to position [230, 0]
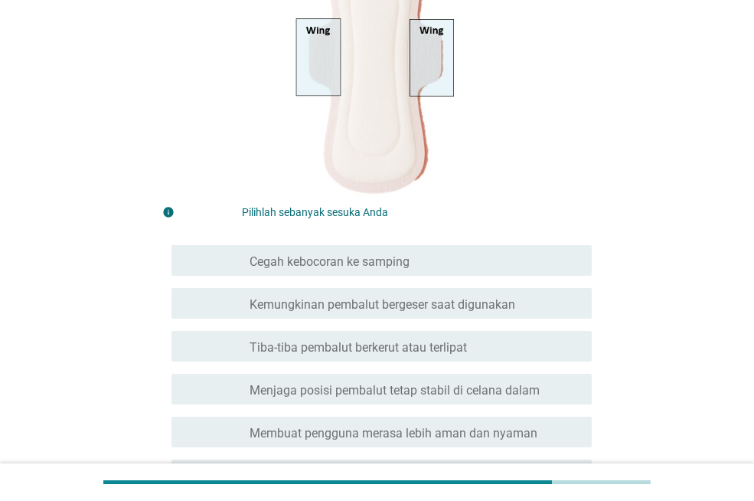
click at [448, 256] on div "garis besar kotak centang kosong Cegah kebocoran ke samping" at bounding box center [415, 260] width 330 height 18
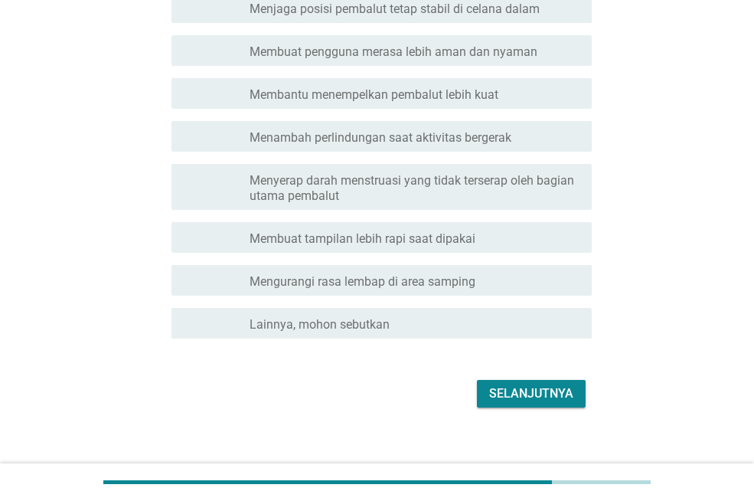
scroll to position [613, 0]
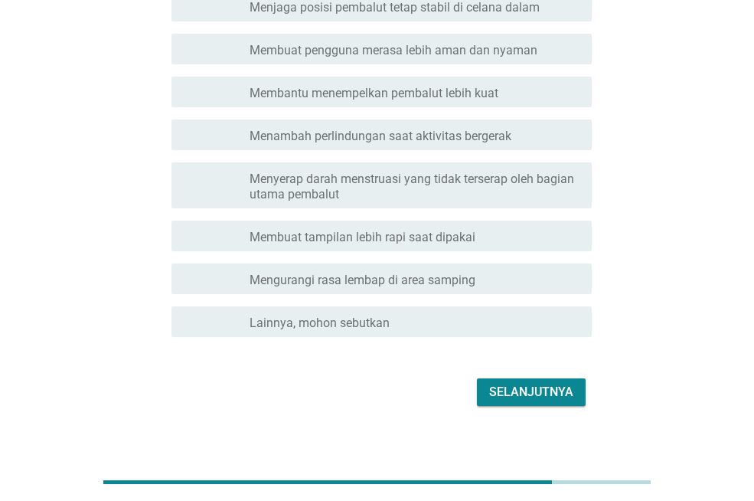
click at [531, 391] on font "Selanjutnya" at bounding box center [531, 391] width 84 height 15
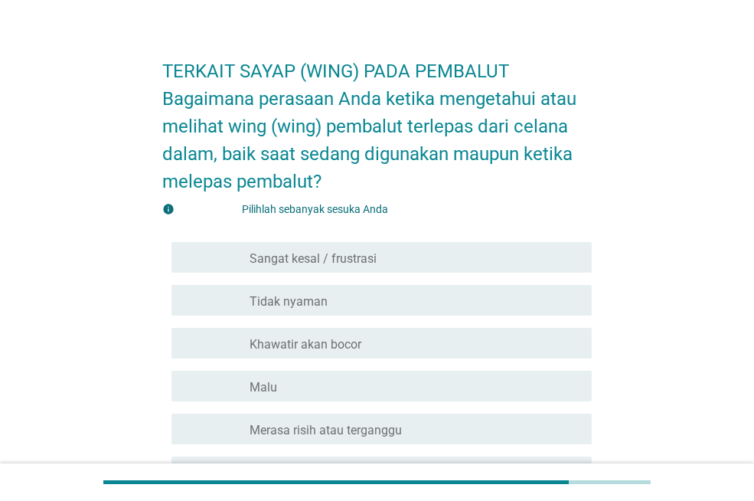
scroll to position [0, 0]
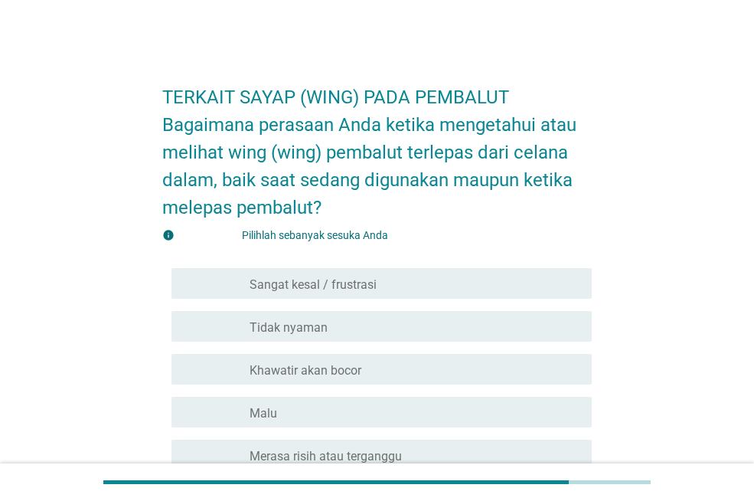
click at [388, 329] on div "garis besar kotak centang kosong Tidak nyaman" at bounding box center [415, 326] width 330 height 18
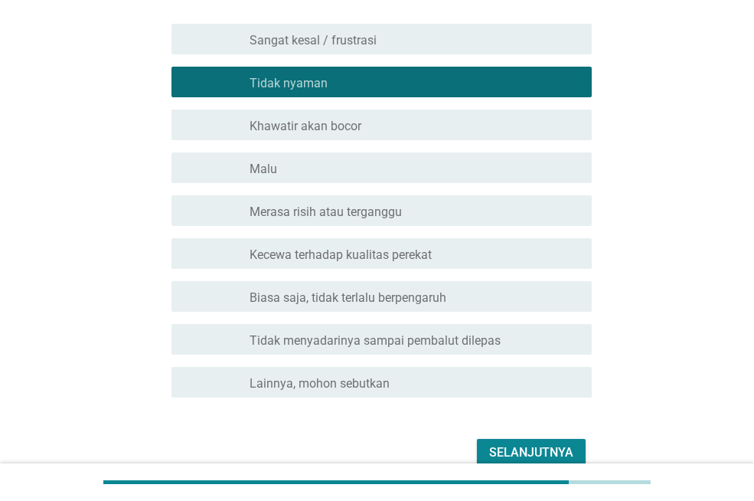
scroll to position [319, 0]
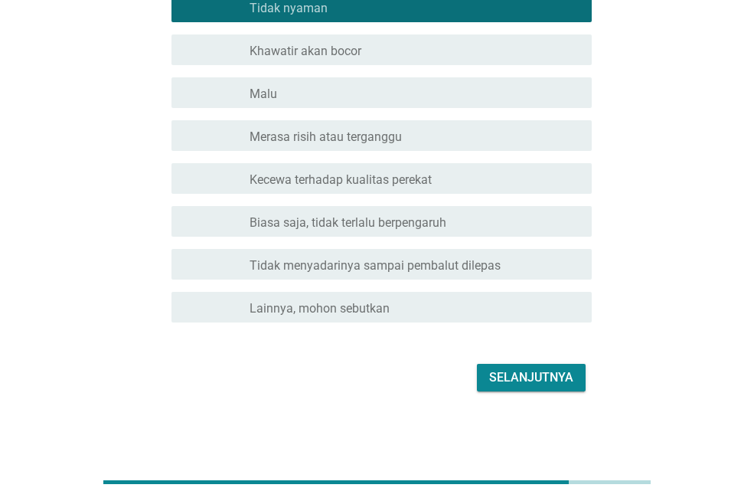
click at [527, 372] on font "Selanjutnya" at bounding box center [531, 377] width 84 height 15
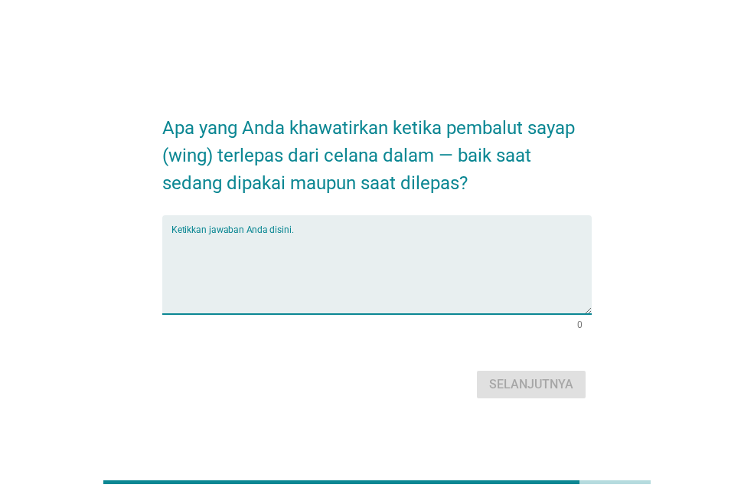
click at [264, 249] on textarea "Ketikkan jawaban Anda disini." at bounding box center [382, 274] width 420 height 80
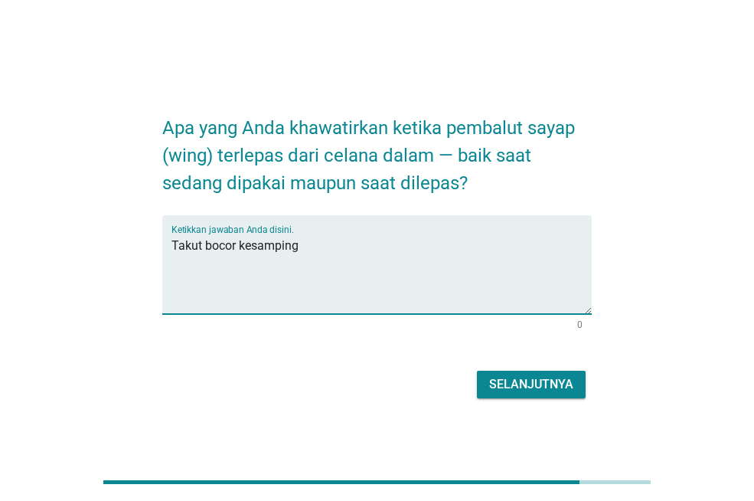
type textarea "Takut bocor kesamping"
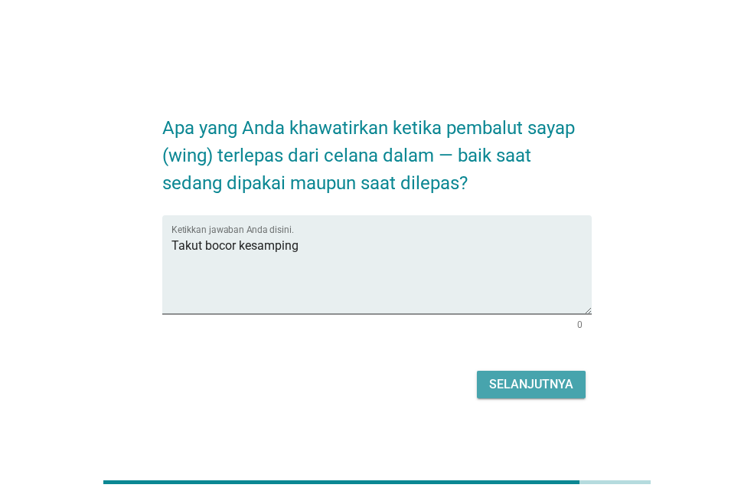
click at [551, 384] on font "Selanjutnya" at bounding box center [531, 384] width 84 height 15
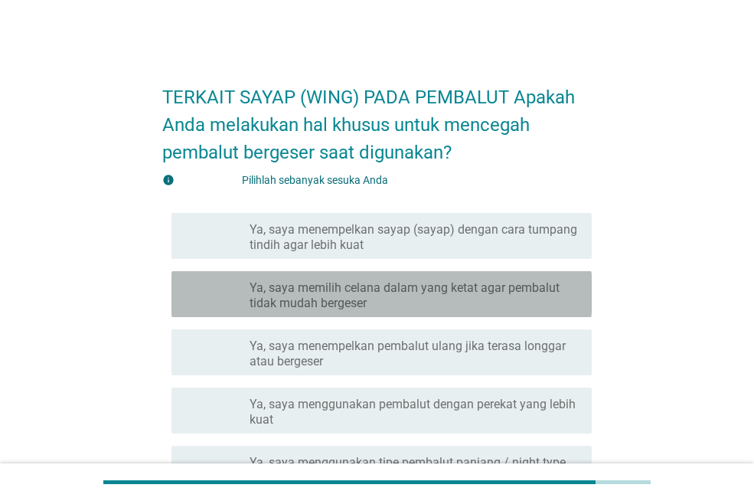
click at [421, 290] on font "Ya, saya memilih celana dalam yang ketat agar pembalut tidak mudah bergeser" at bounding box center [405, 295] width 310 height 30
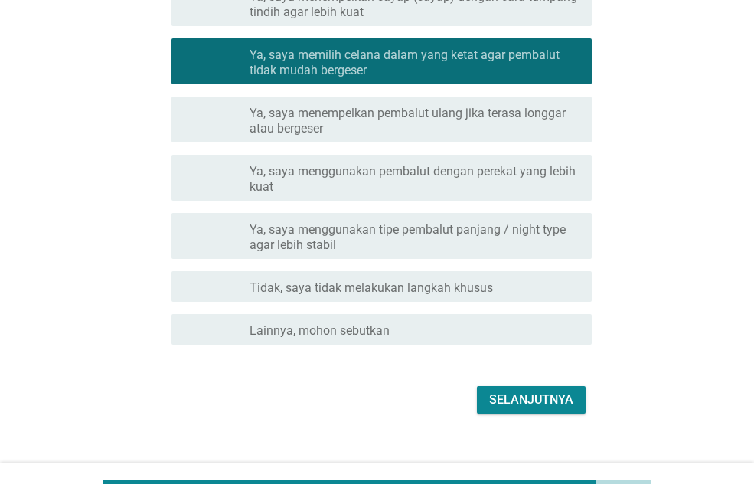
scroll to position [255, 0]
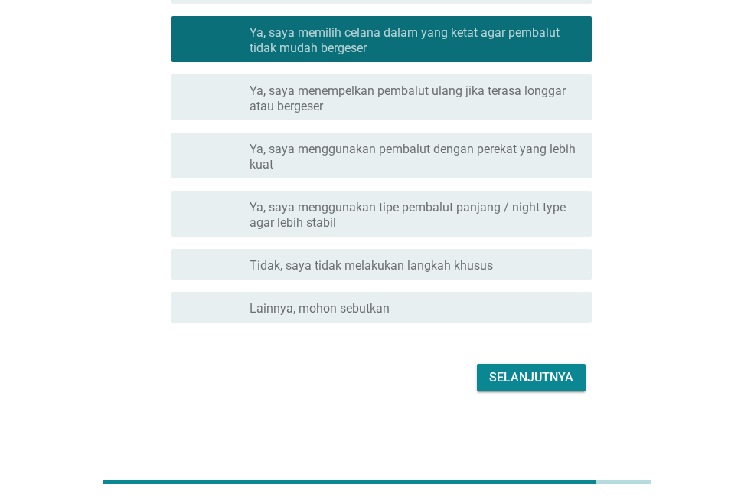
click at [548, 370] on font "Selanjutnya" at bounding box center [531, 377] width 84 height 15
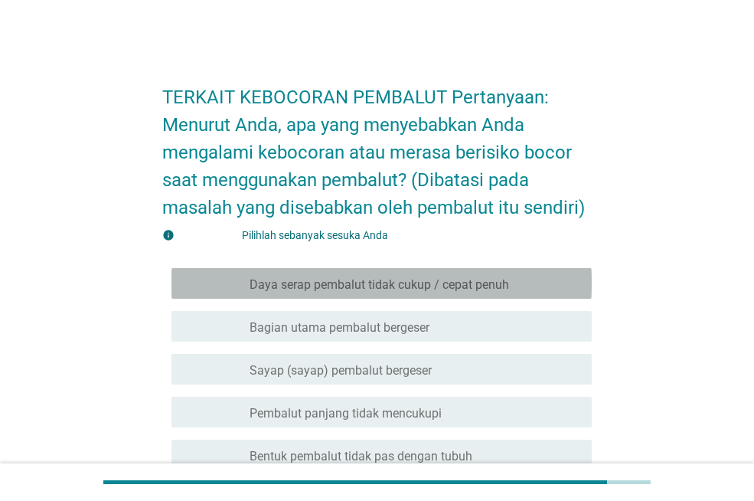
click at [432, 282] on font "Daya serap pembalut tidak cukup / cepat penuh" at bounding box center [380, 284] width 260 height 15
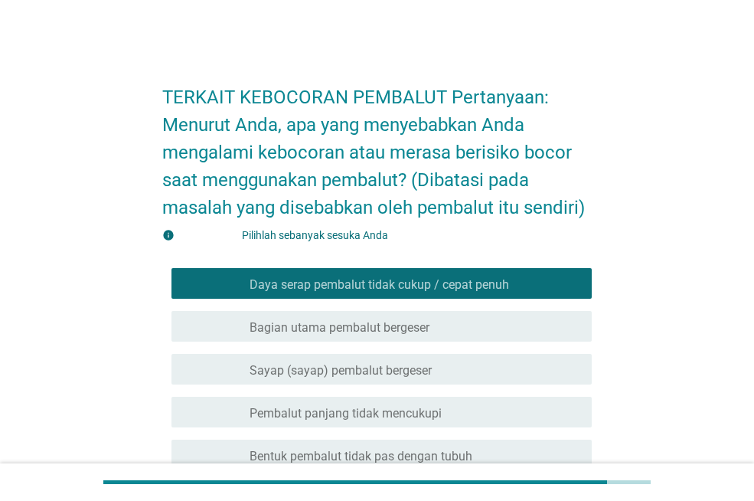
click at [455, 326] on div "garis besar kotak centang kosong Bagian utama pembalut bergeser" at bounding box center [415, 326] width 330 height 18
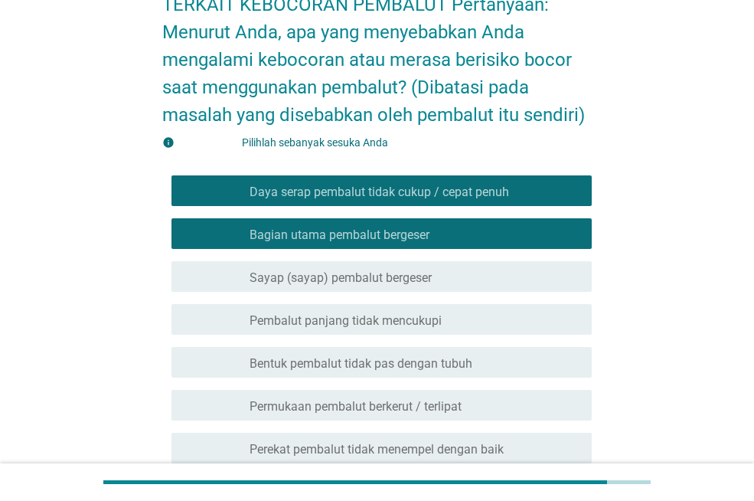
scroll to position [230, 0]
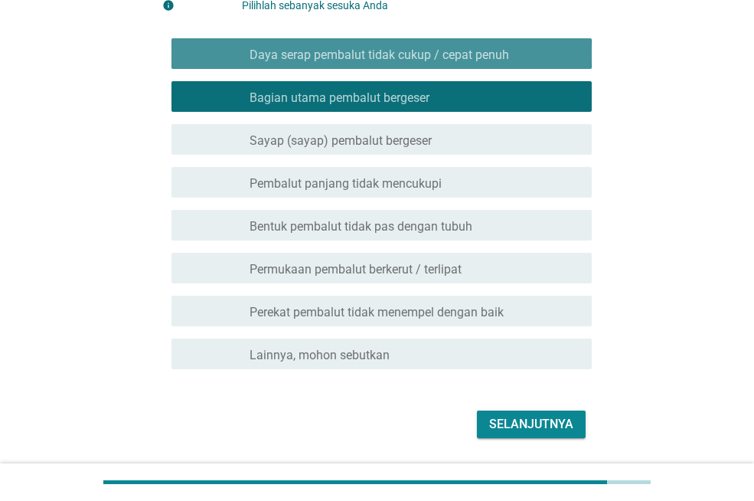
click at [479, 50] on font "Daya serap pembalut tidak cukup / cepat penuh" at bounding box center [380, 54] width 260 height 15
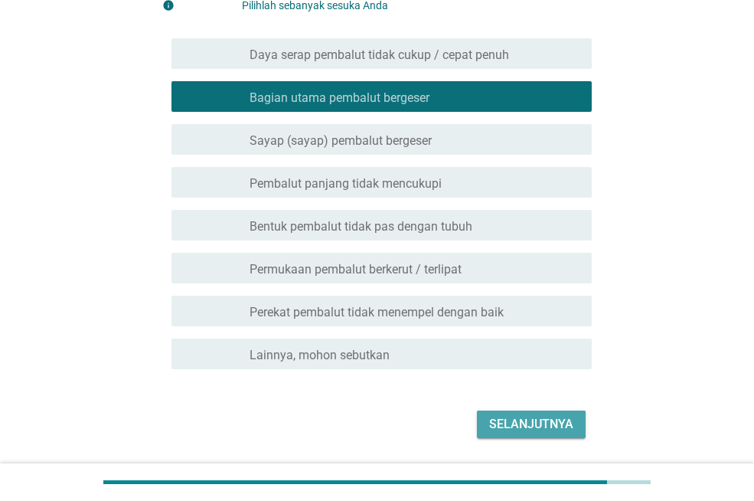
click at [508, 417] on font "Selanjutnya" at bounding box center [531, 424] width 84 height 15
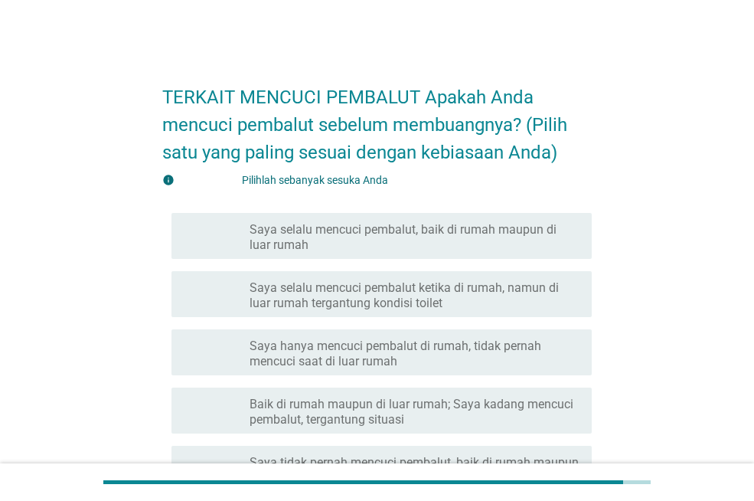
click at [377, 239] on font "Saya selalu mencuci pembalut, baik di rumah maupun di luar rumah" at bounding box center [415, 237] width 330 height 31
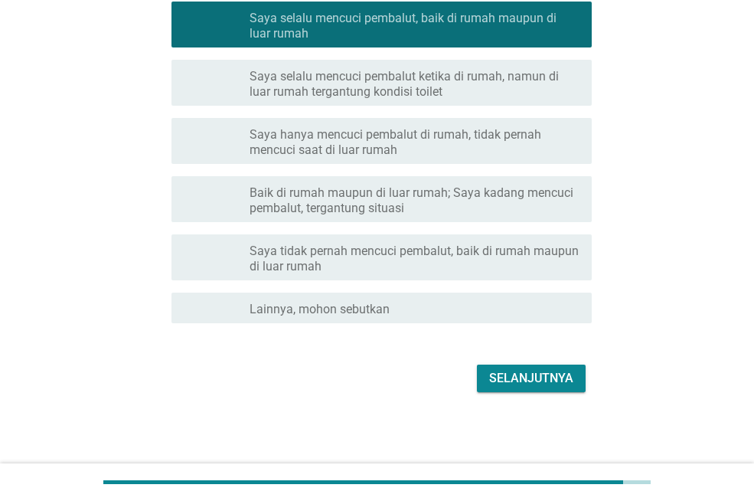
scroll to position [212, 0]
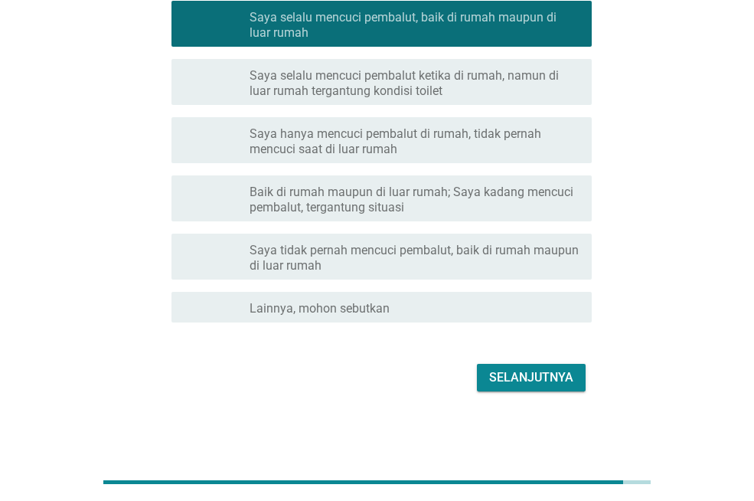
click at [509, 383] on font "Selanjutnya" at bounding box center [531, 377] width 84 height 15
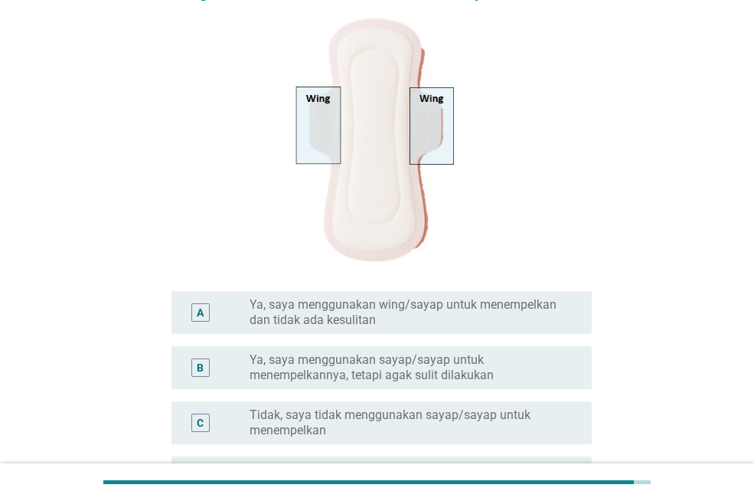
scroll to position [230, 0]
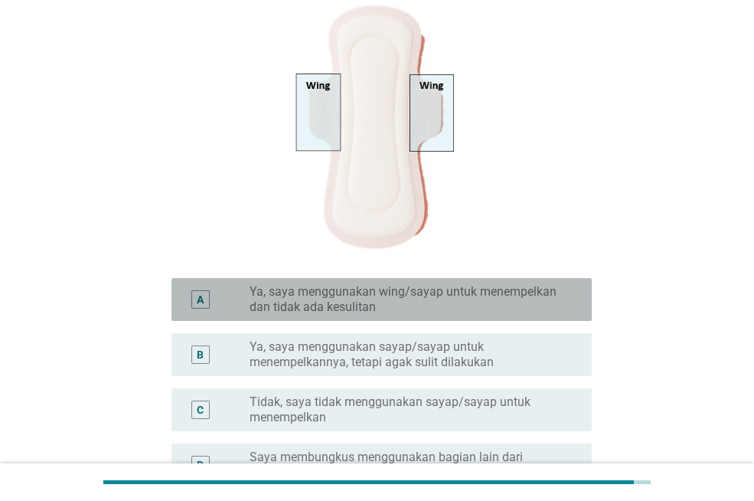
click at [371, 303] on font "Ya, saya menggunakan wing/sayap untuk menempelkan dan tidak ada kesulitan" at bounding box center [403, 299] width 307 height 30
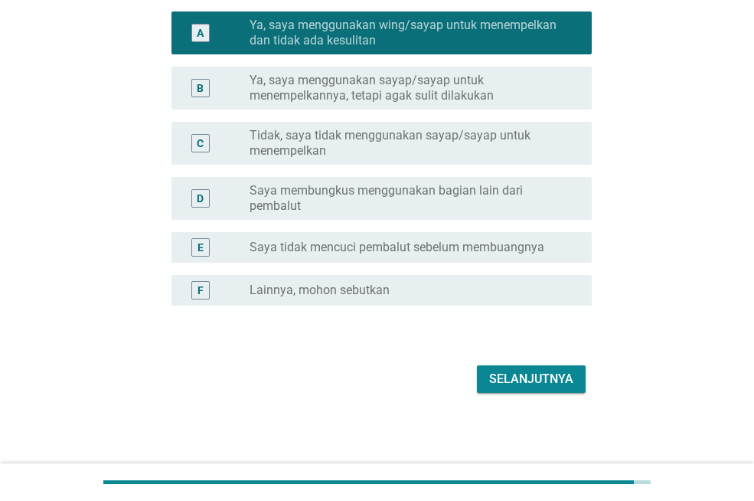
scroll to position [499, 0]
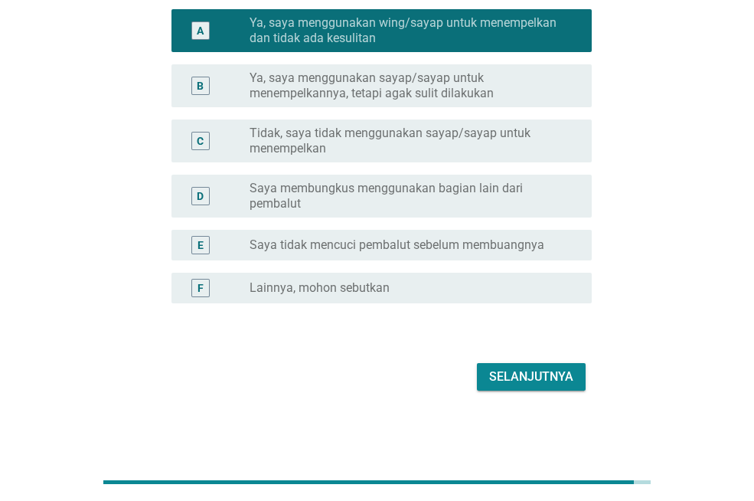
click at [541, 381] on font "Selanjutnya" at bounding box center [531, 376] width 84 height 15
